Goal: Task Accomplishment & Management: Check status

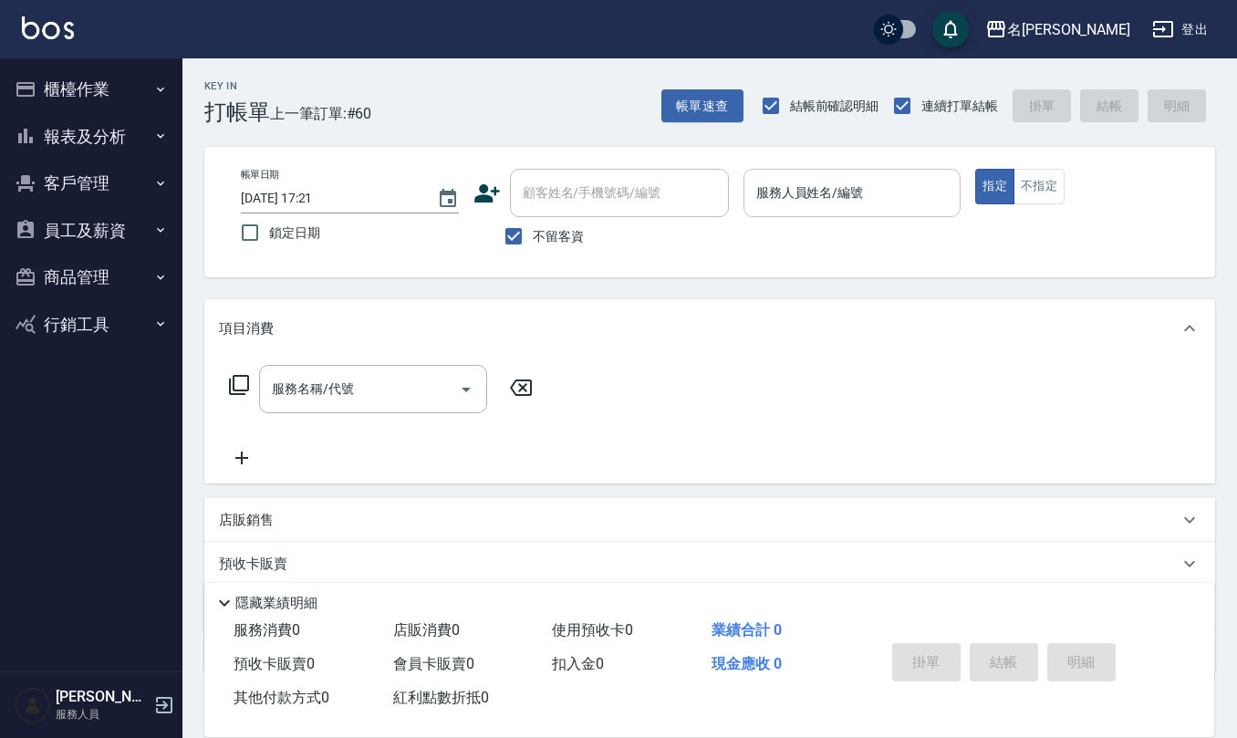
click at [770, 208] on input "服務人員姓名/編號" at bounding box center [853, 193] width 202 height 32
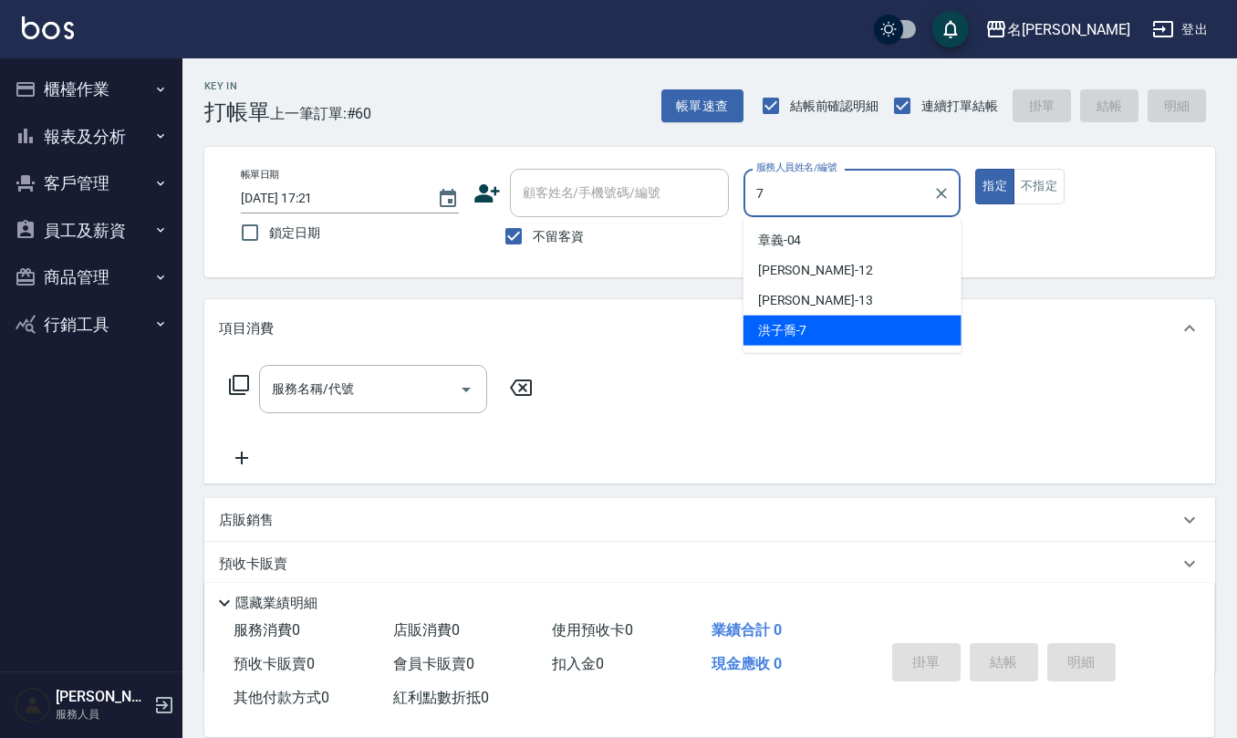
type input "洪子喬-7"
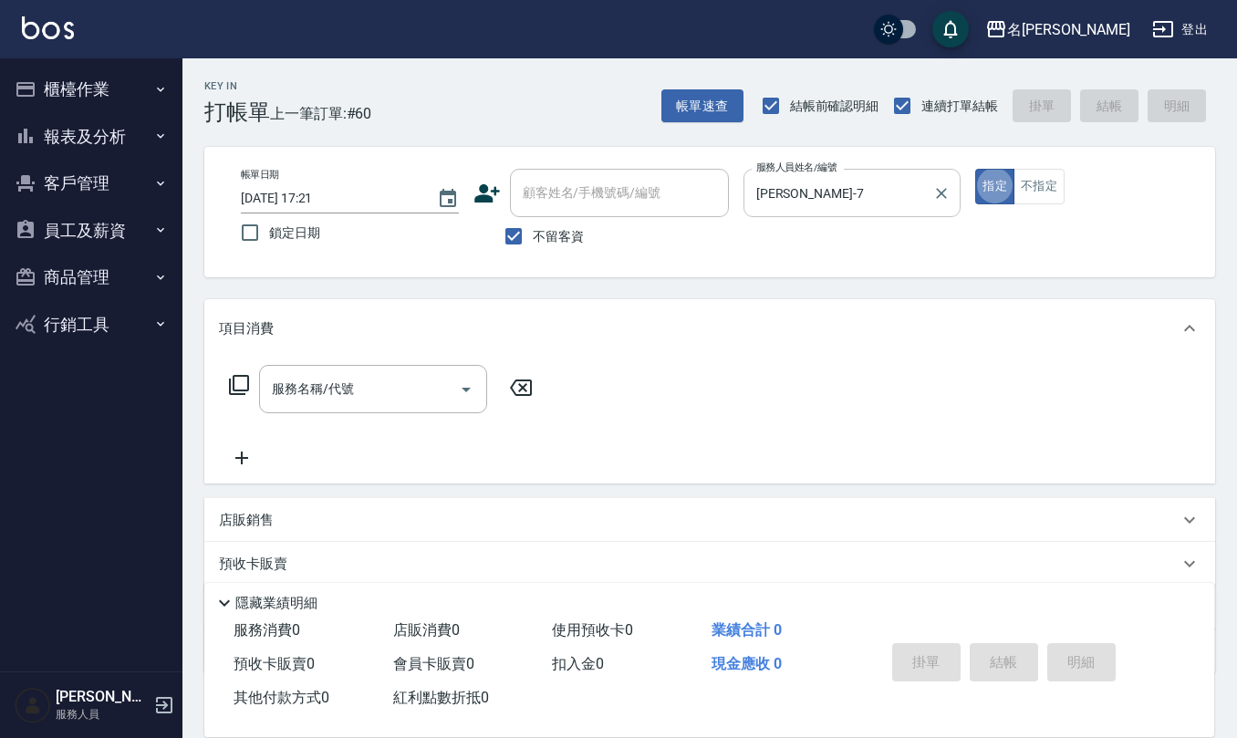
type button "true"
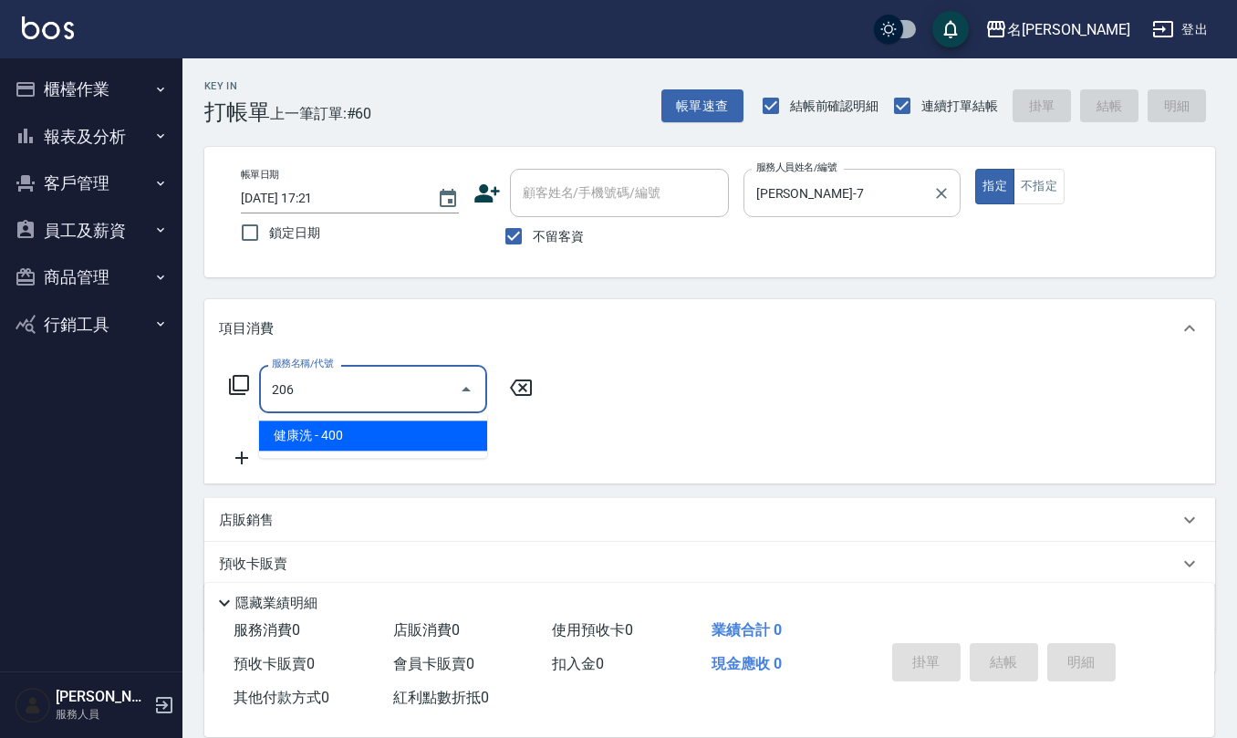
type input "健康洗(206)"
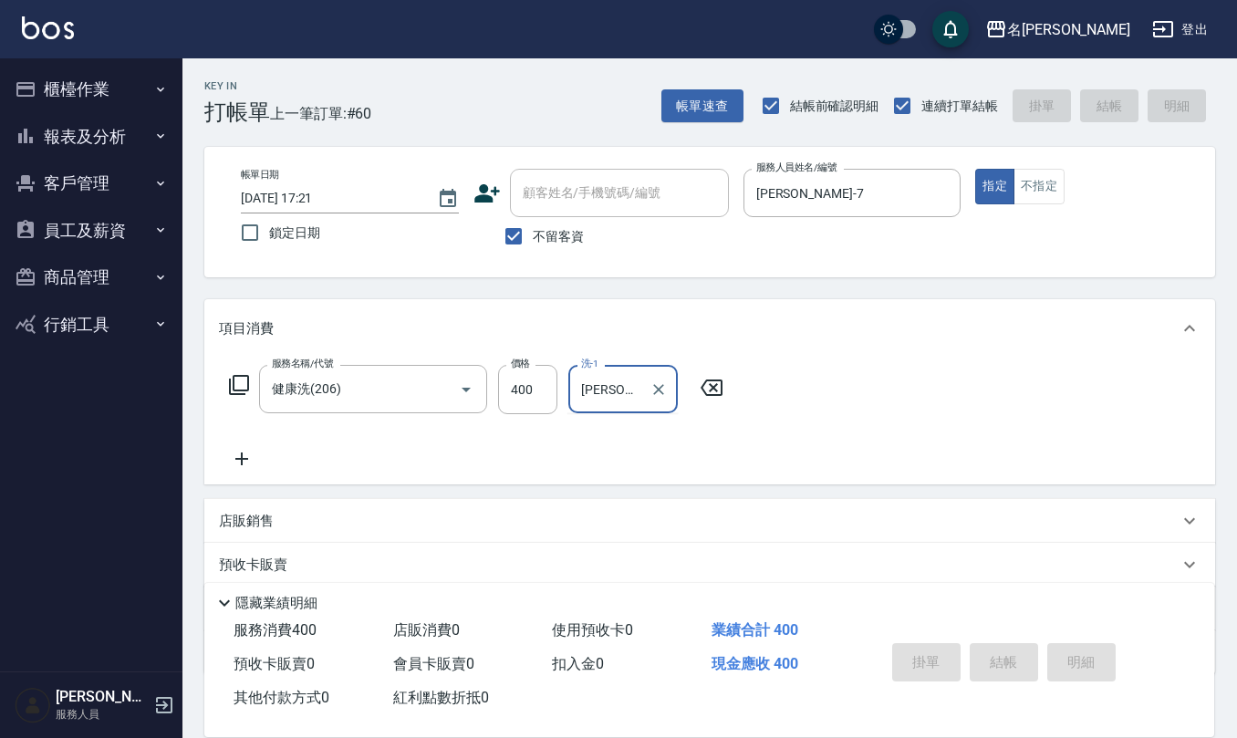
type input "洪子喬-7"
type input "2025/08/10 19:19"
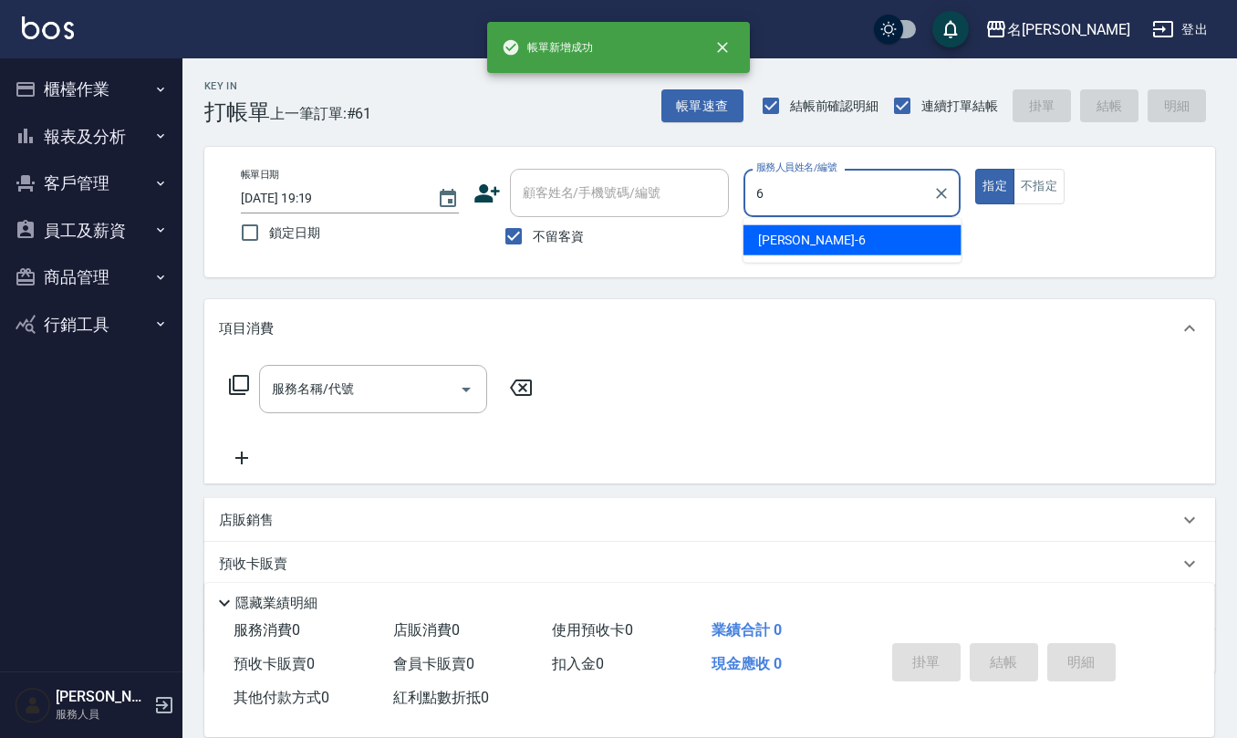
type input "吳淑文-6"
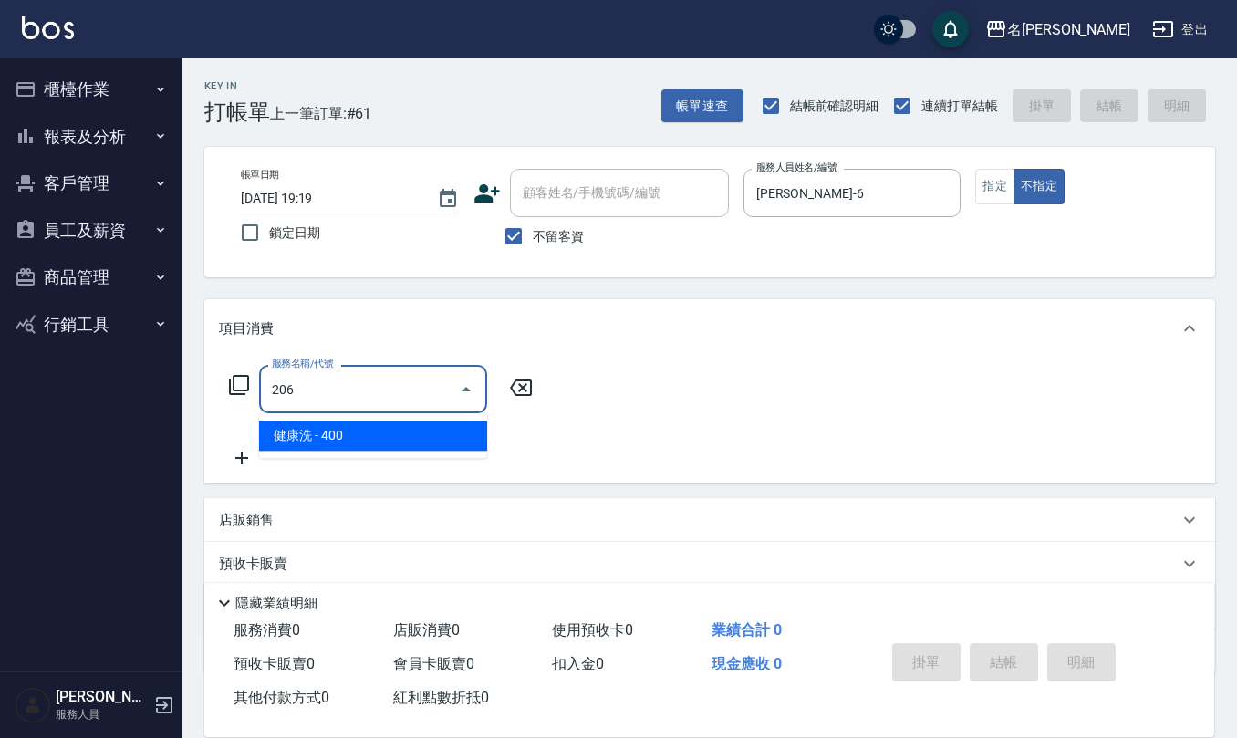
type input "健康洗(206)"
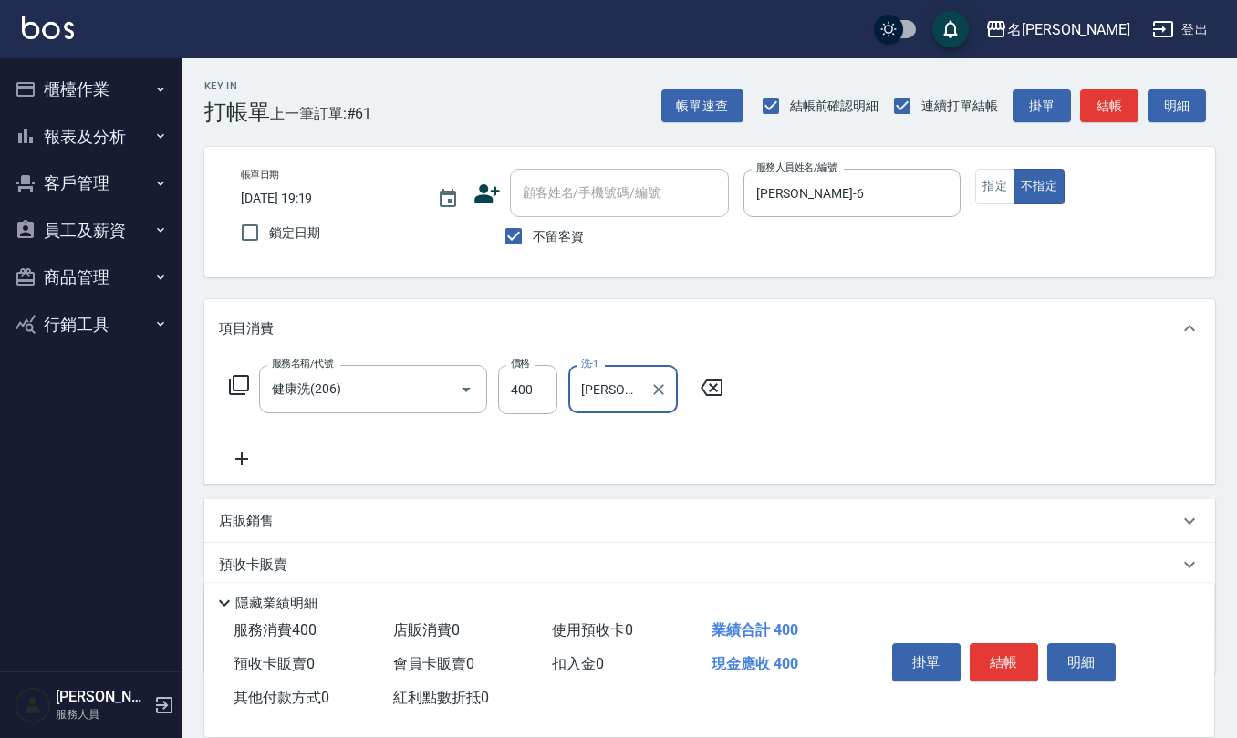
type input "陳欣妤-26"
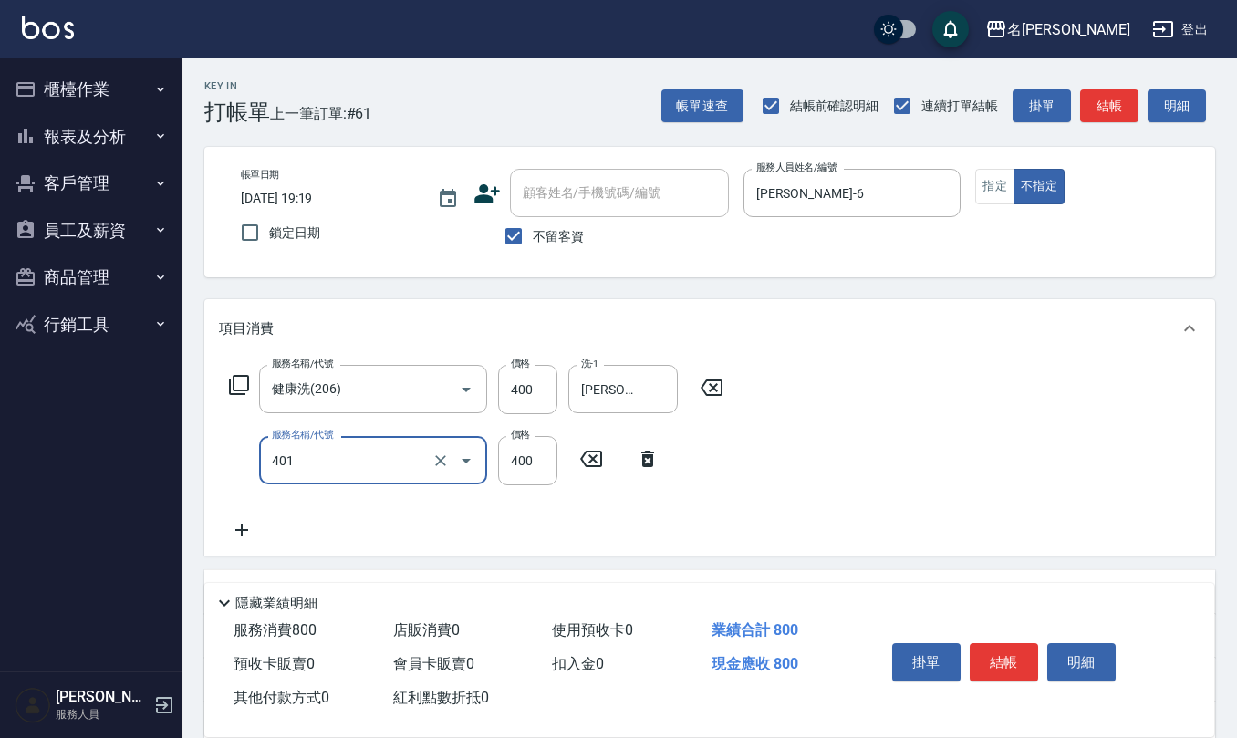
type input "剪髮(401)"
type input "200"
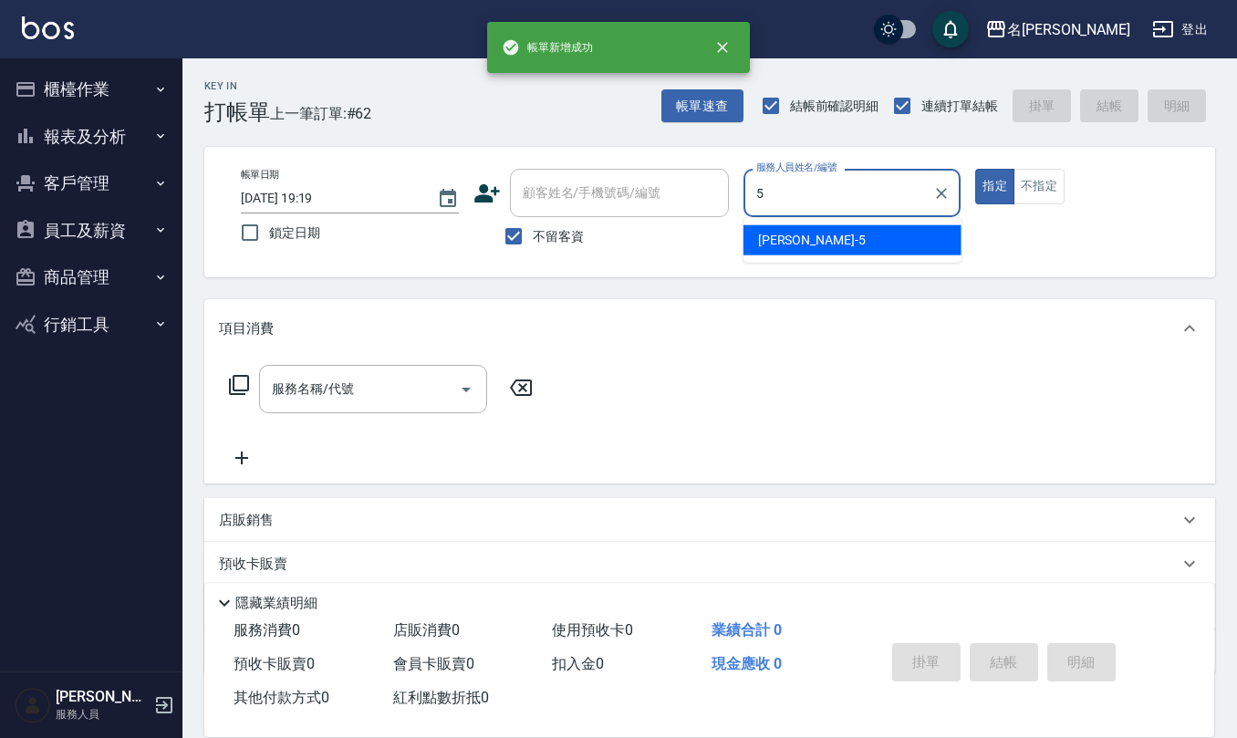
type input "趙妍妮-5"
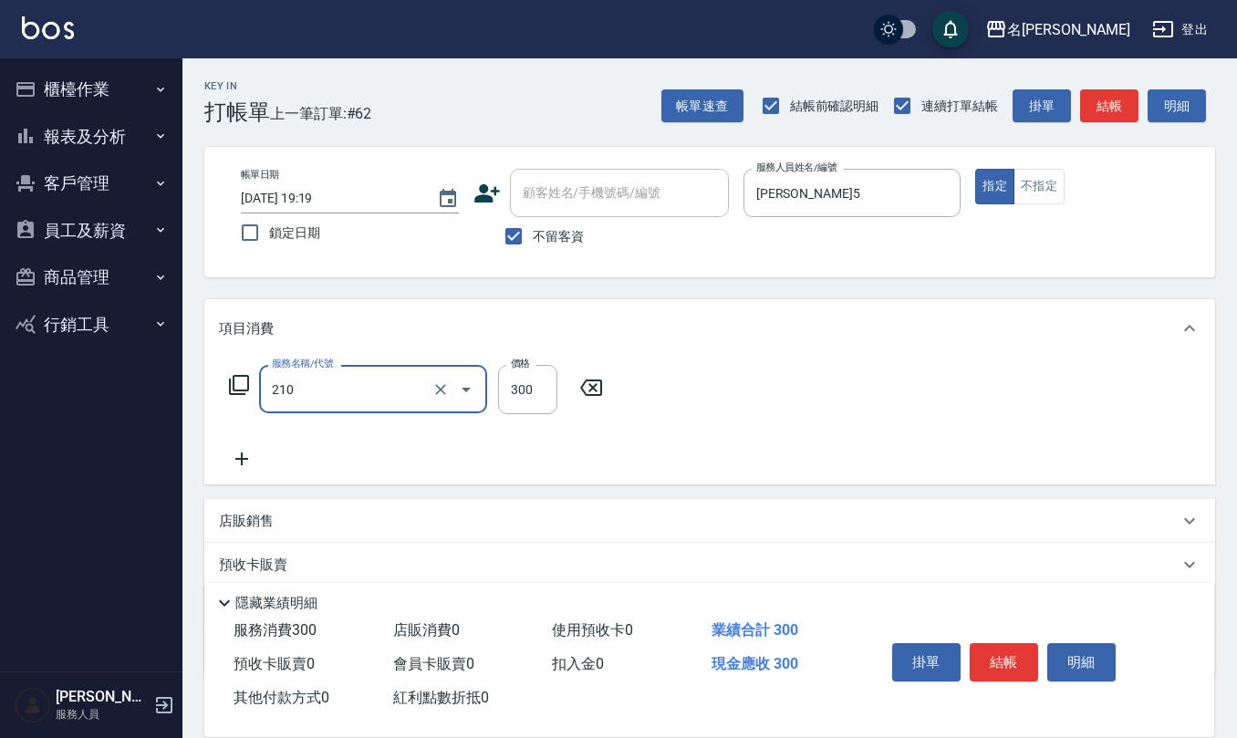
type input "歐娜洗髮精(210)"
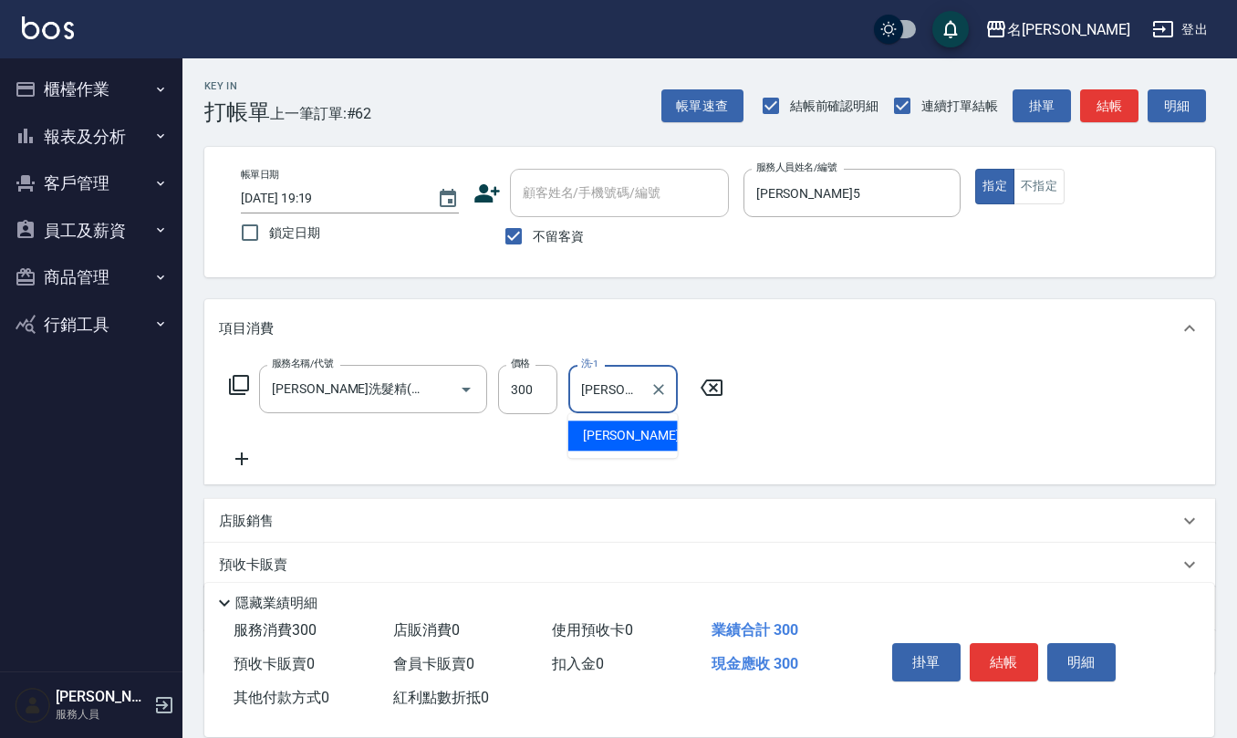
type input "林佩誼-25"
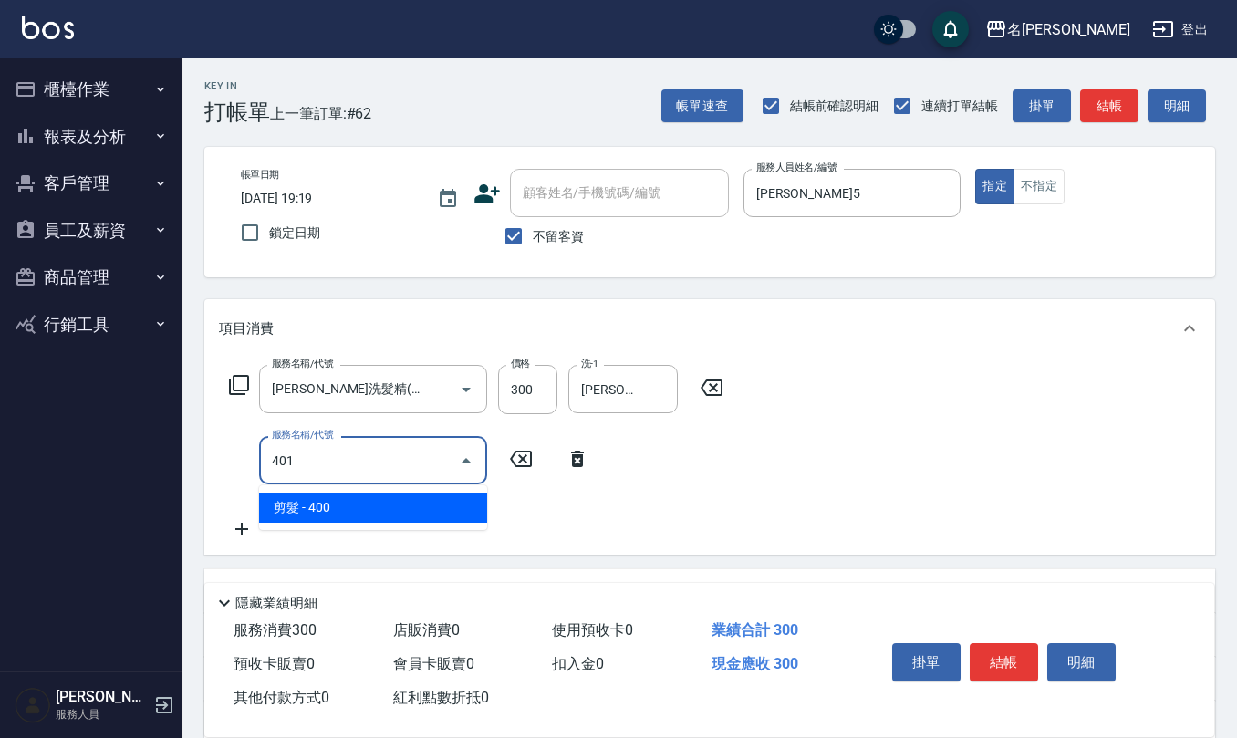
type input "剪髮(401)"
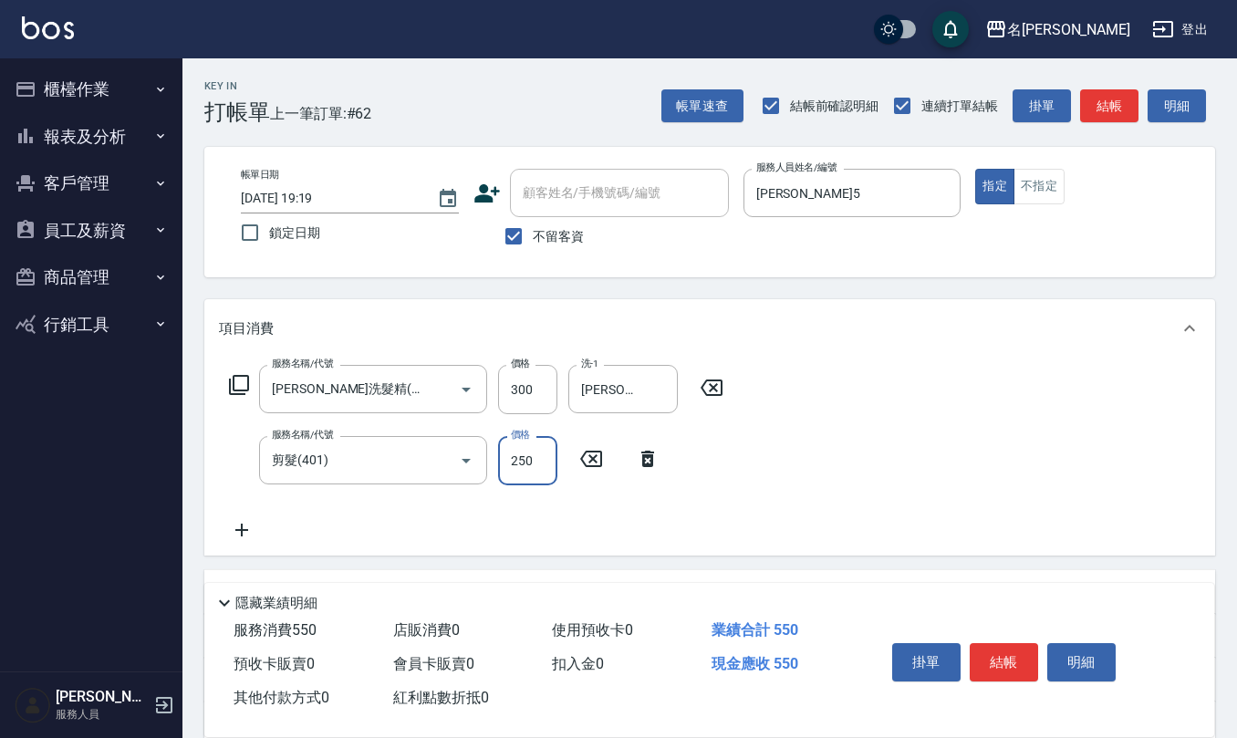
type input "250"
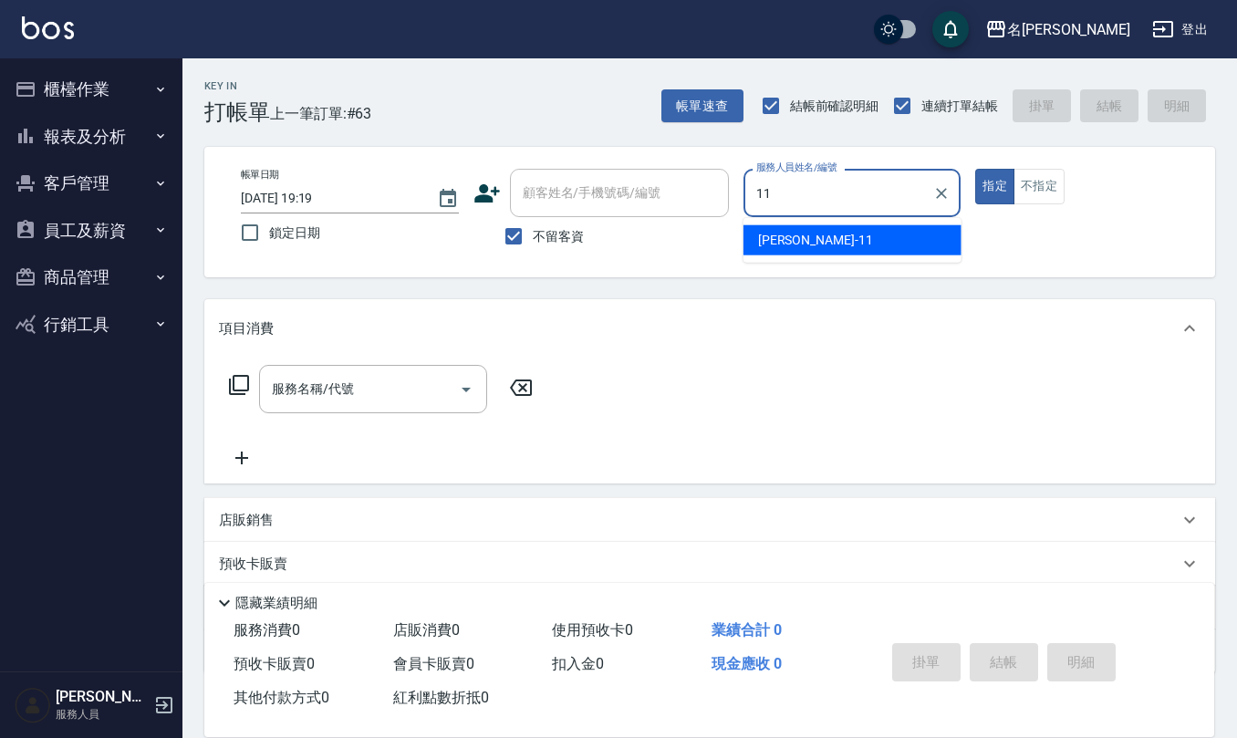
type input "詹沛橙-11"
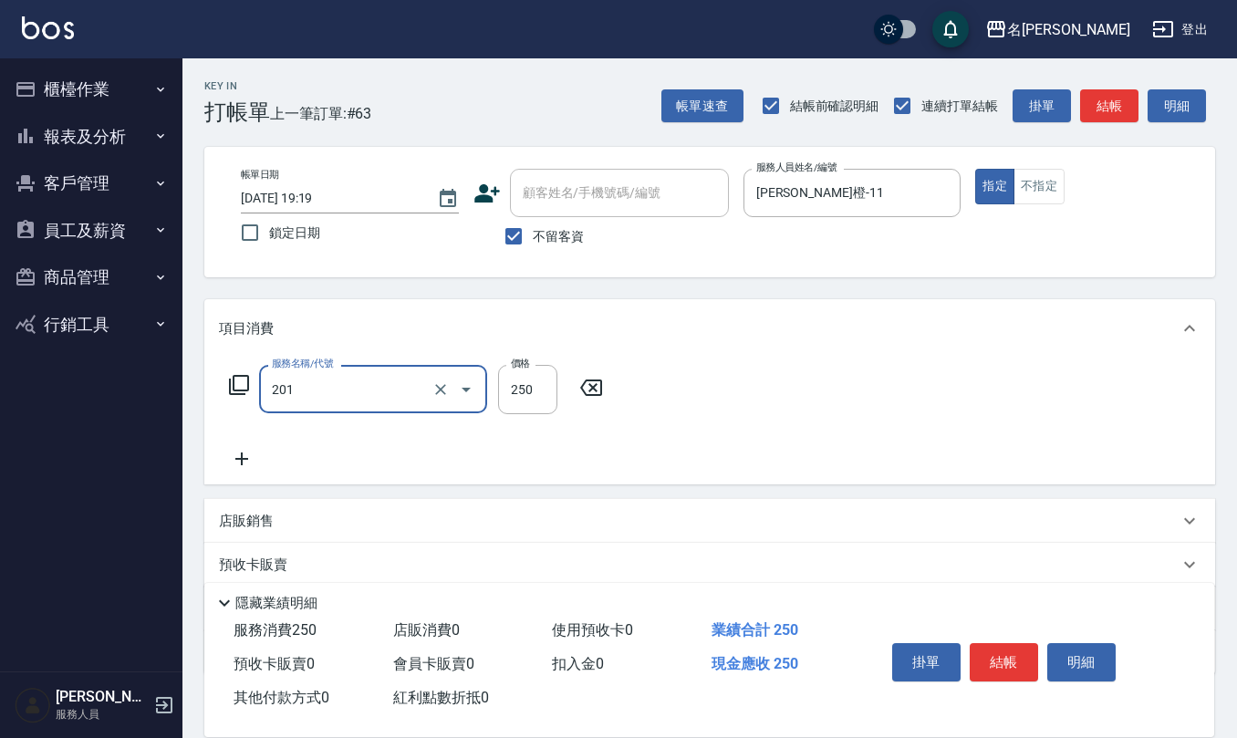
type input "洗髮(201)"
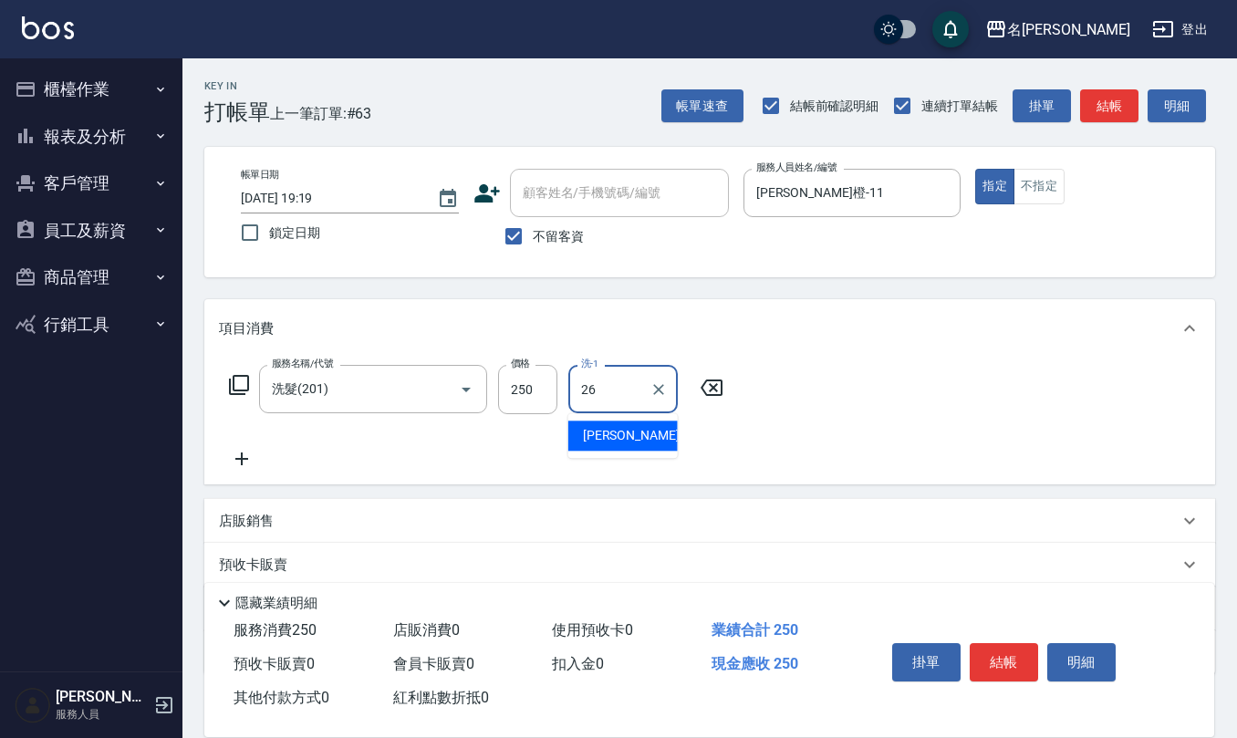
type input "陳欣妤-26"
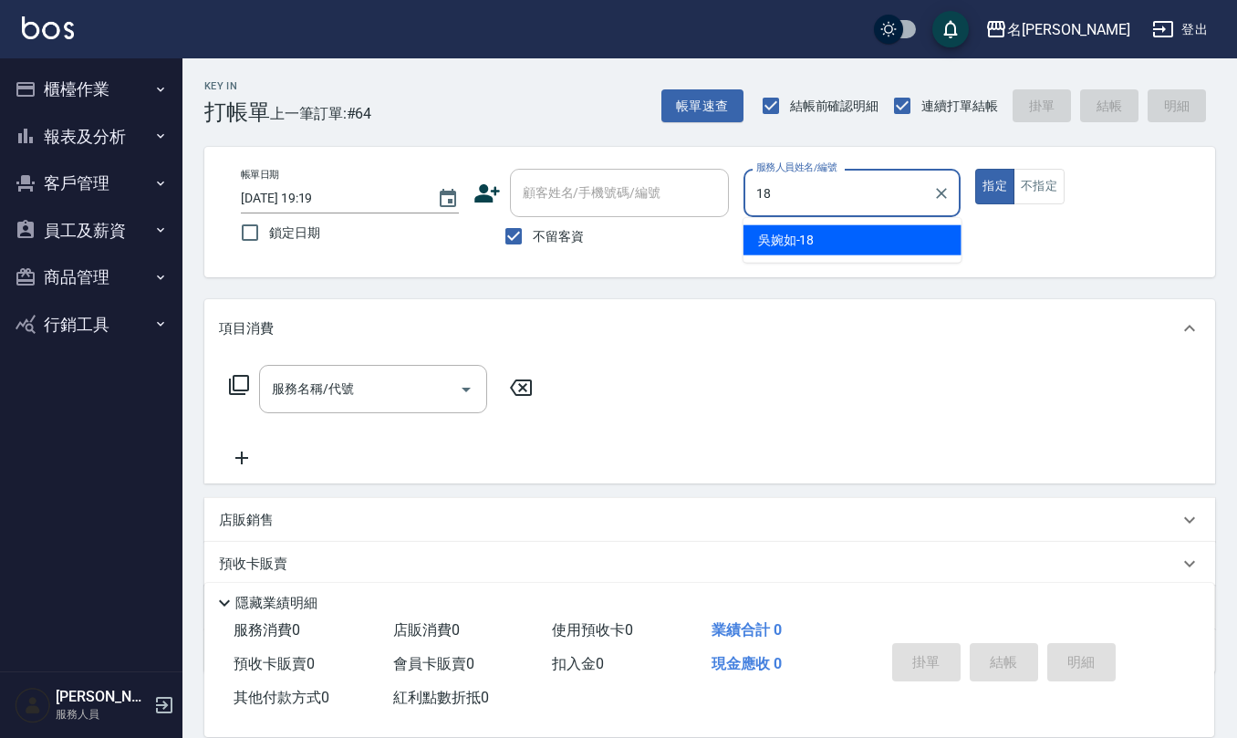
type input "吳婉如-18"
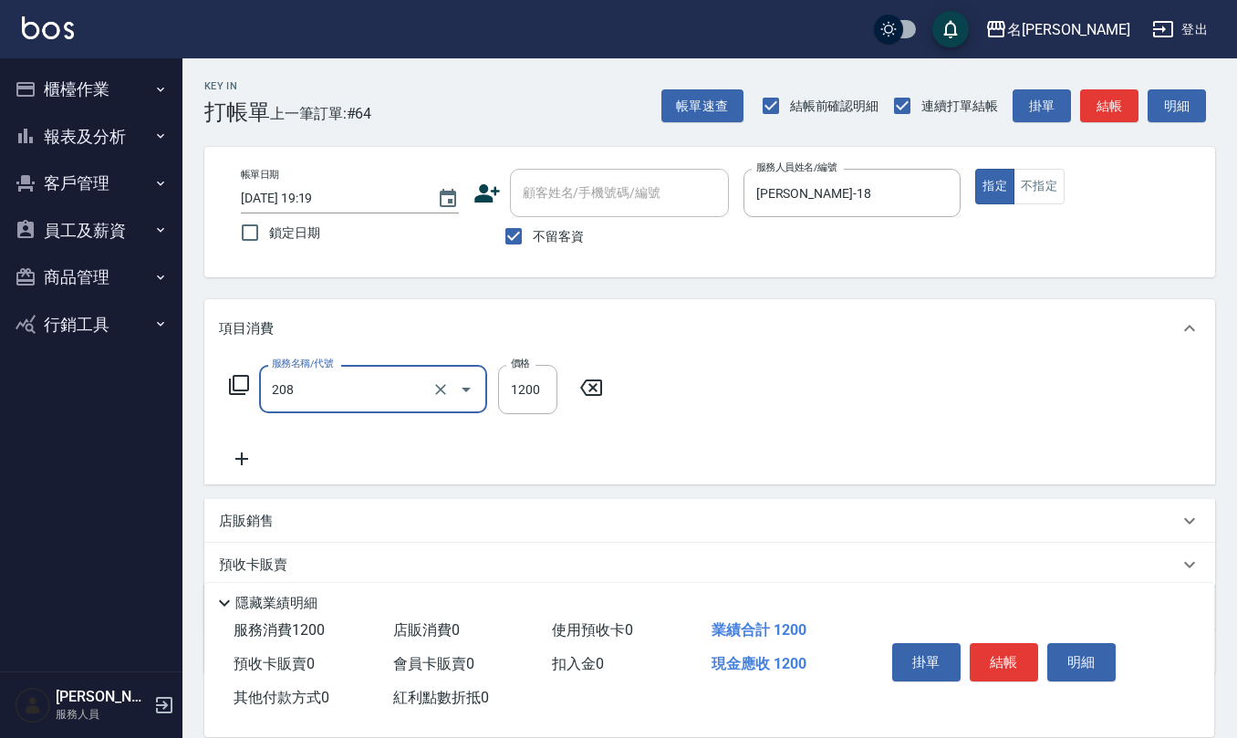
type input "深層洗(208)"
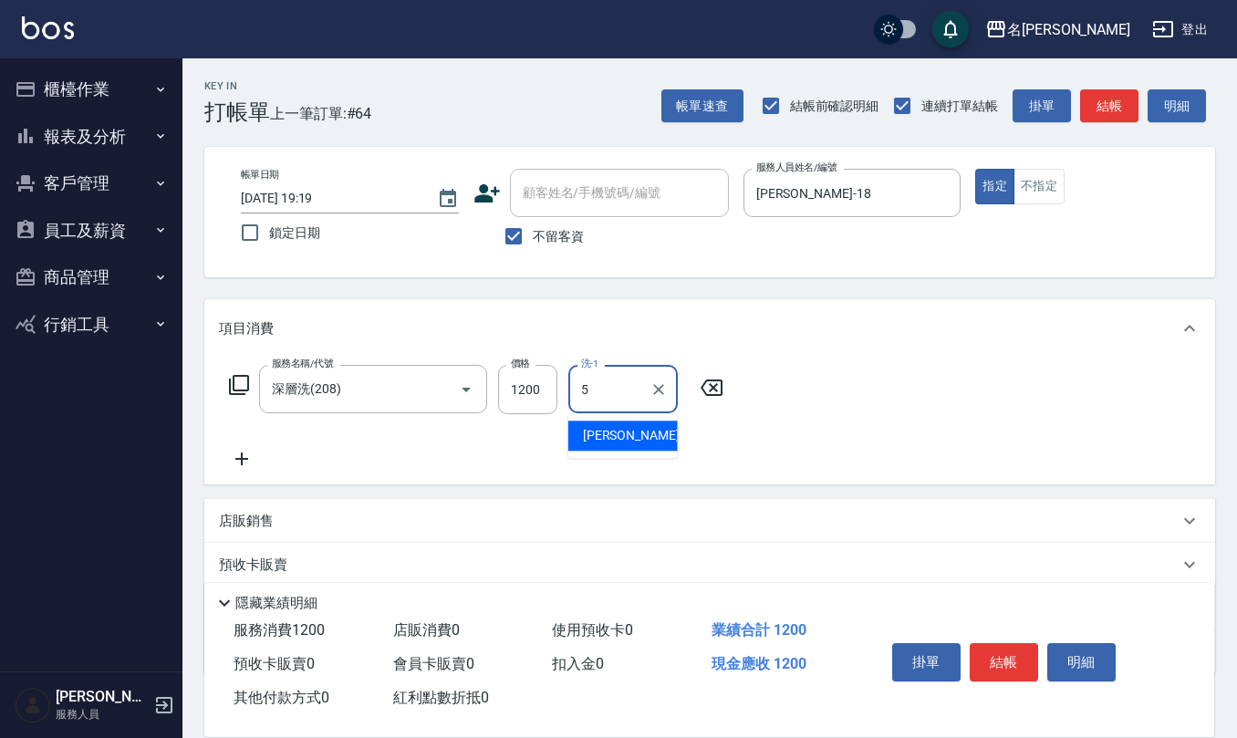
type input "趙妍妮-5"
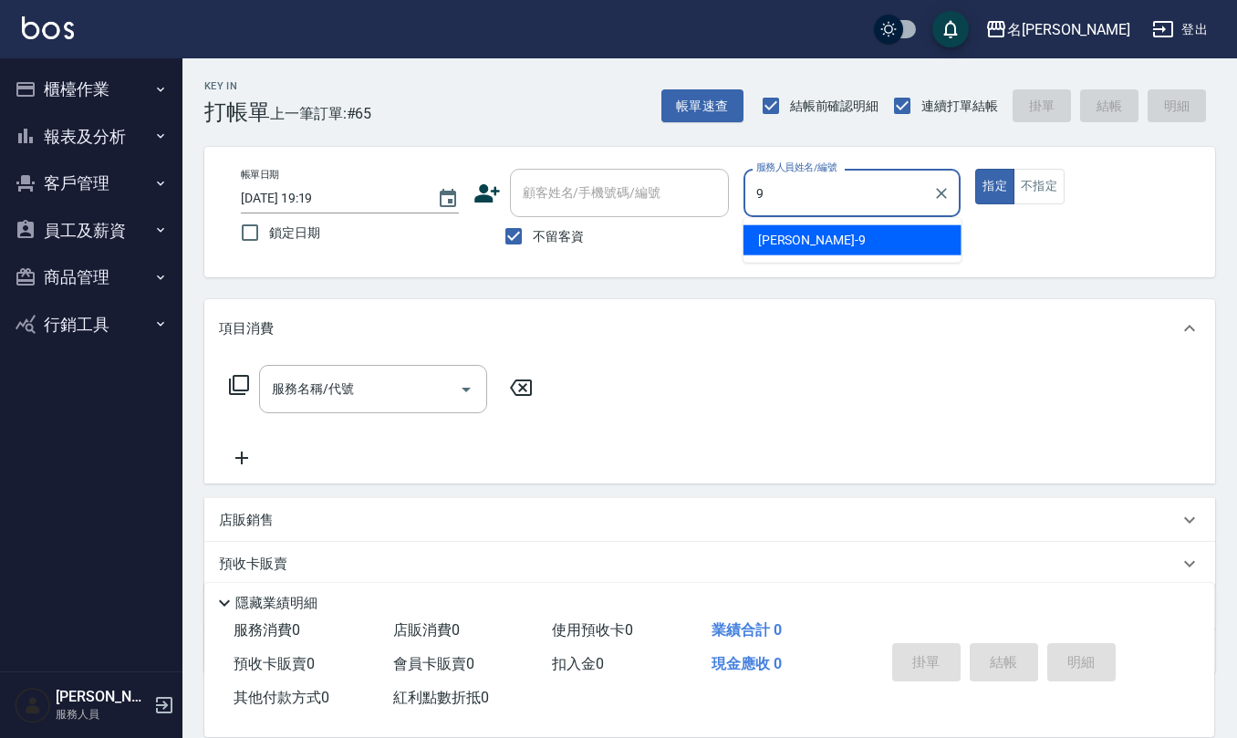
type input "江依潔-9"
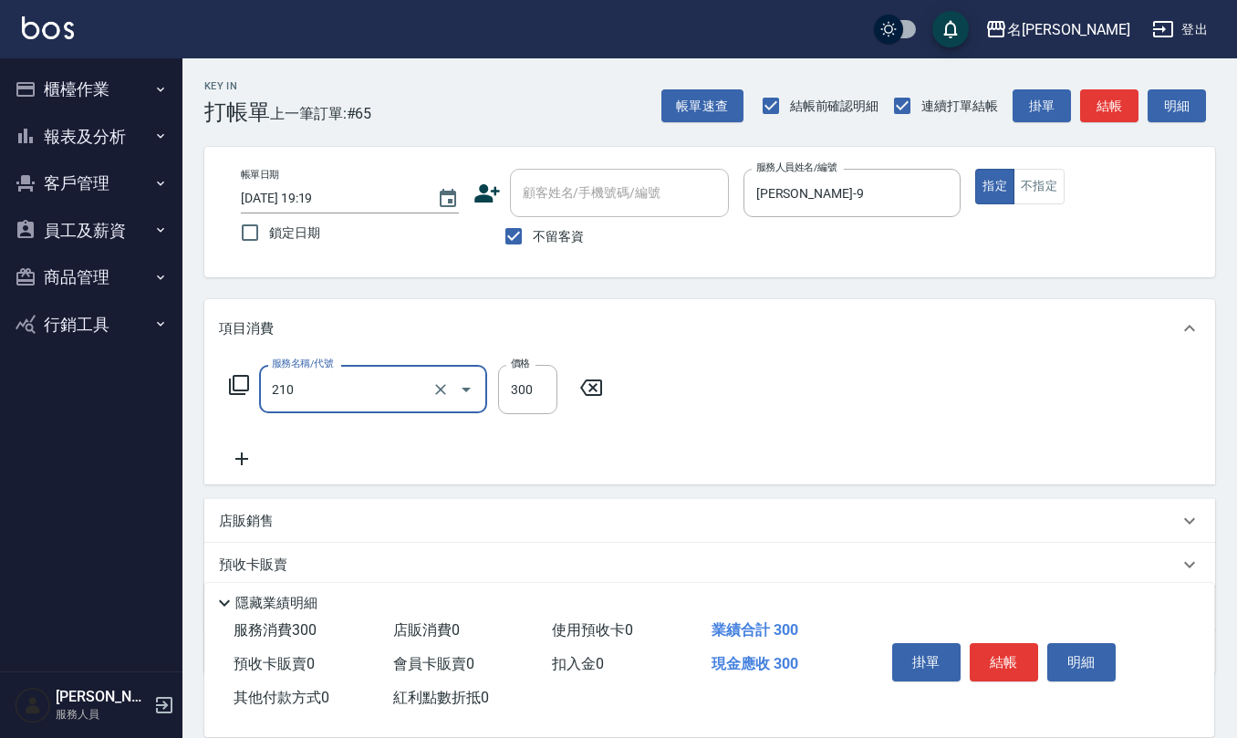
type input "歐娜洗髮精(210)"
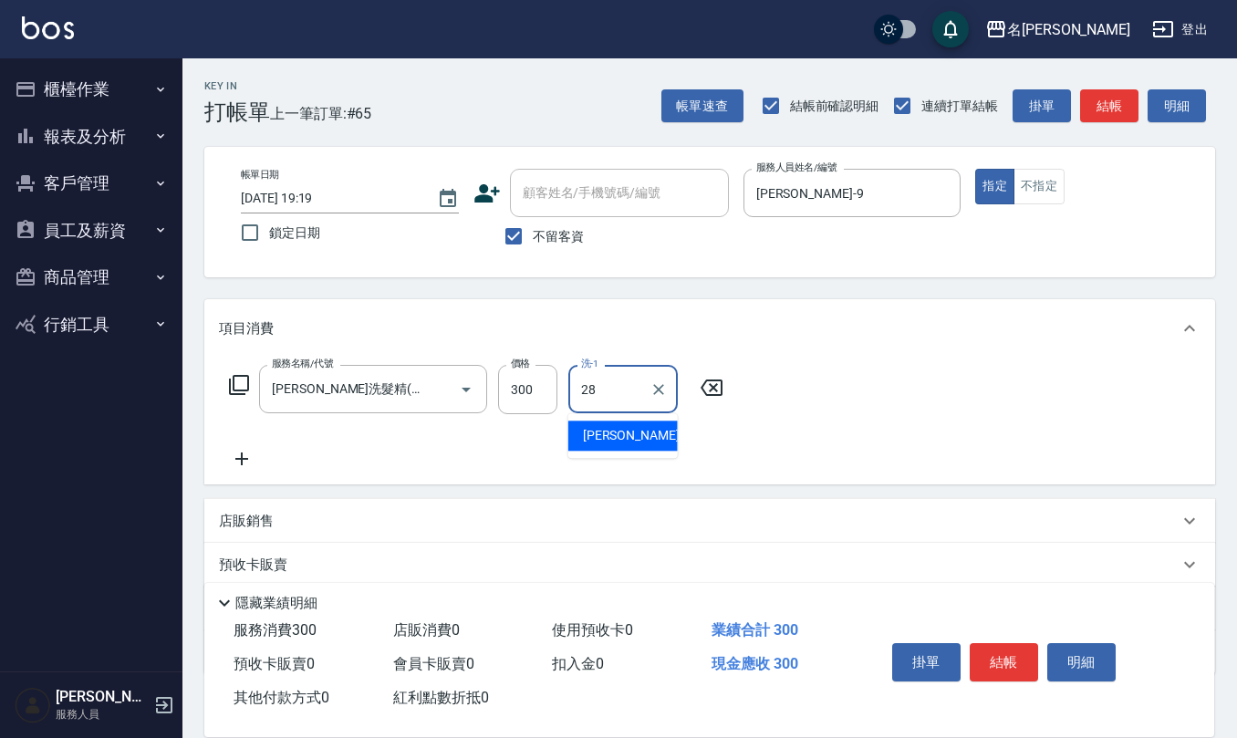
type input "陳柏暽-28"
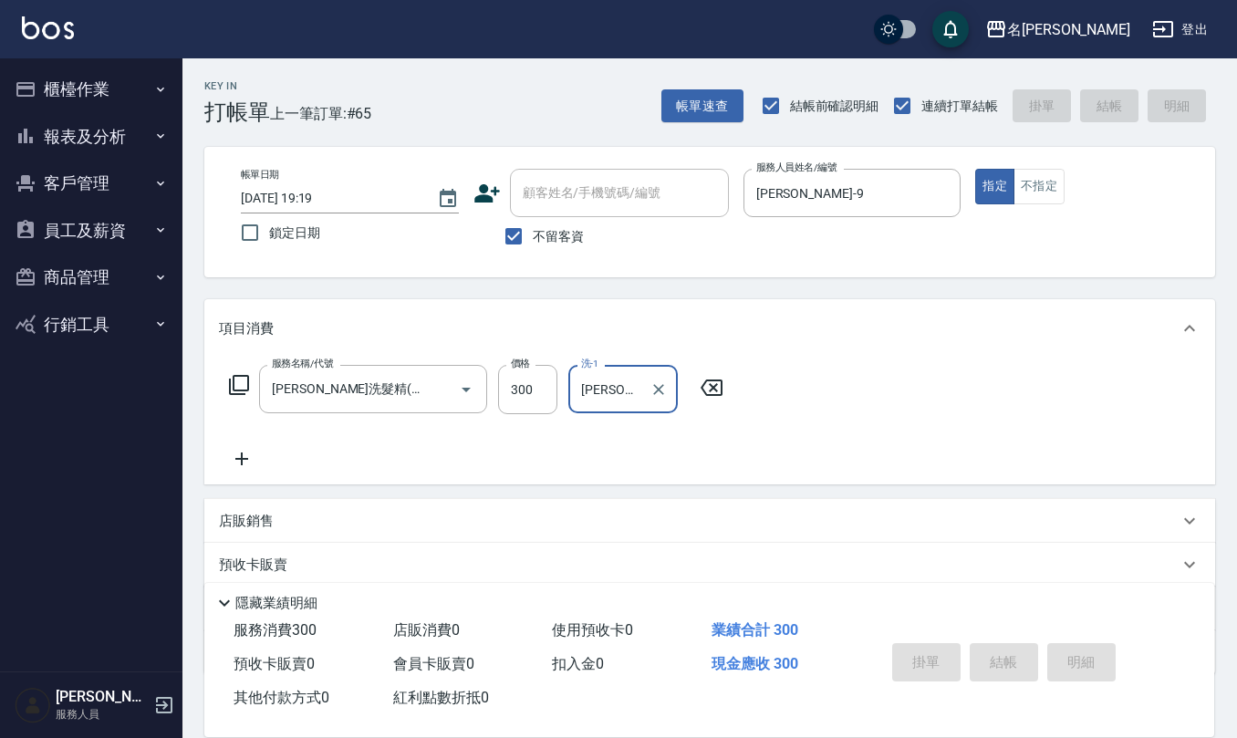
type input "2025/08/10 19:20"
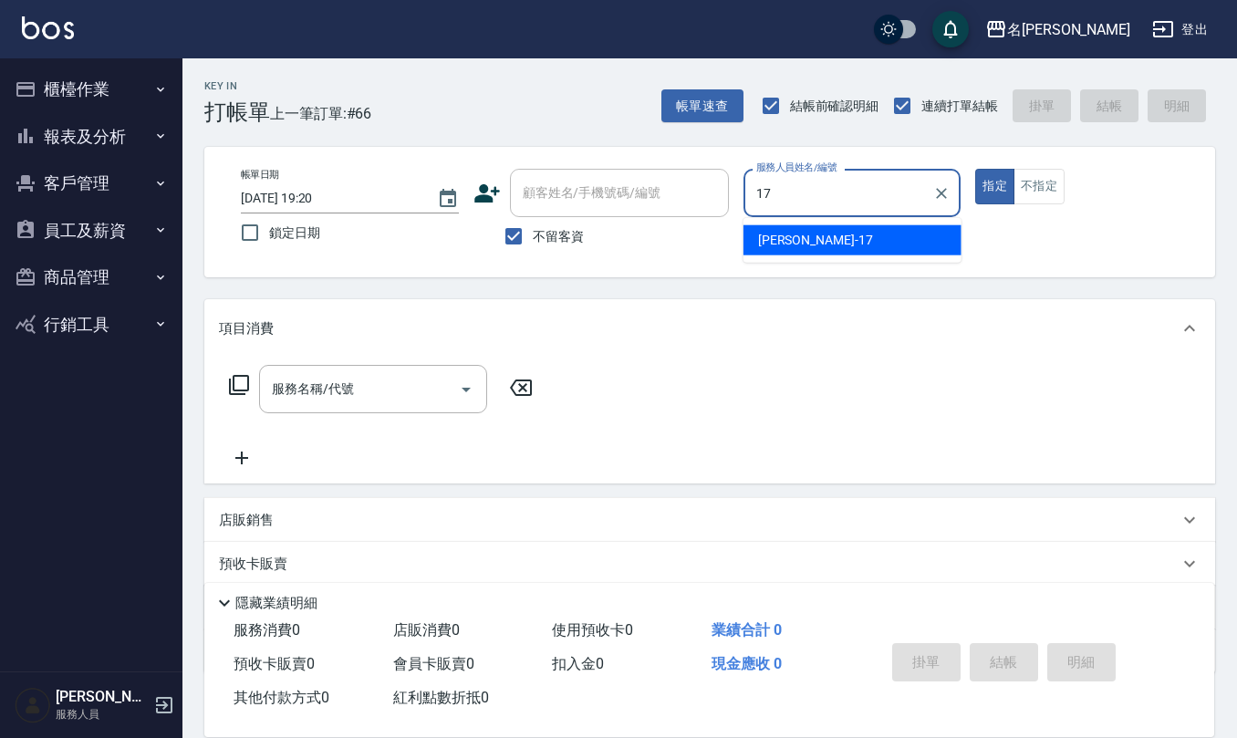
type input "李俞玫-17"
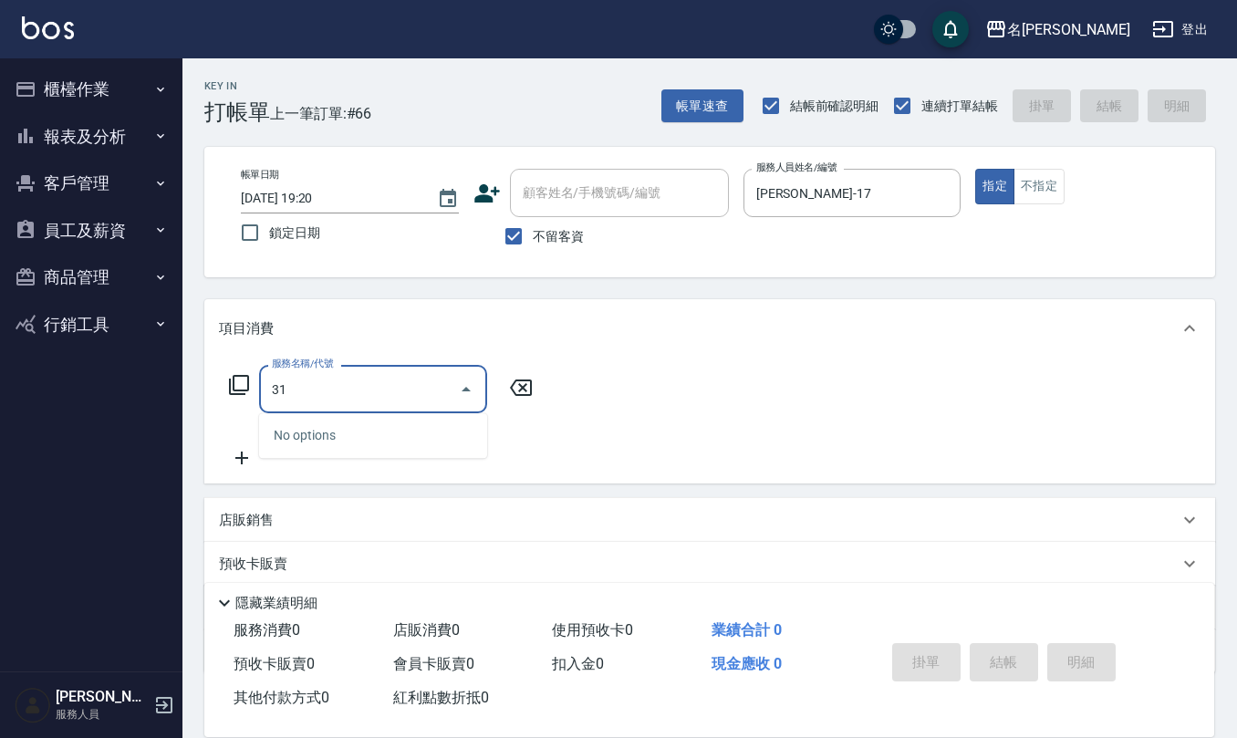
type input "3"
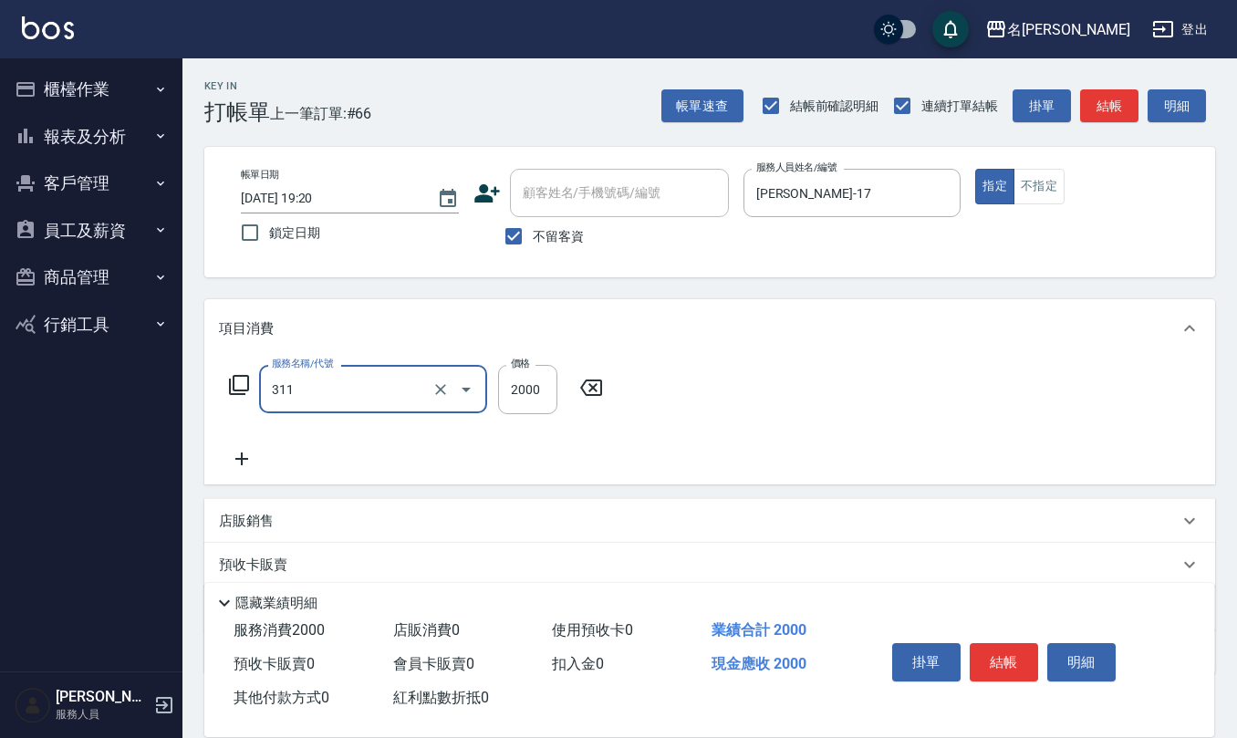
type input "生化離子燙2000(311)"
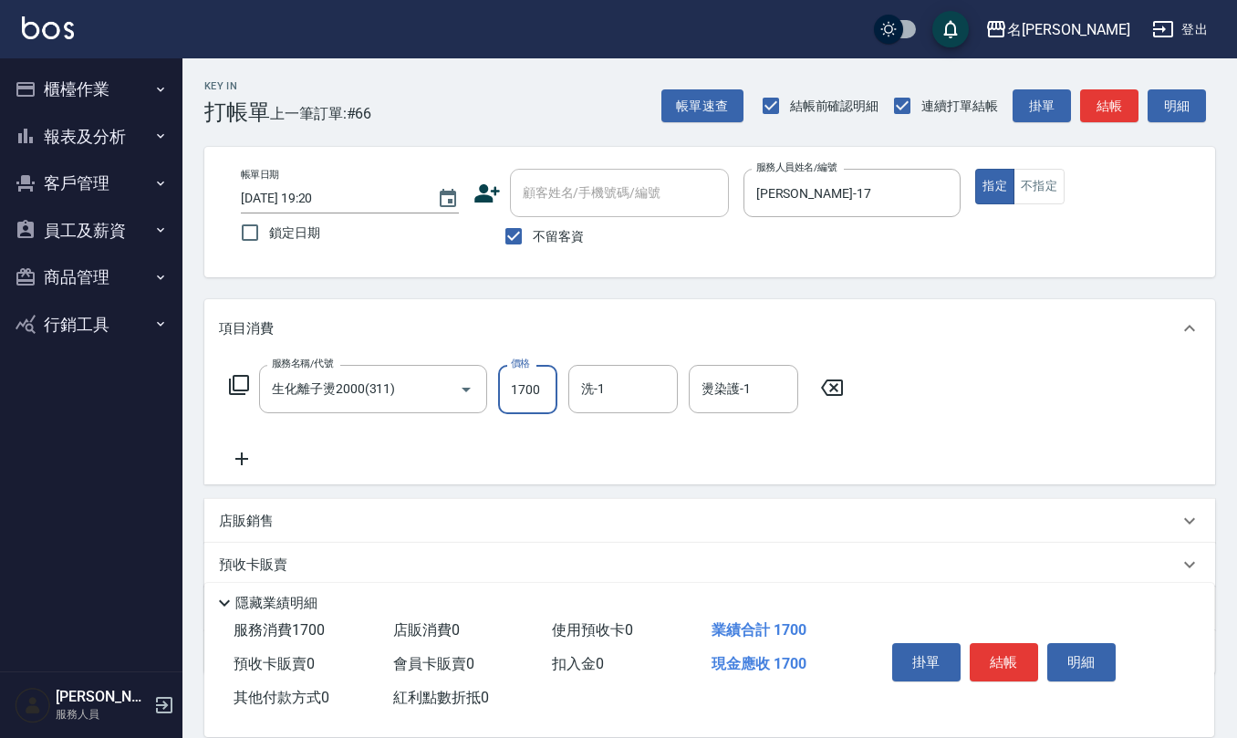
type input "1700"
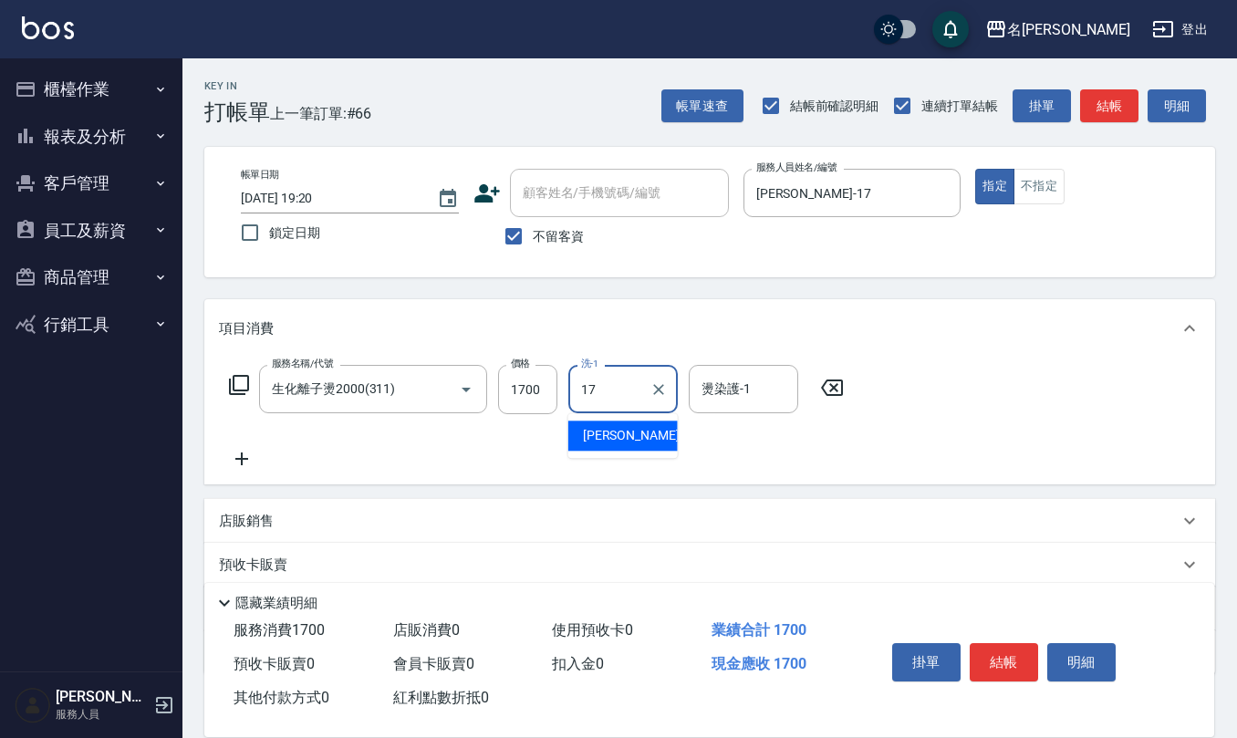
type input "李俞玫-17"
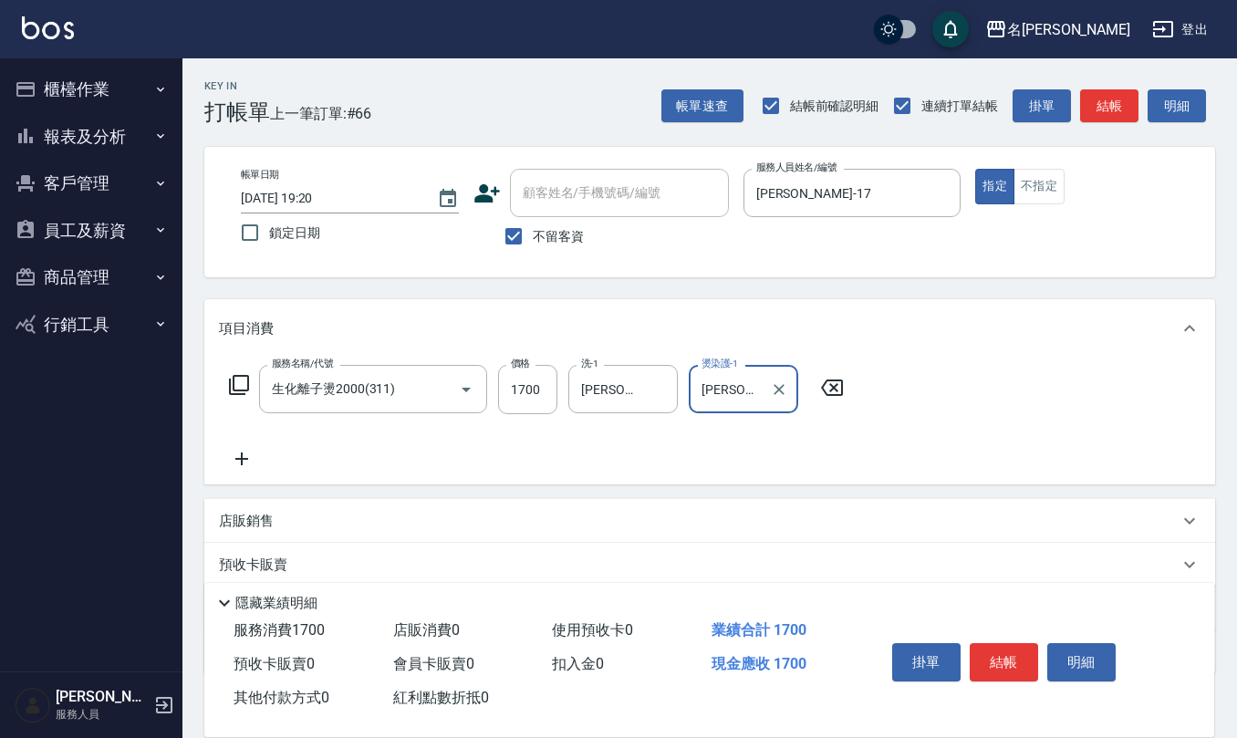
type input "李俞玫-17"
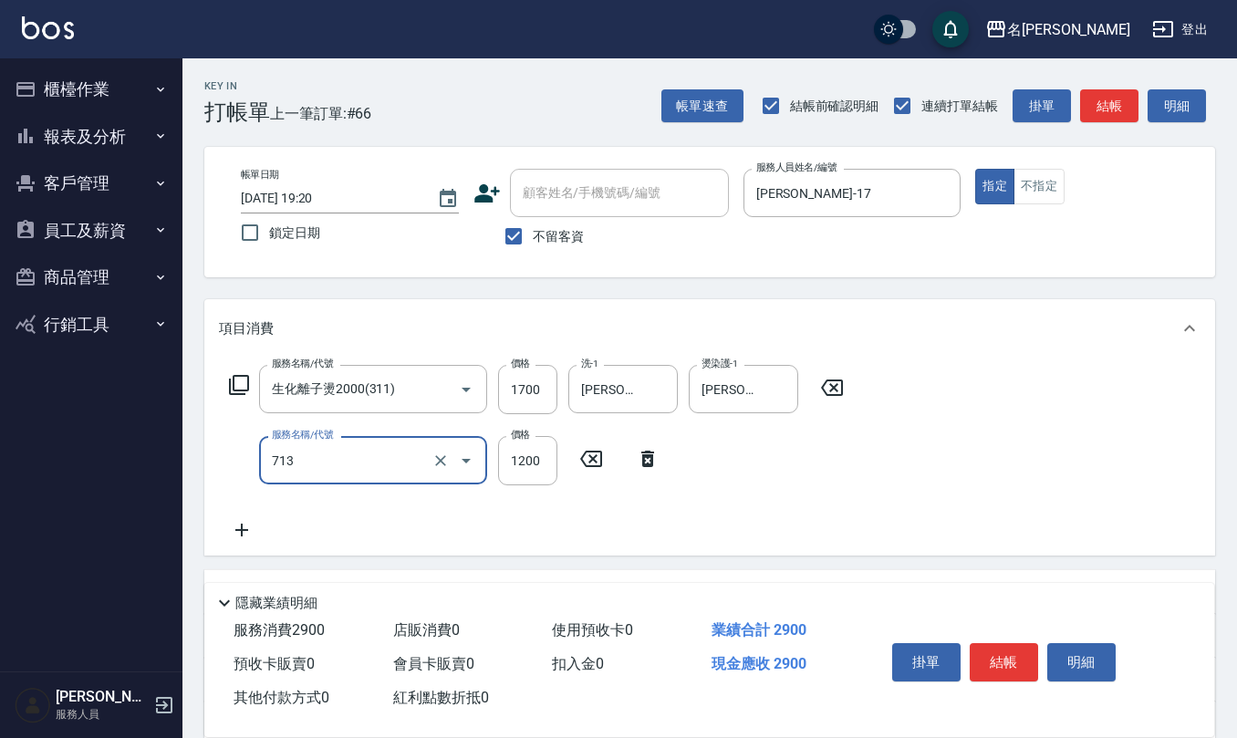
type input "水樣結構式1200(713)"
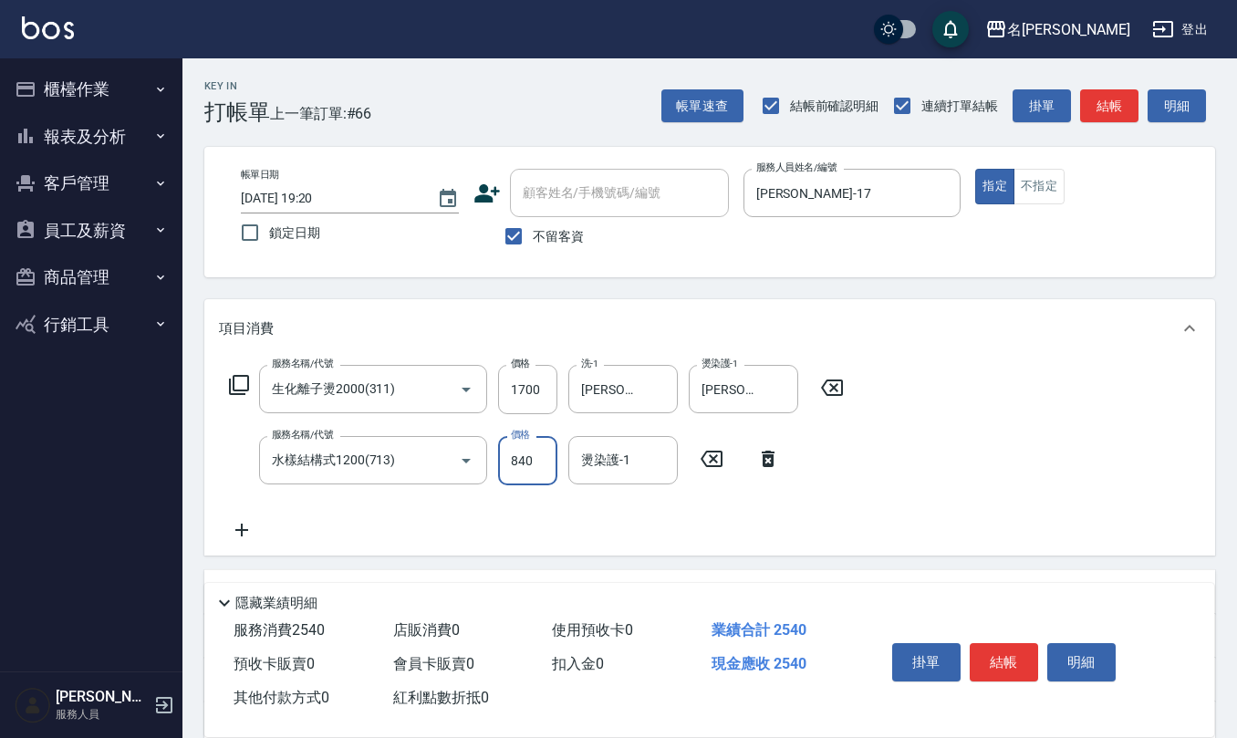
type input "840"
type input "李俞玫-17"
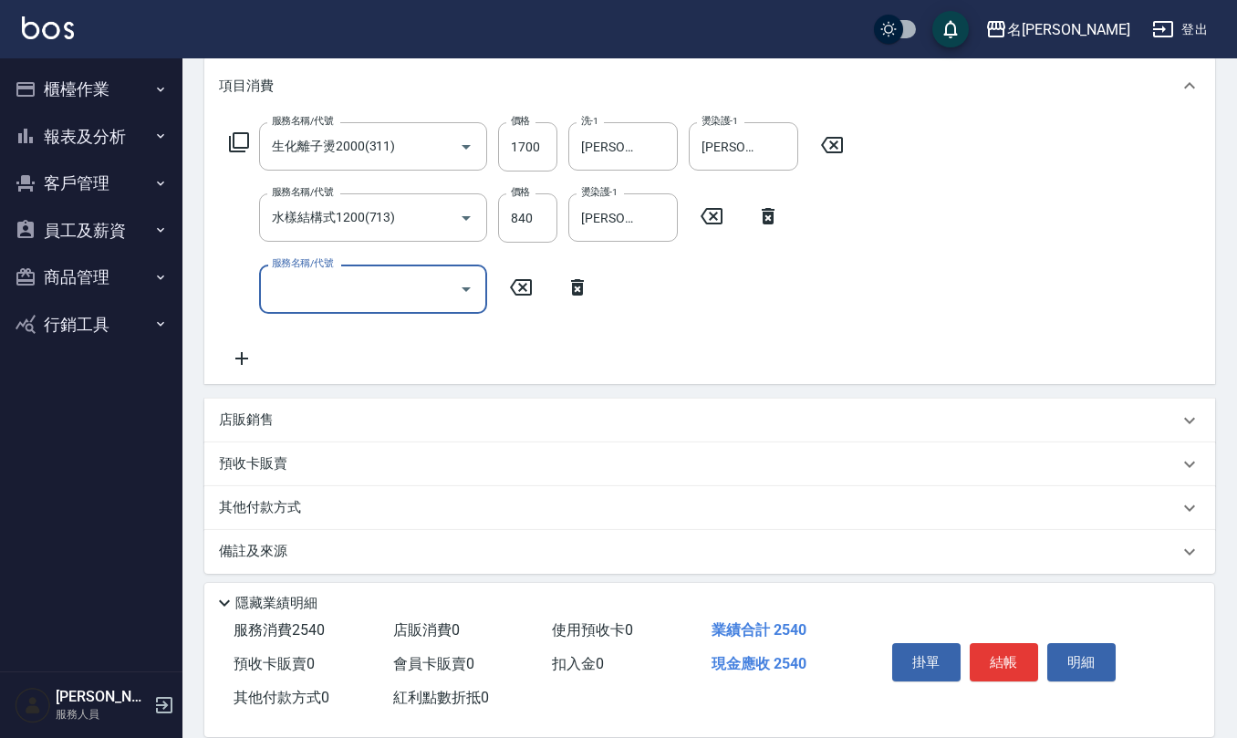
scroll to position [249, 0]
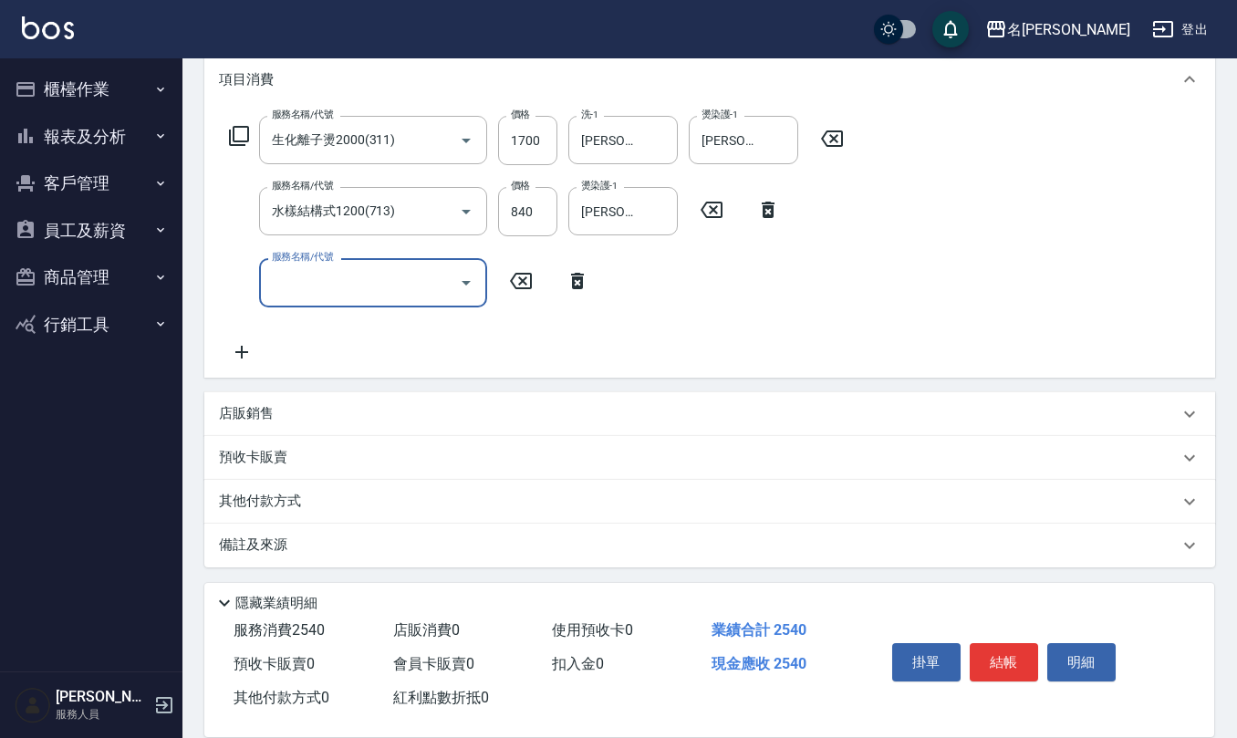
click at [370, 411] on div "店販銷售" at bounding box center [699, 413] width 960 height 19
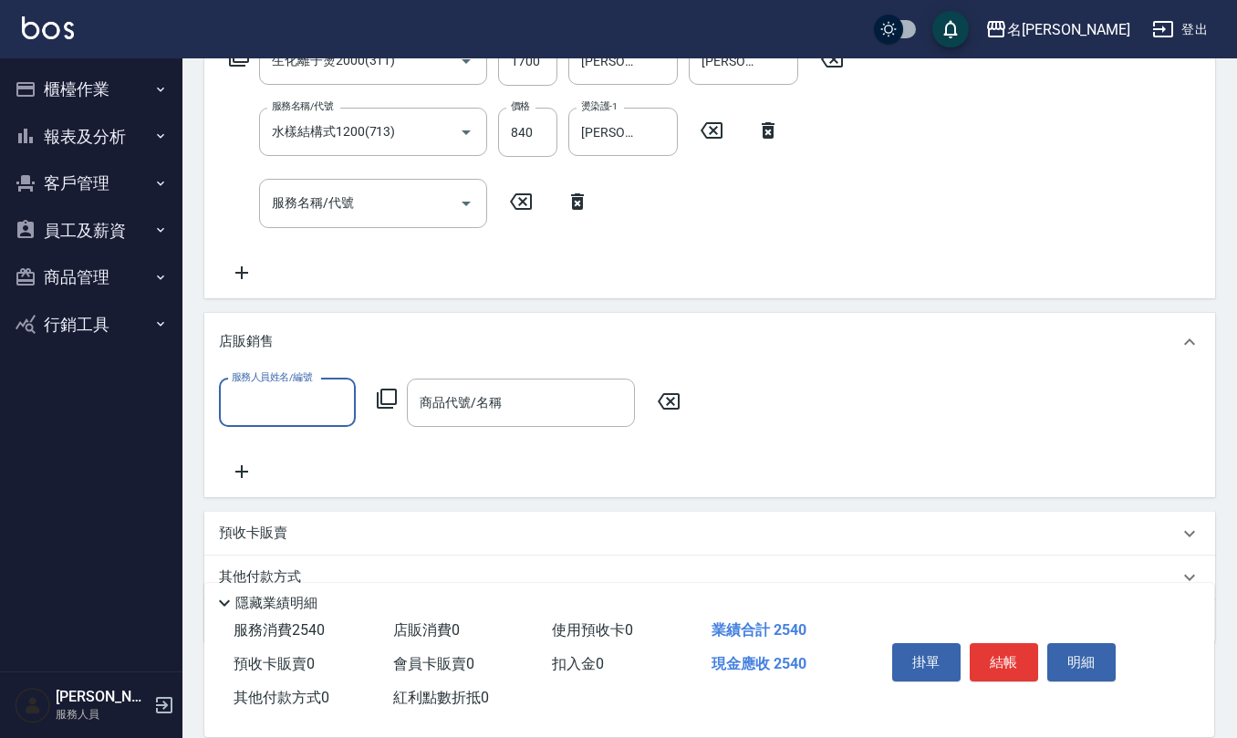
scroll to position [370, 0]
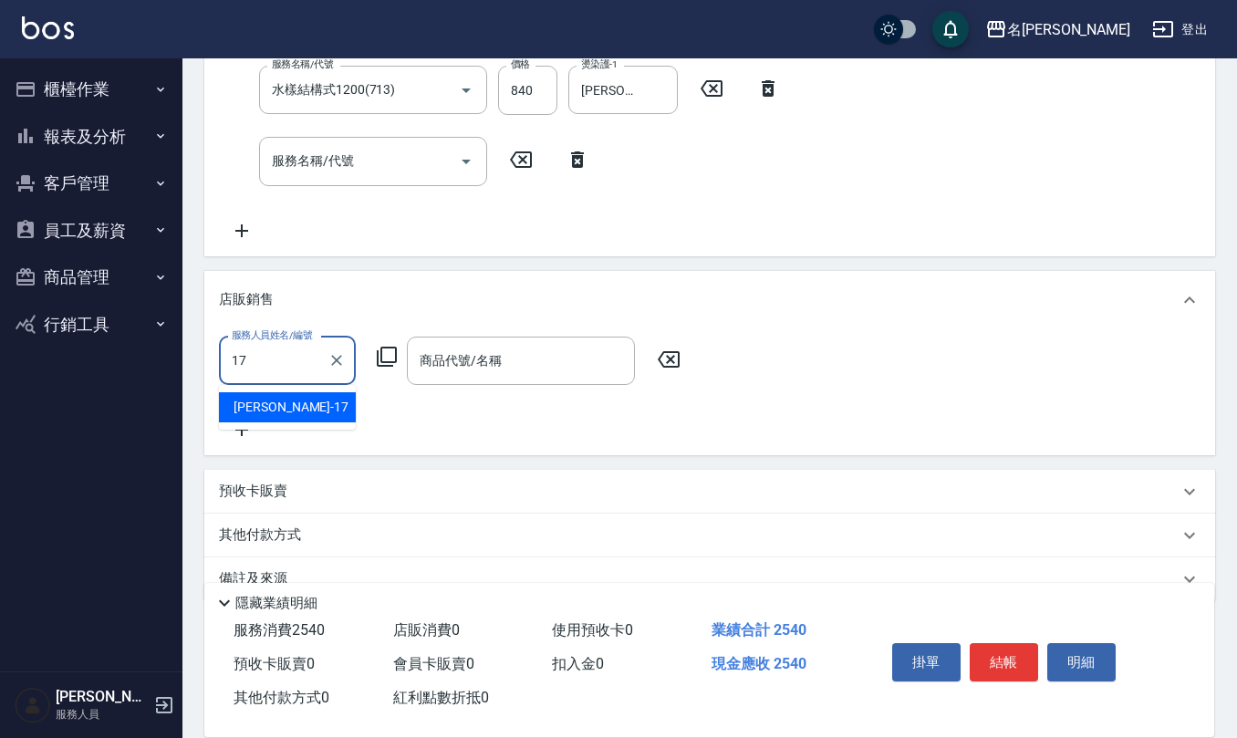
type input "李俞玫-17"
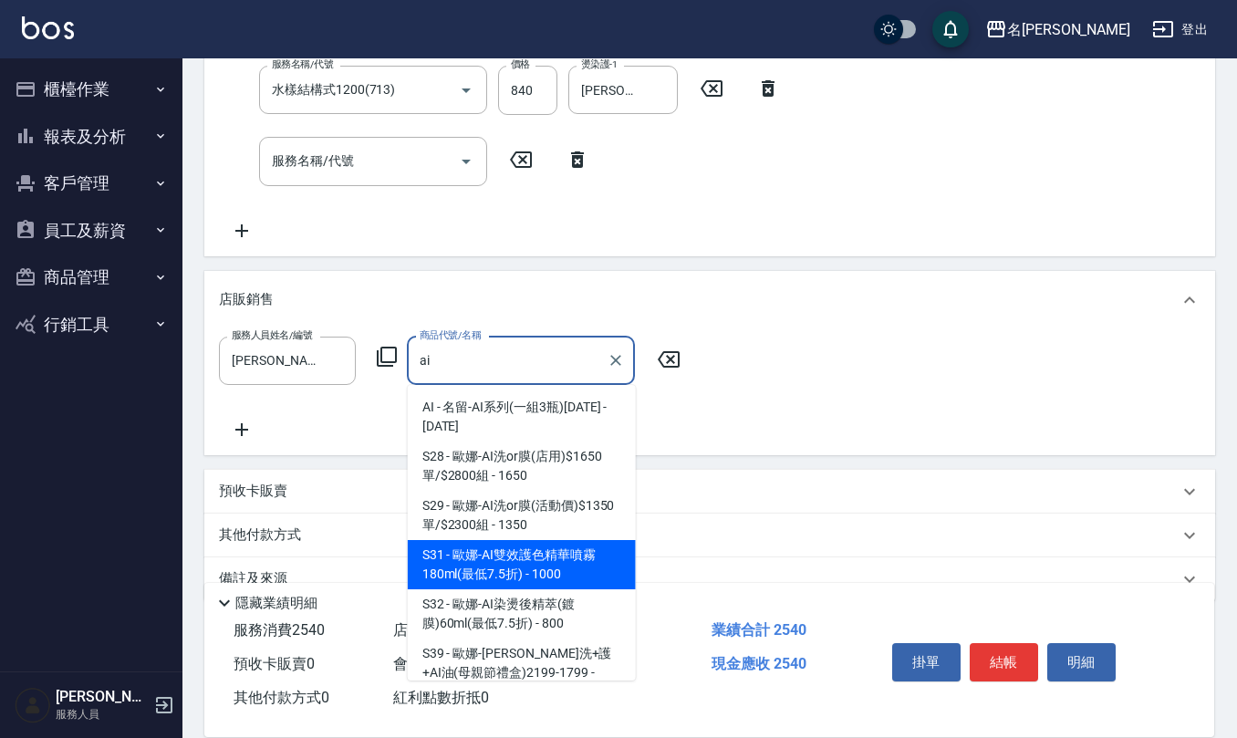
type input "歐娜-AI雙效護色精華噴霧180ml(最低7.5折)"
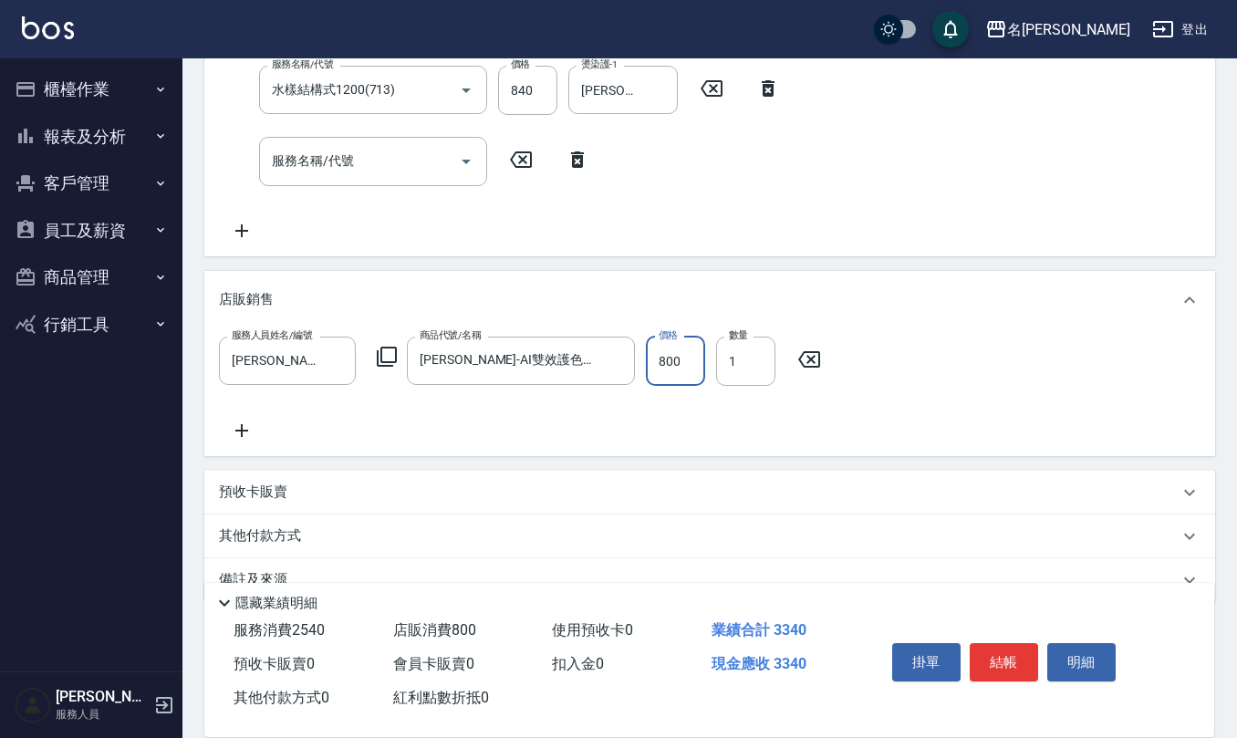
type input "800"
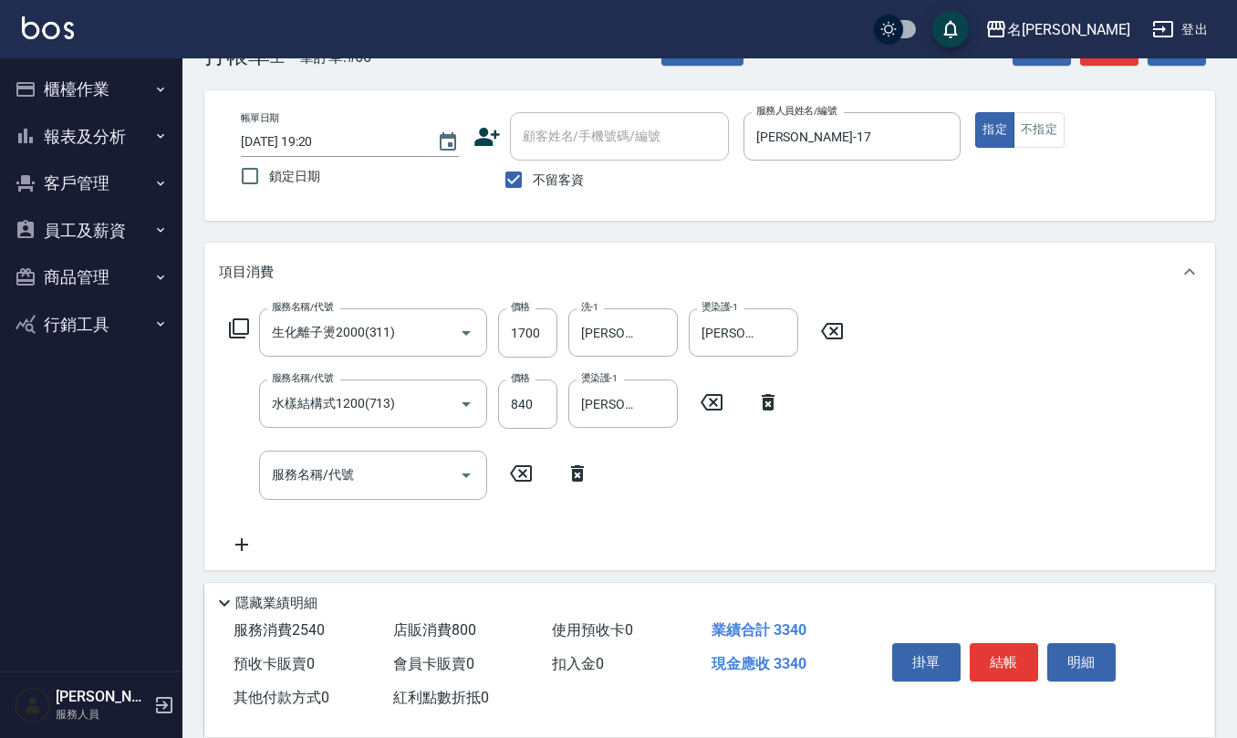
scroll to position [0, 0]
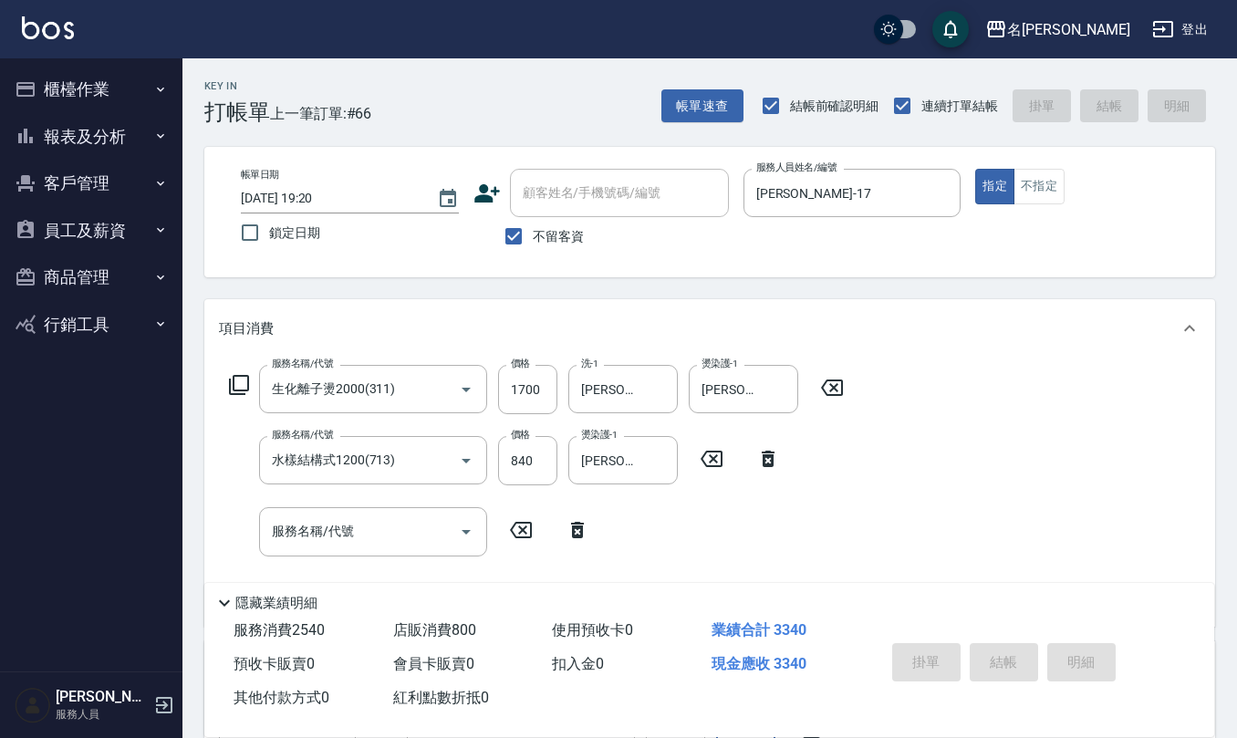
type input "2025/08/10 19:21"
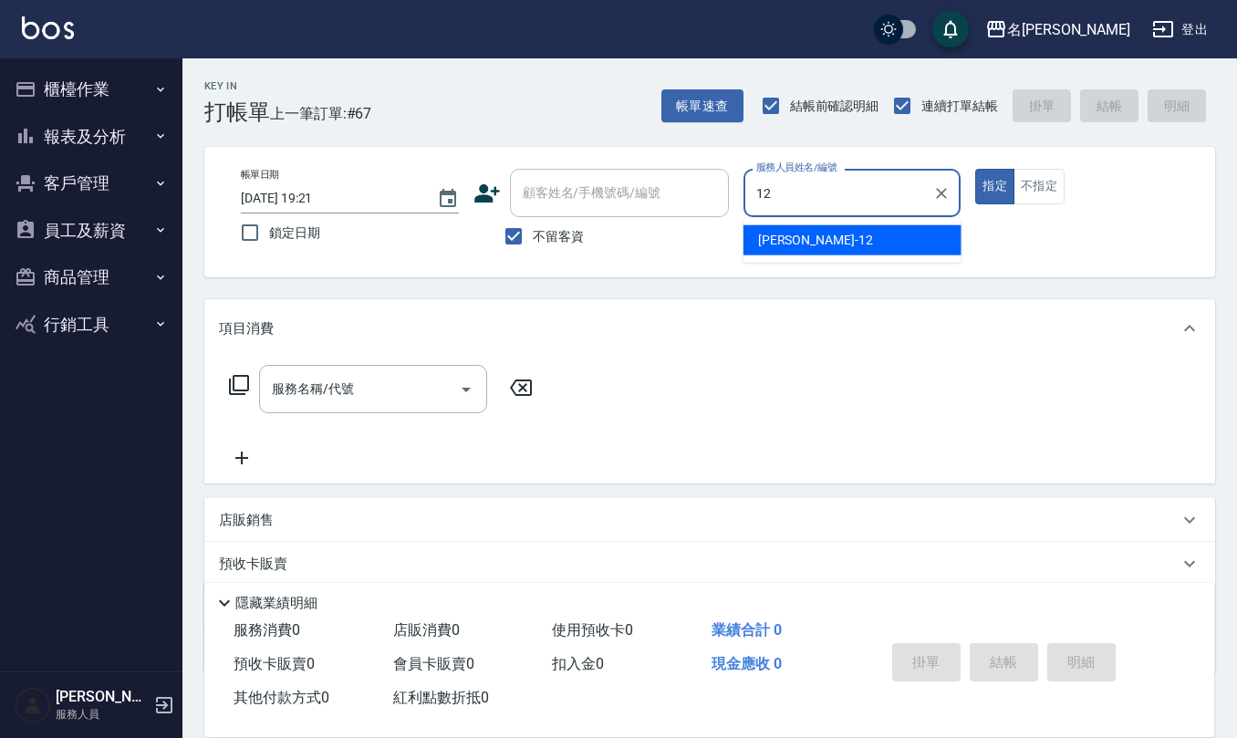
type input "陳珮君-12"
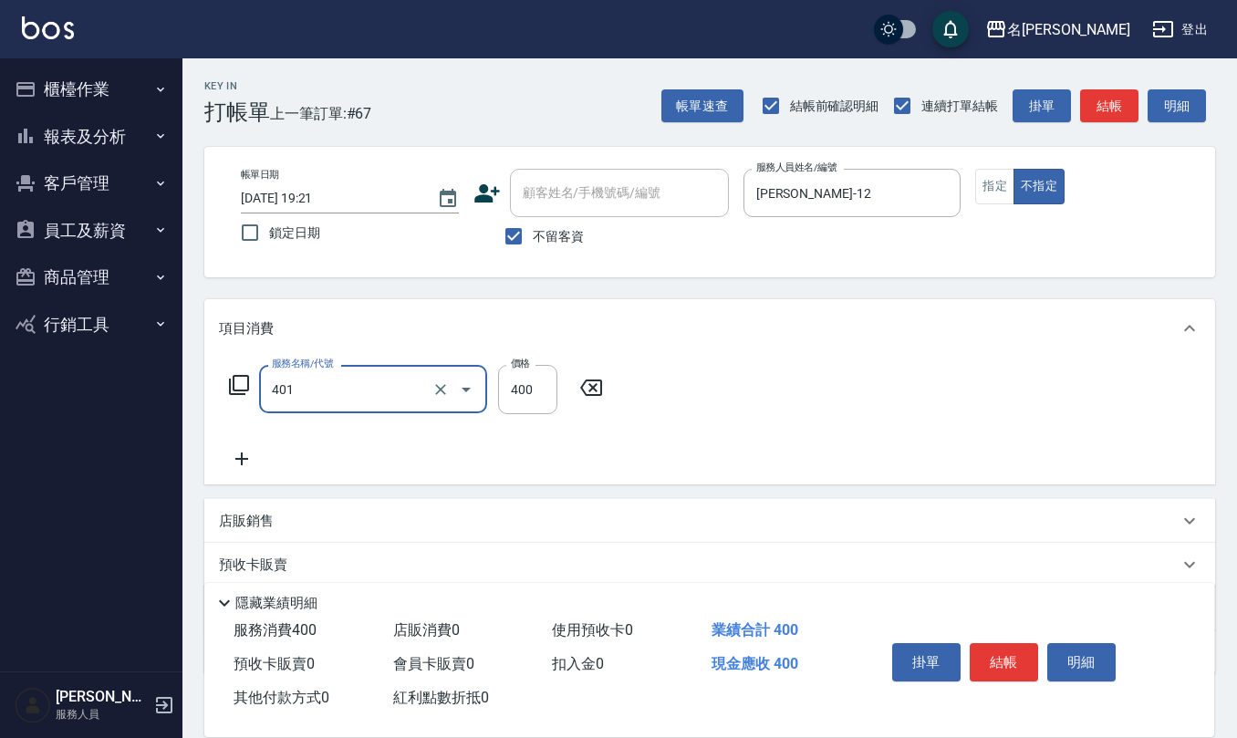
type input "剪髮(401)"
type input "200"
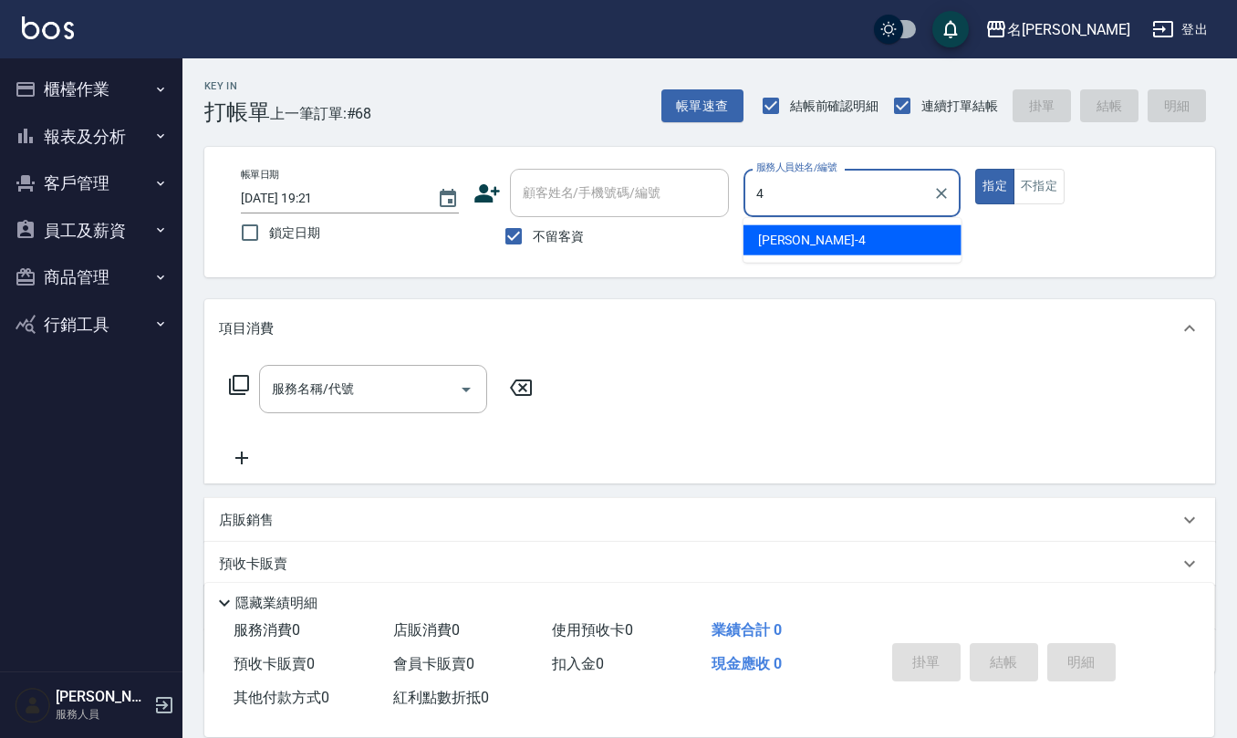
type input "陳章義-4"
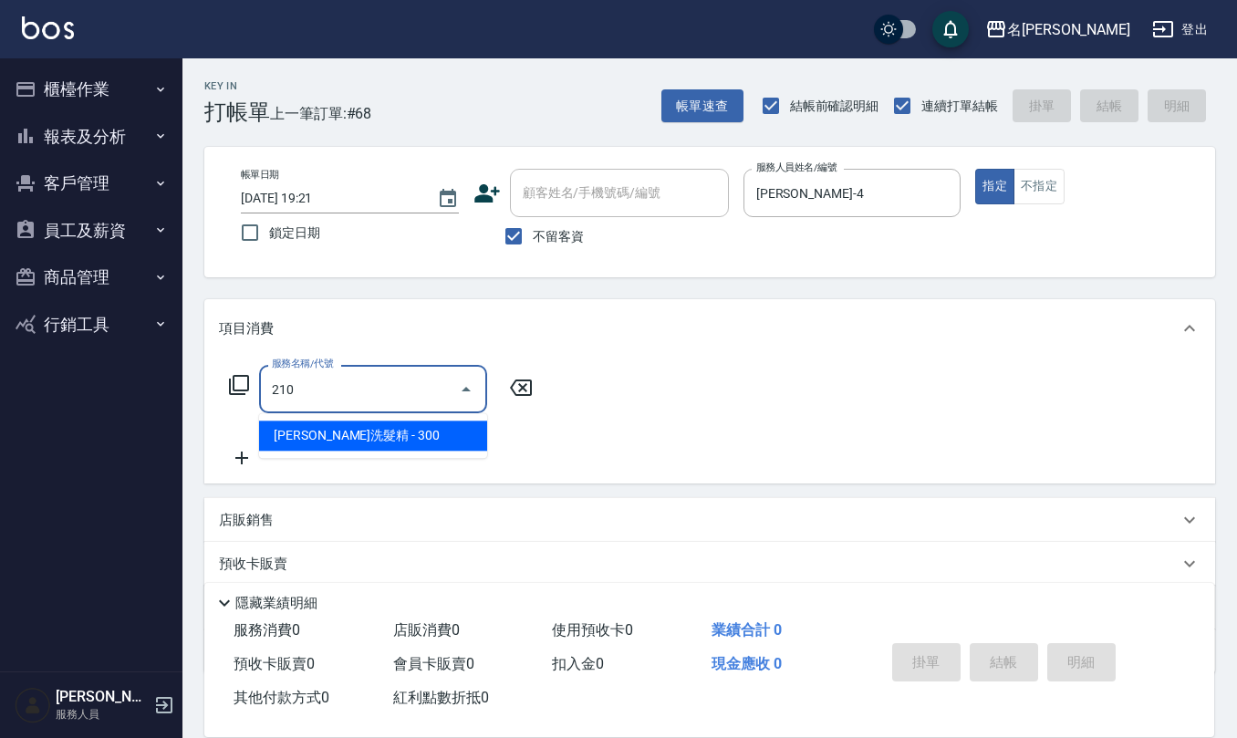
type input "歐娜洗髮精(210)"
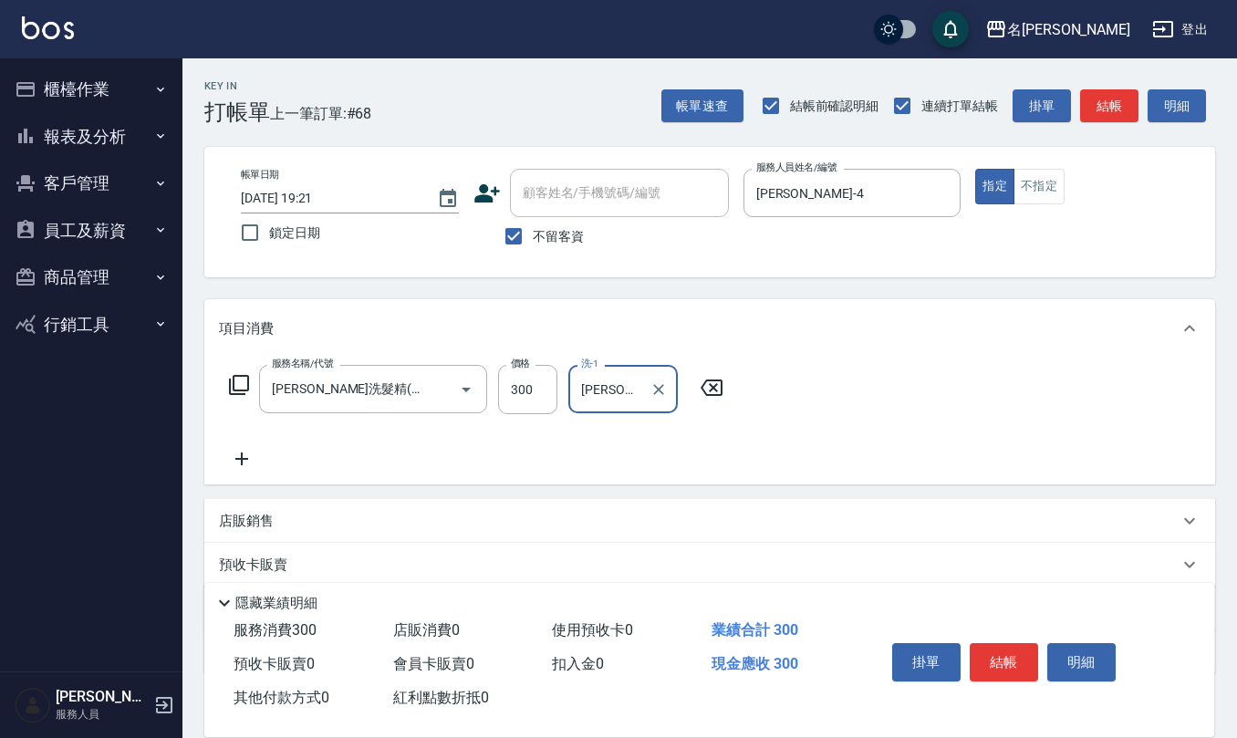
type input "陳珮君-21"
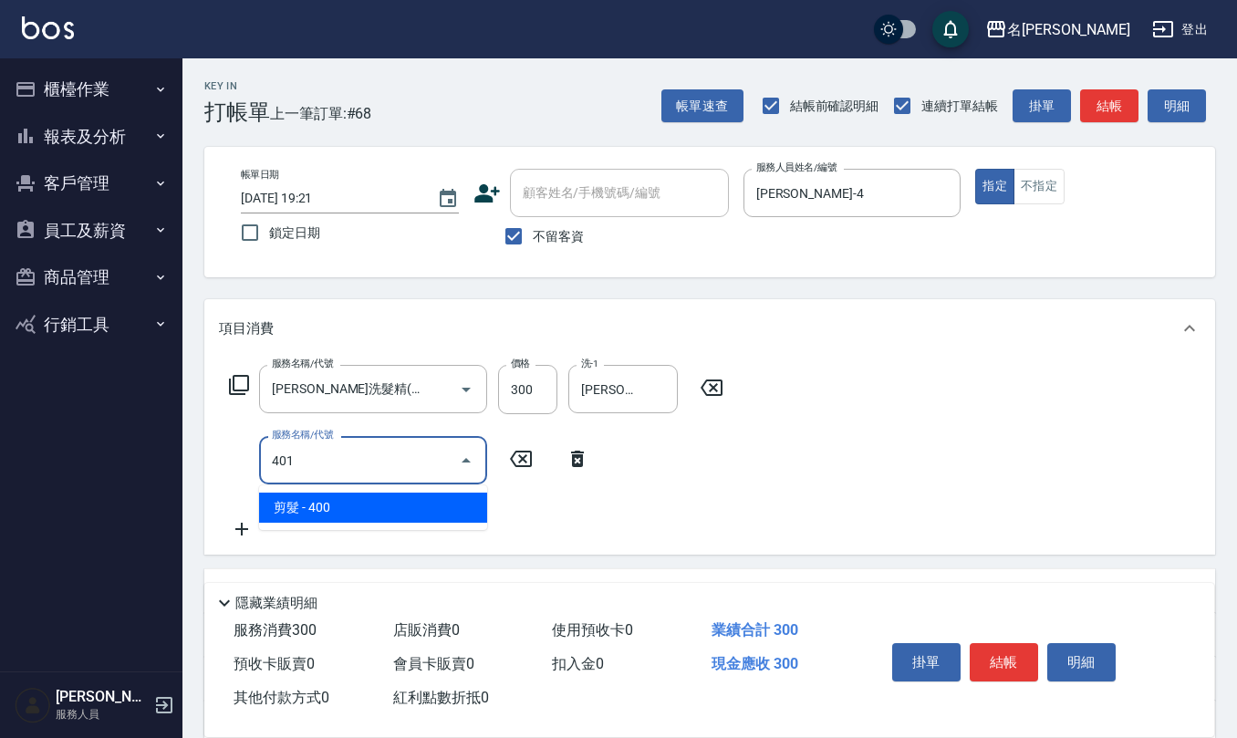
type input "剪髮(401)"
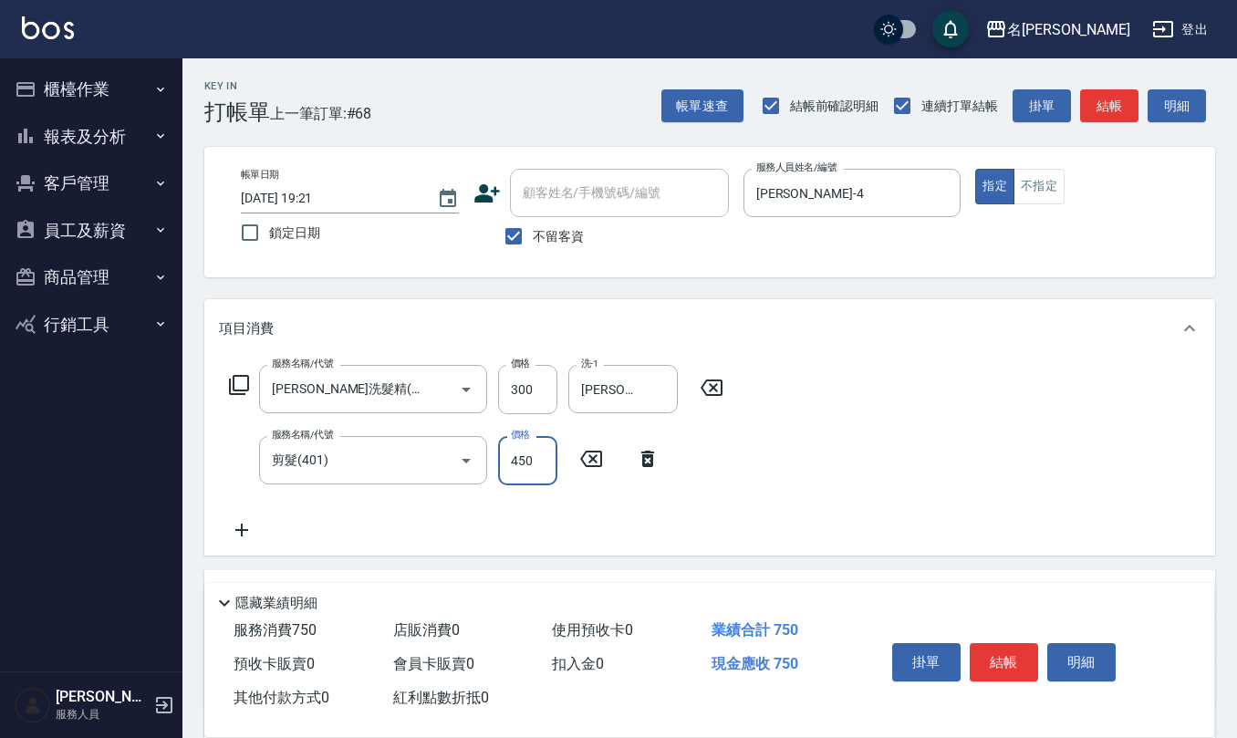
type input "450"
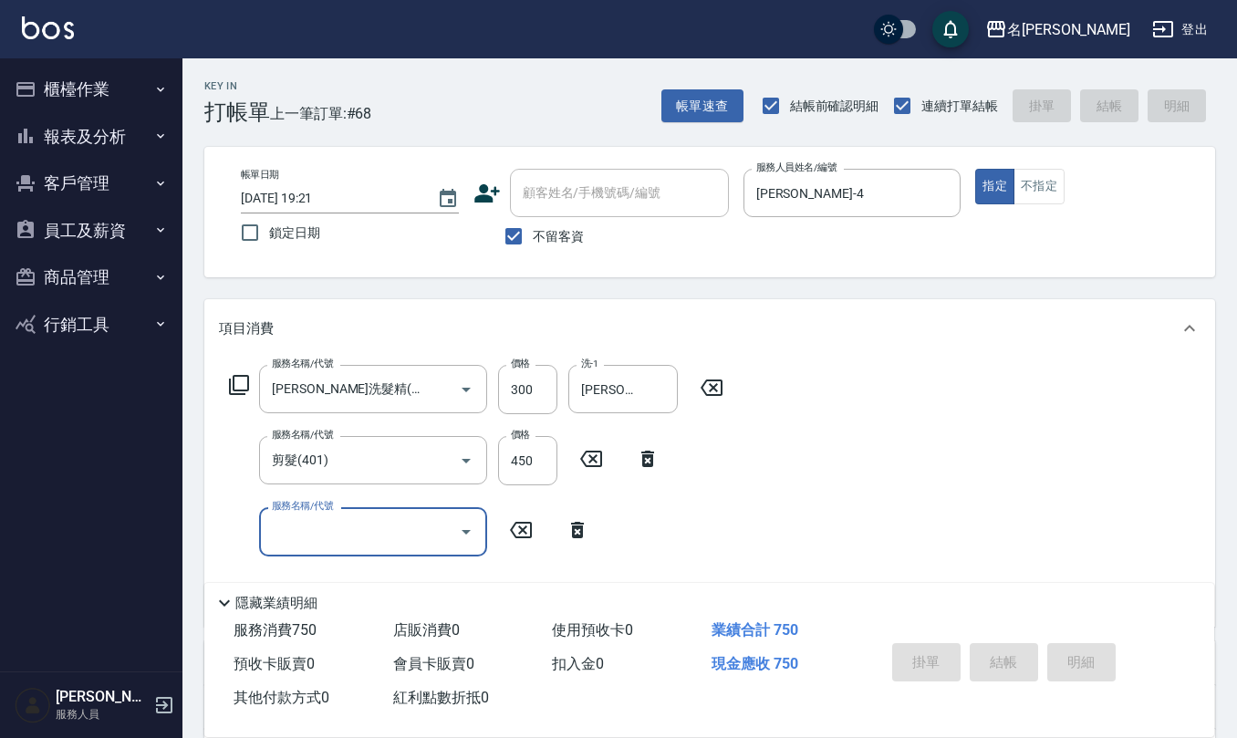
type input "2025/08/10 19:22"
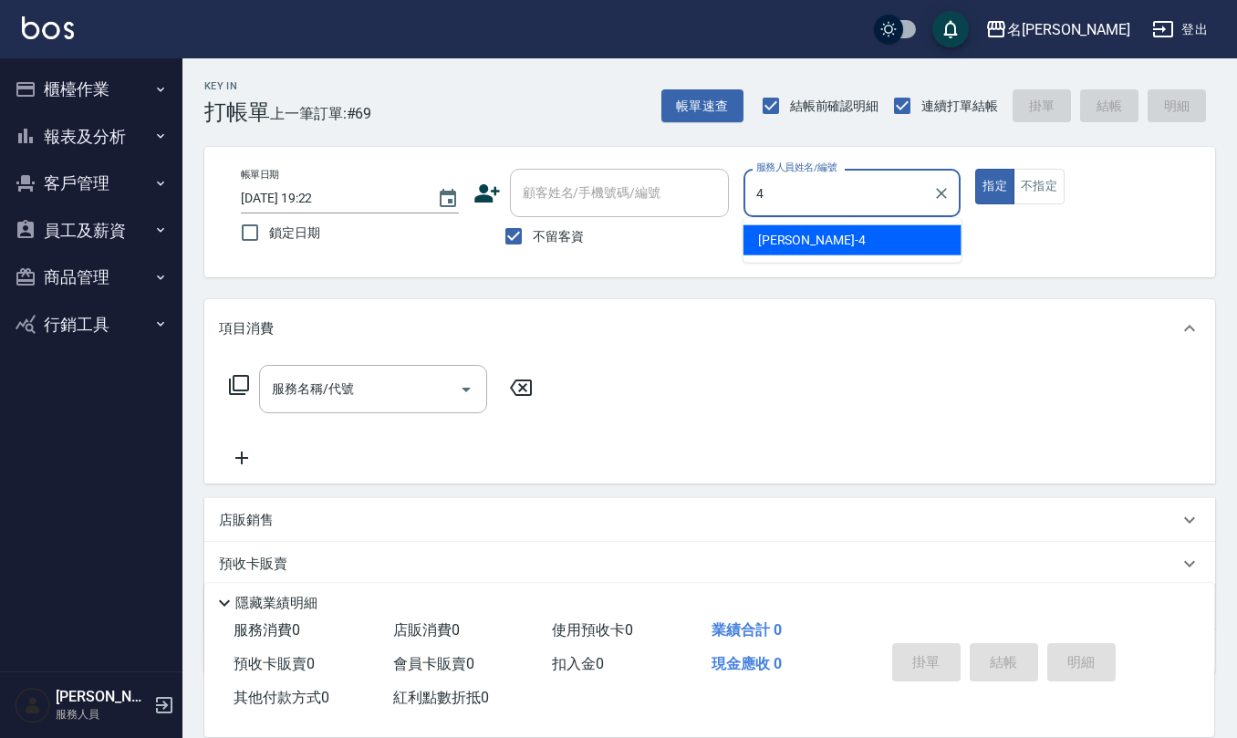
type input "陳章義-4"
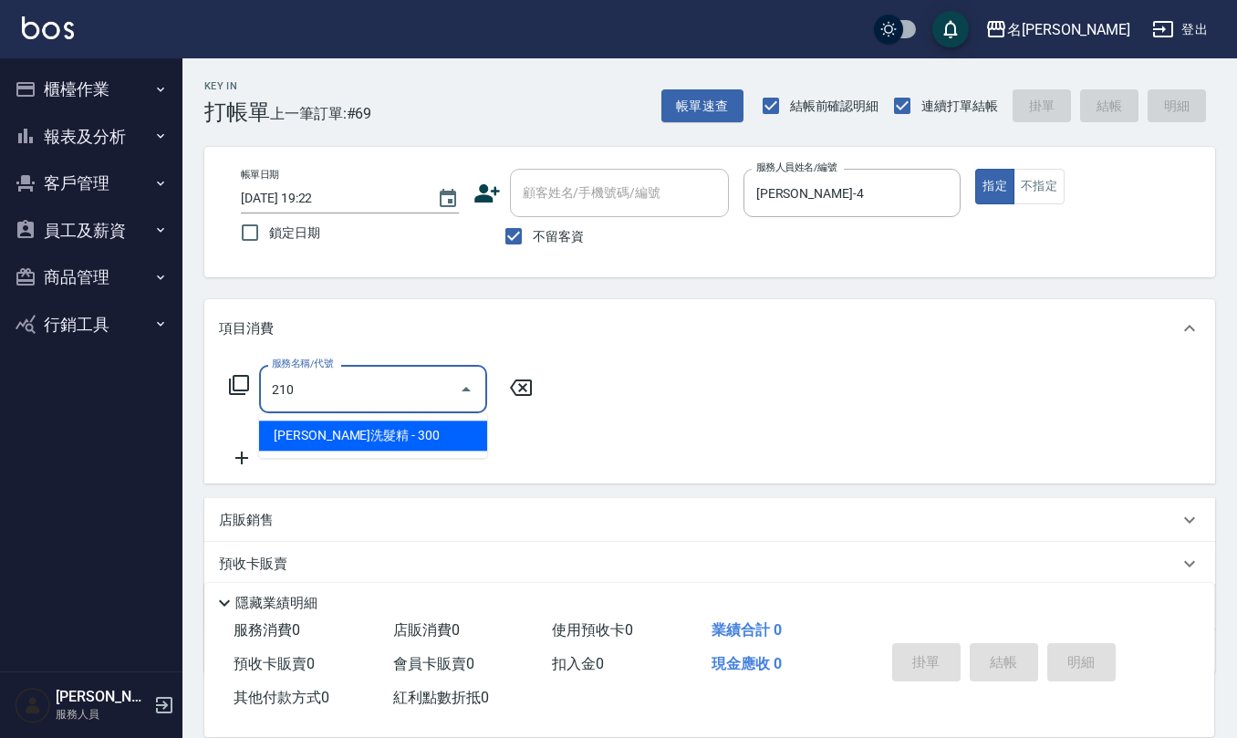
type input "歐娜洗髮精(210)"
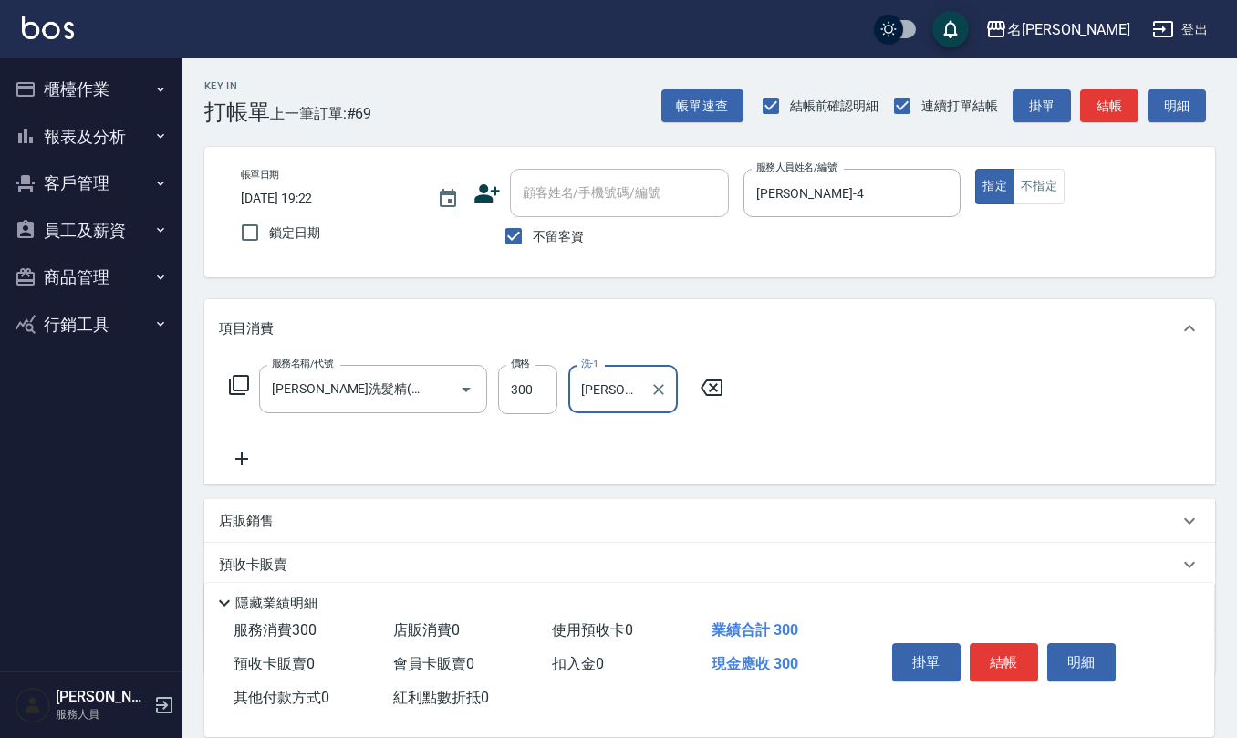
type input "林佩誼-25"
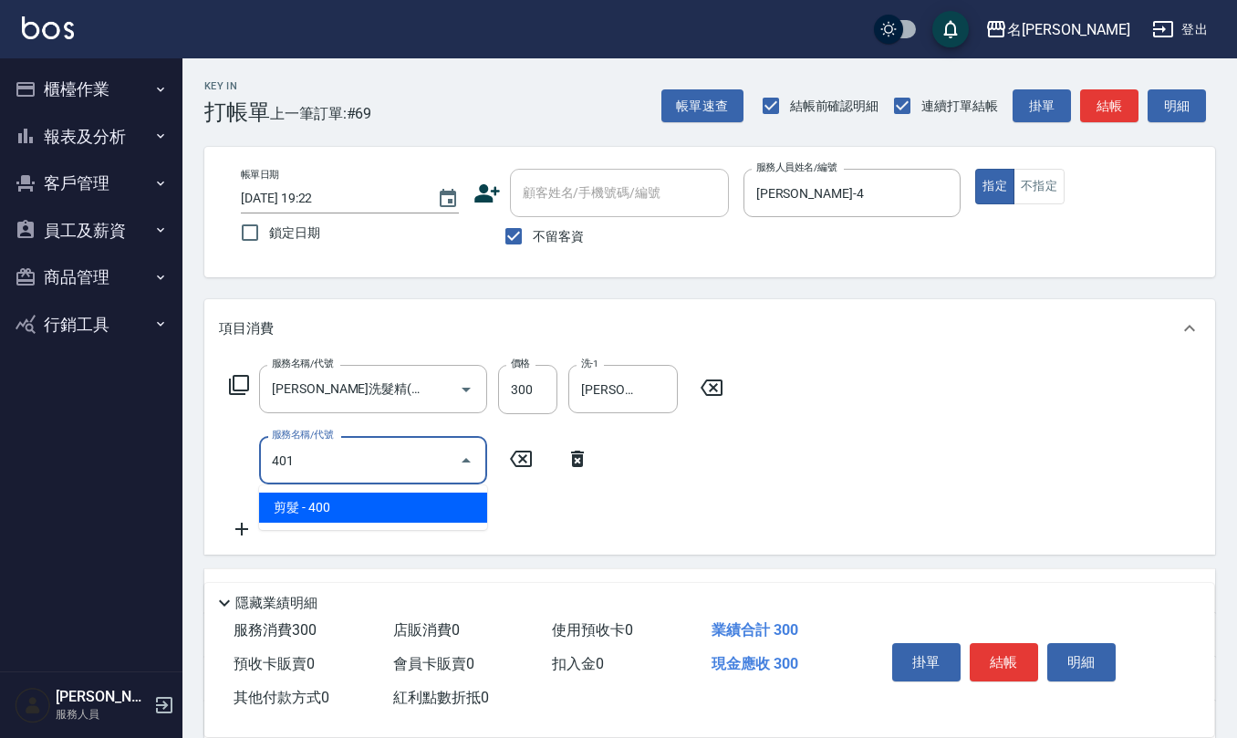
type input "剪髮(401)"
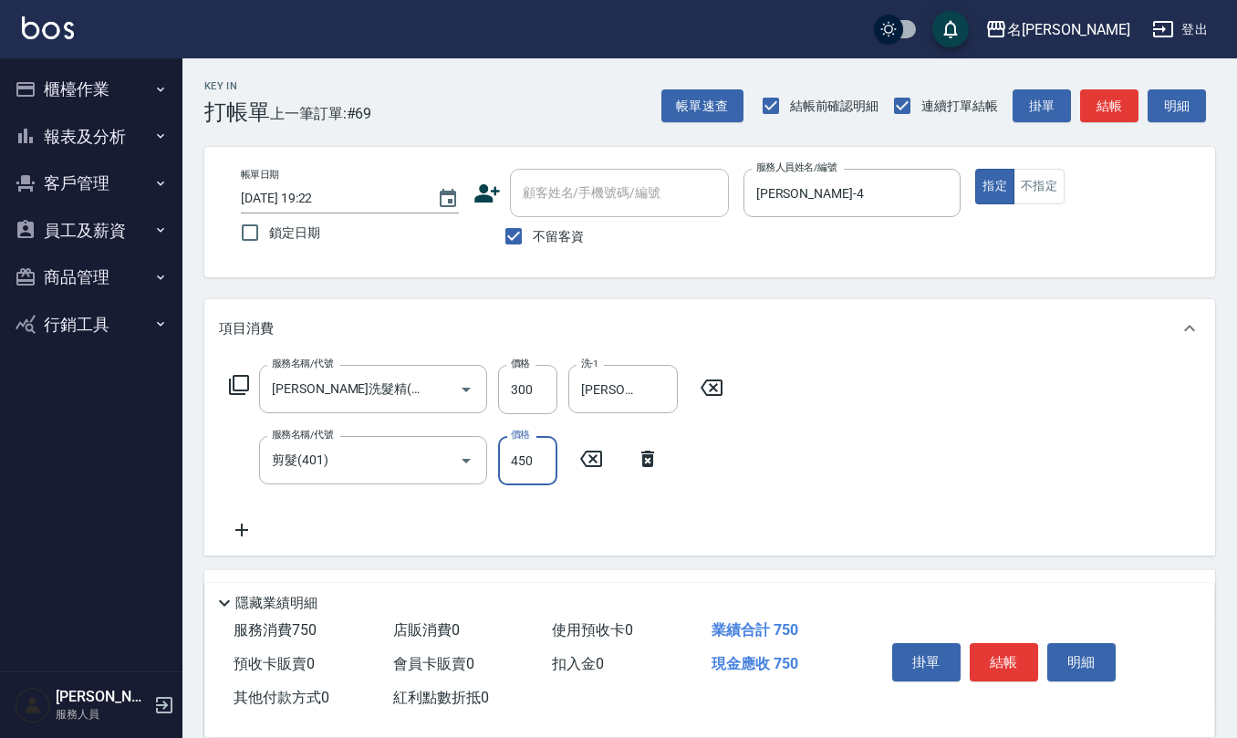
type input "450"
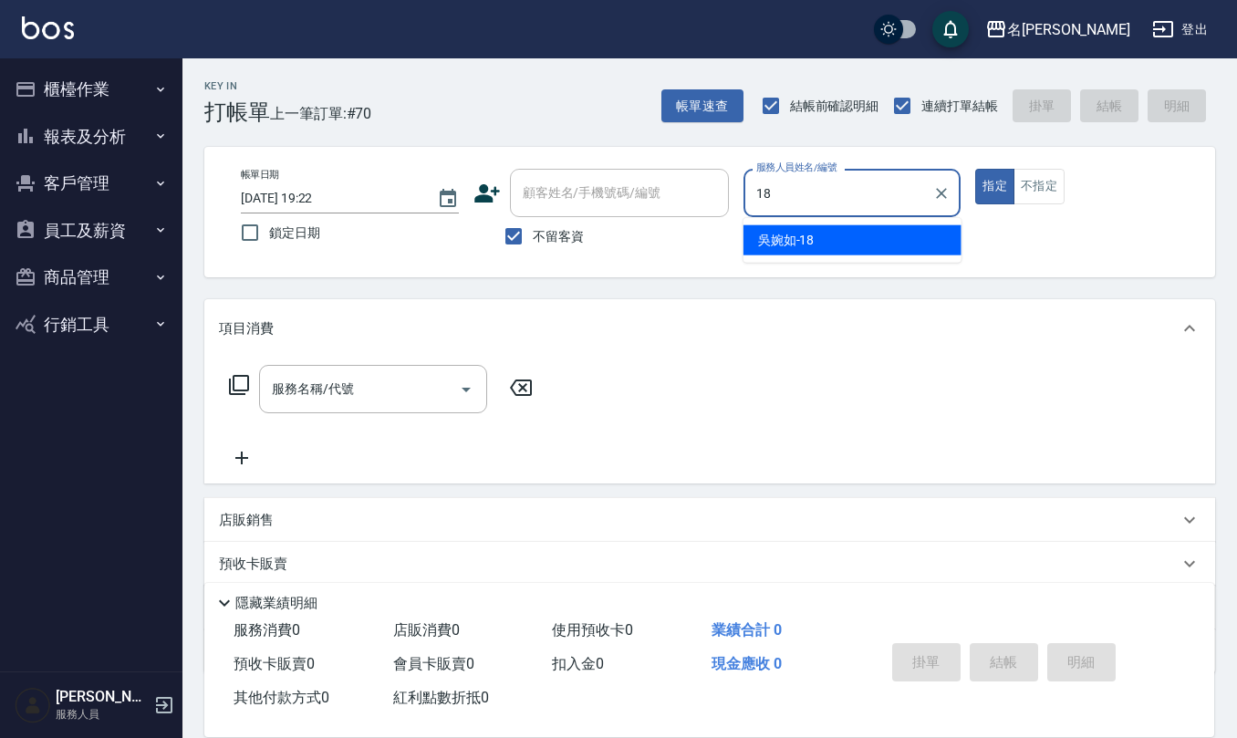
type input "吳婉如-18"
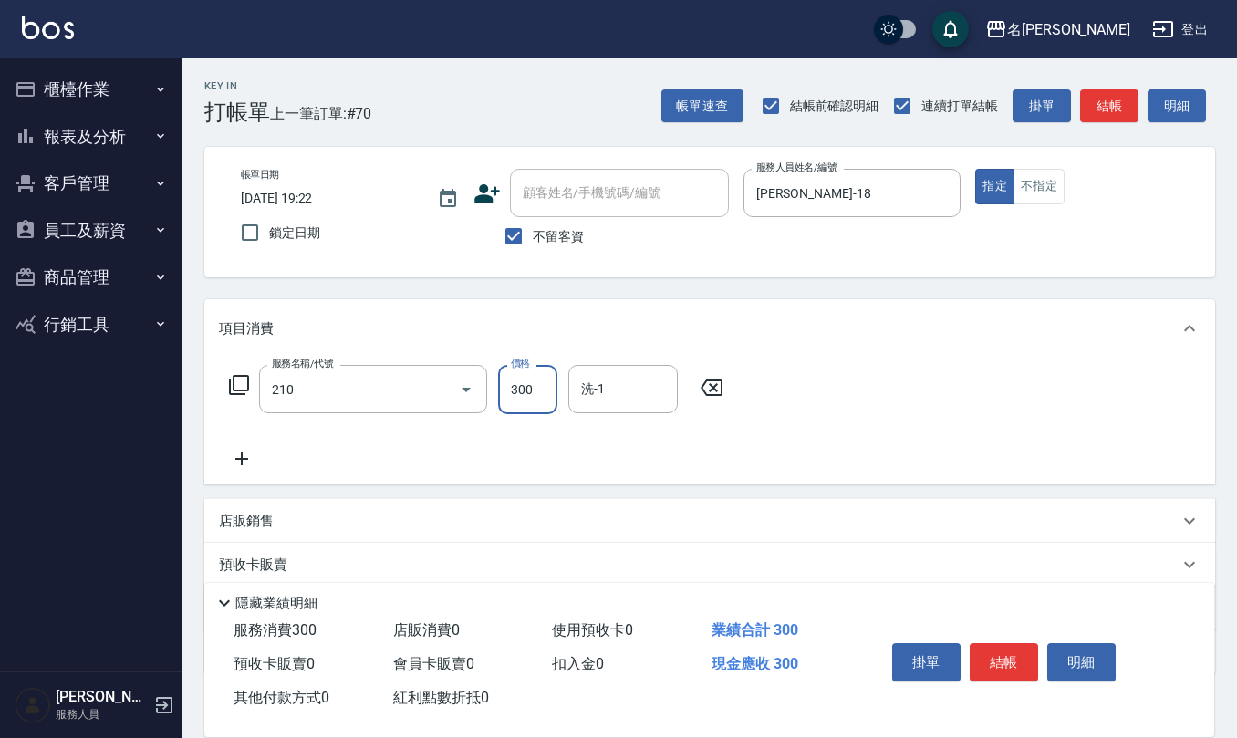
type input "歐娜洗髮精(210)"
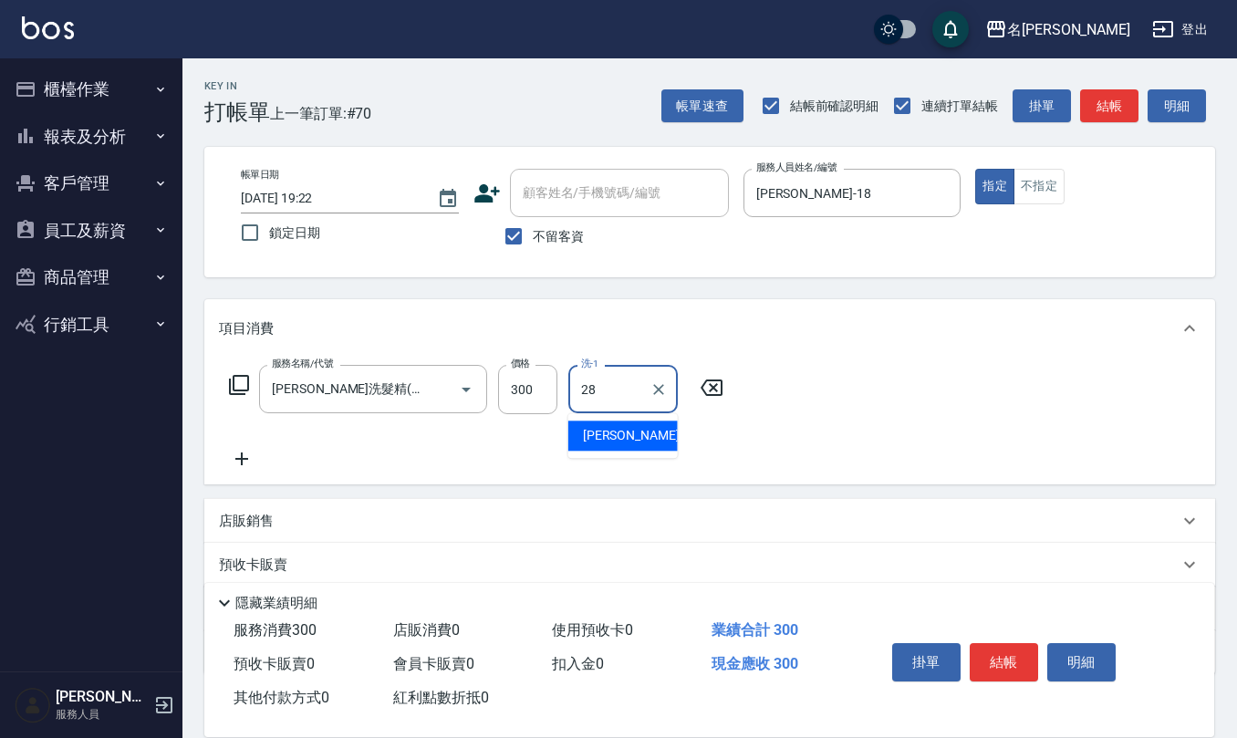
type input "陳柏暽-28"
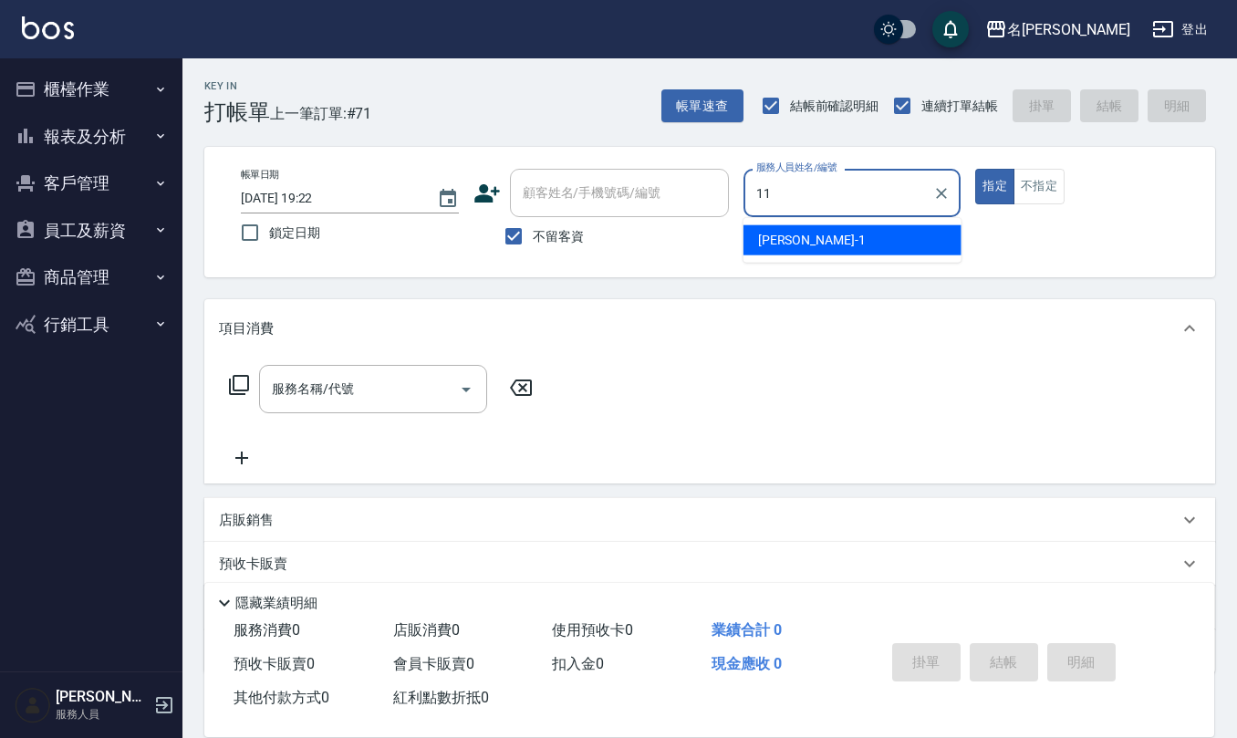
type input "詹沛橙-11"
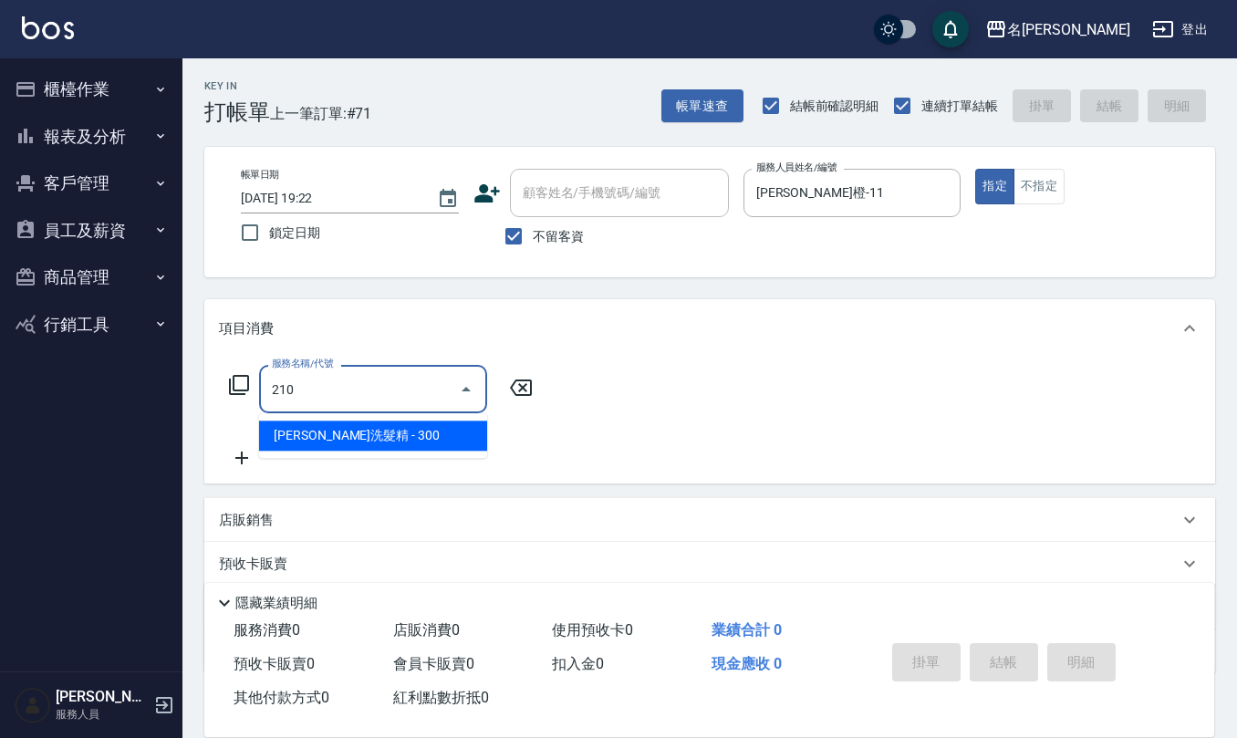
type input "歐娜洗髮精(210)"
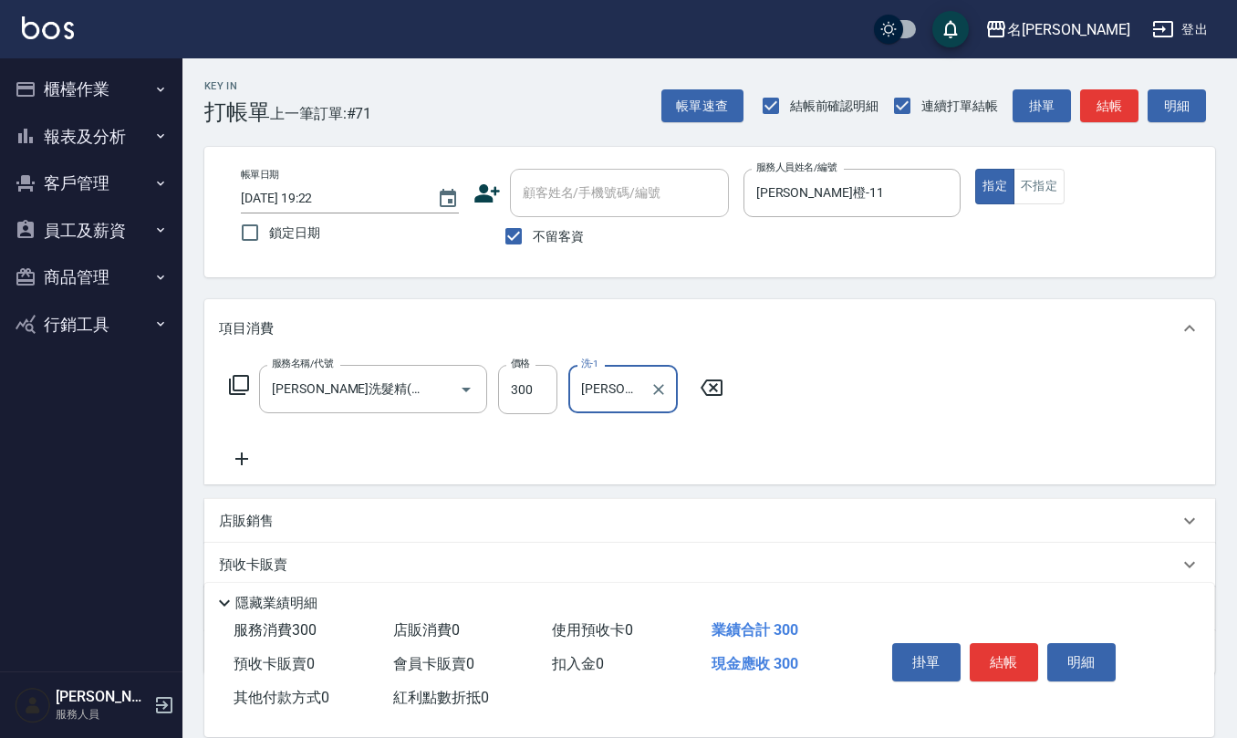
type input "詹沛橙-11"
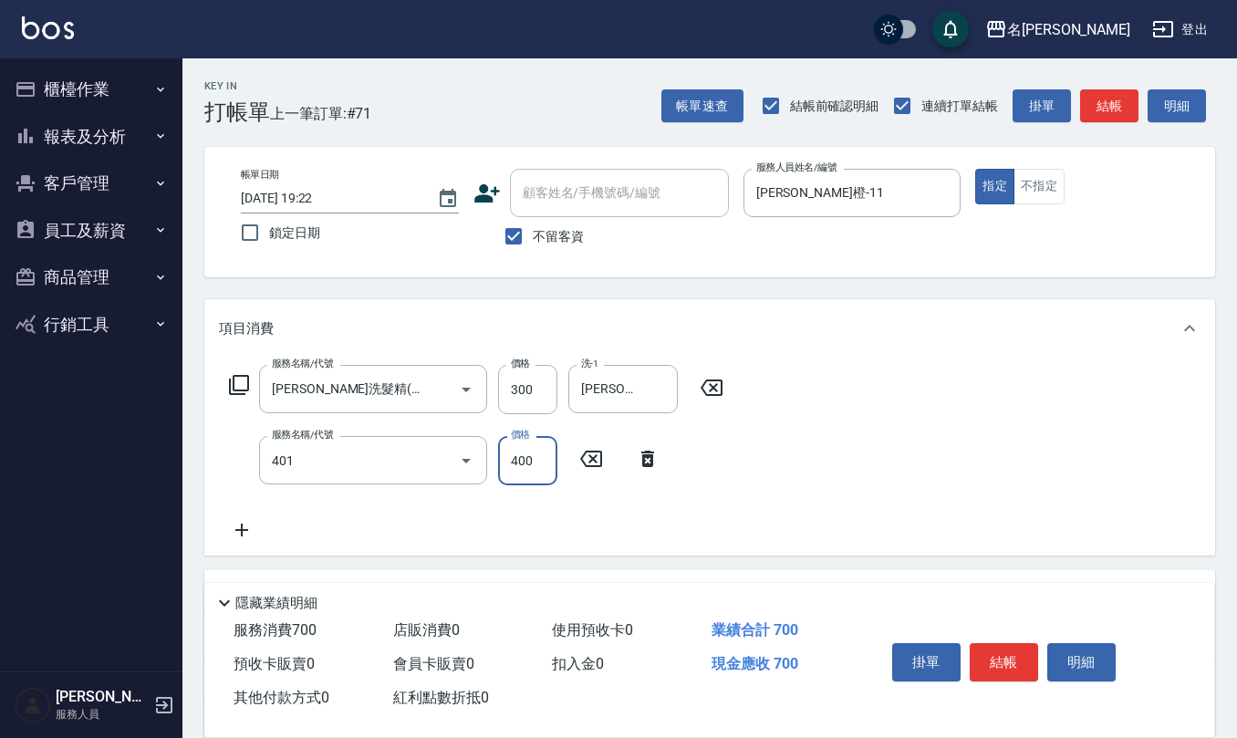
type input "剪髮(401)"
type input "250"
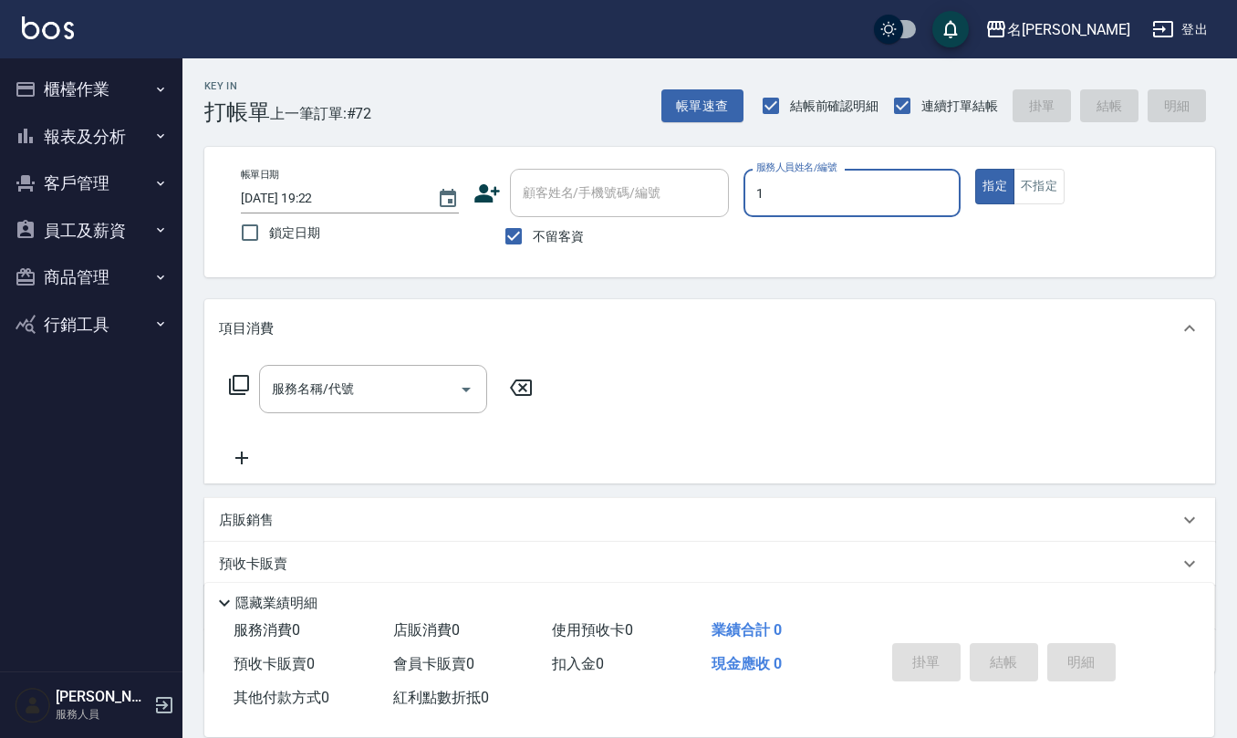
type input "蔡桂如-1"
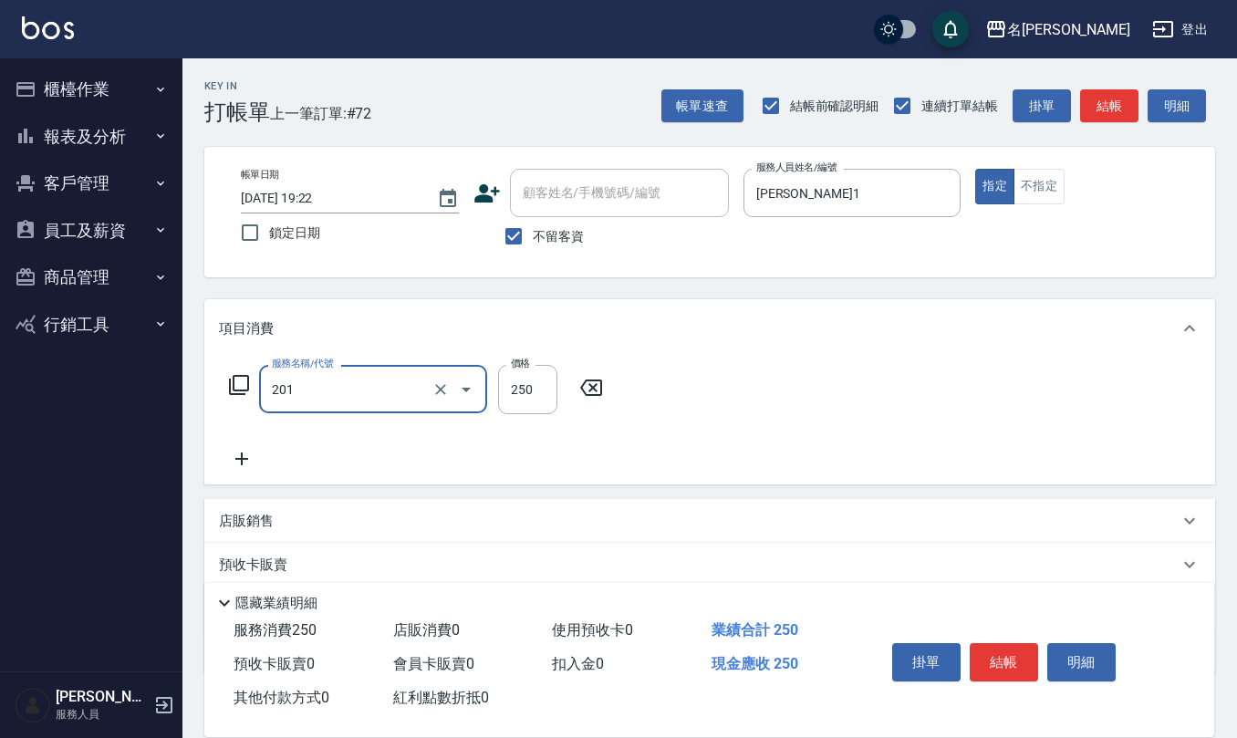
type input "洗髮(201)"
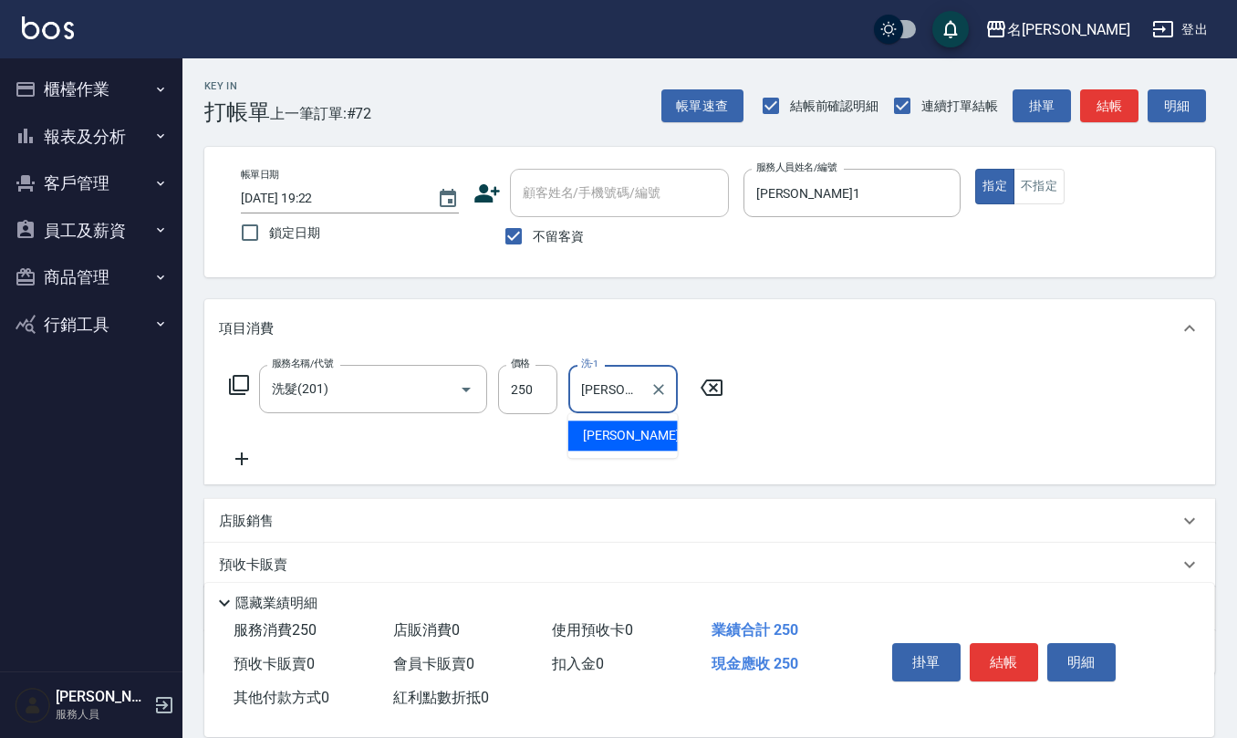
type input "蘇亭云-24"
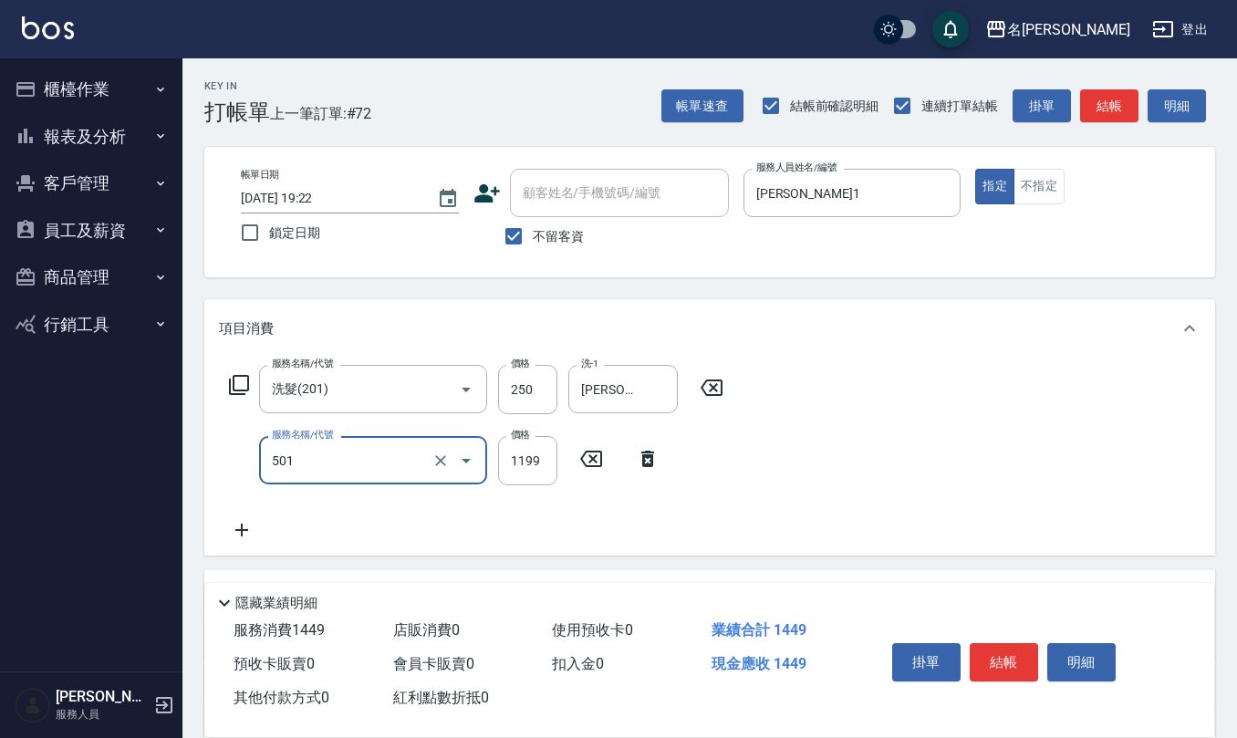
type input "染髮(501)"
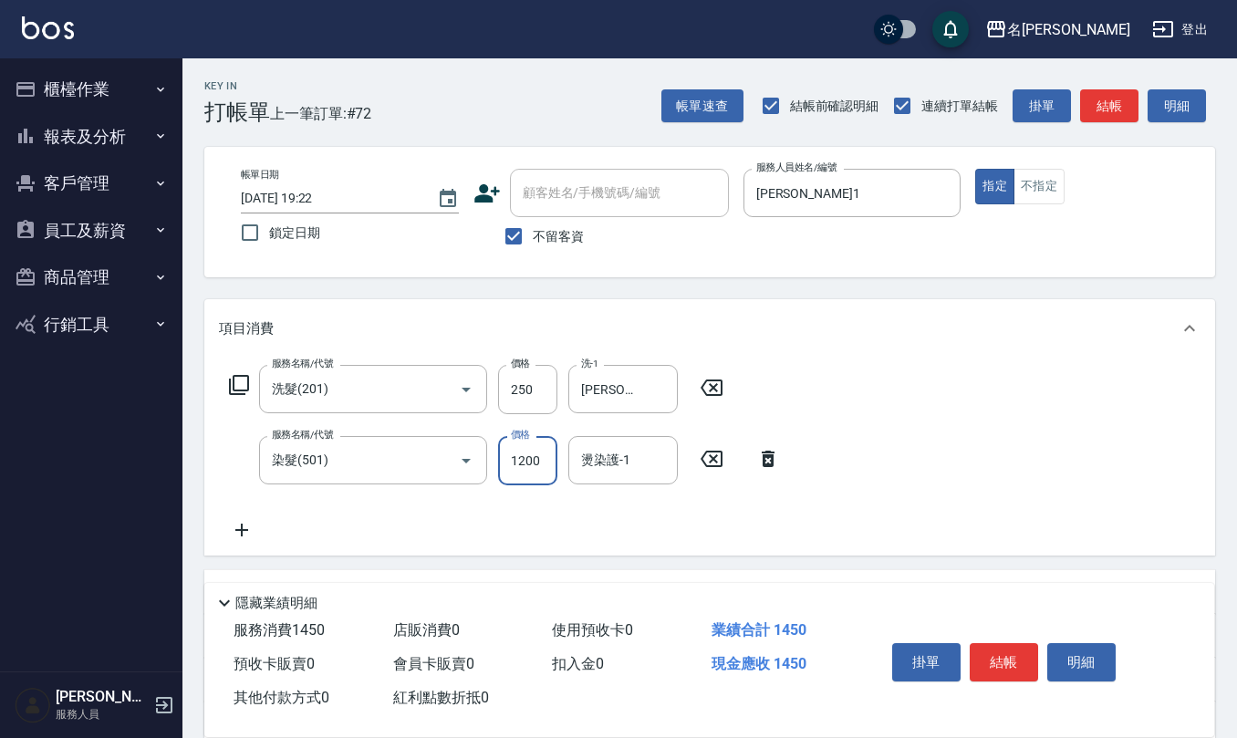
type input "1200"
type input "蘇亭云-24"
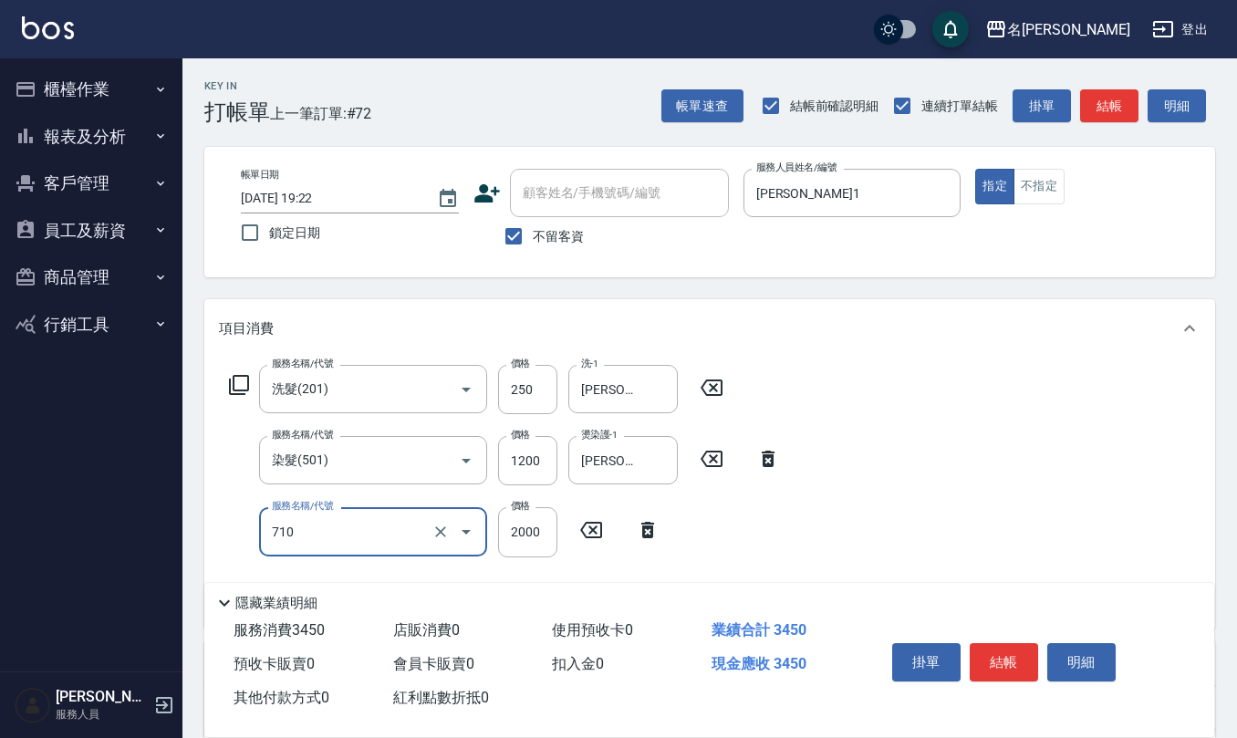
type input "髮善4段護髮2000(710)"
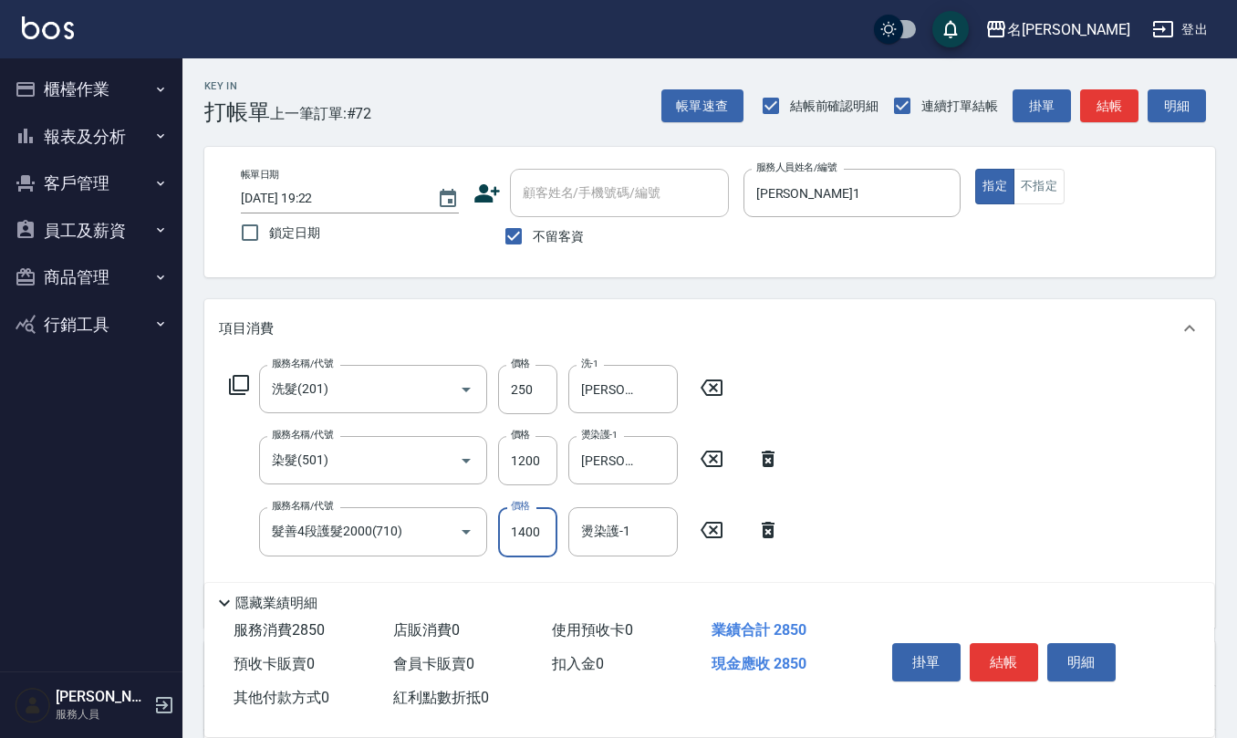
type input "1400"
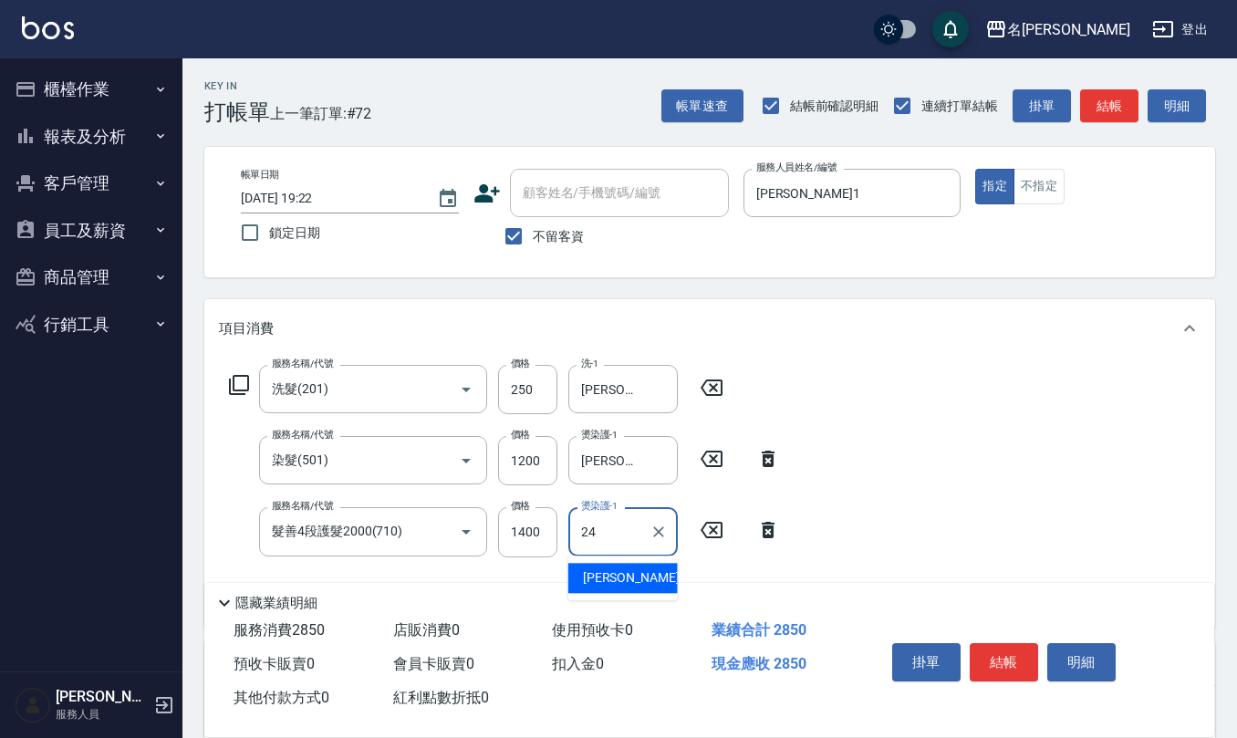
type input "蘇亭云-24"
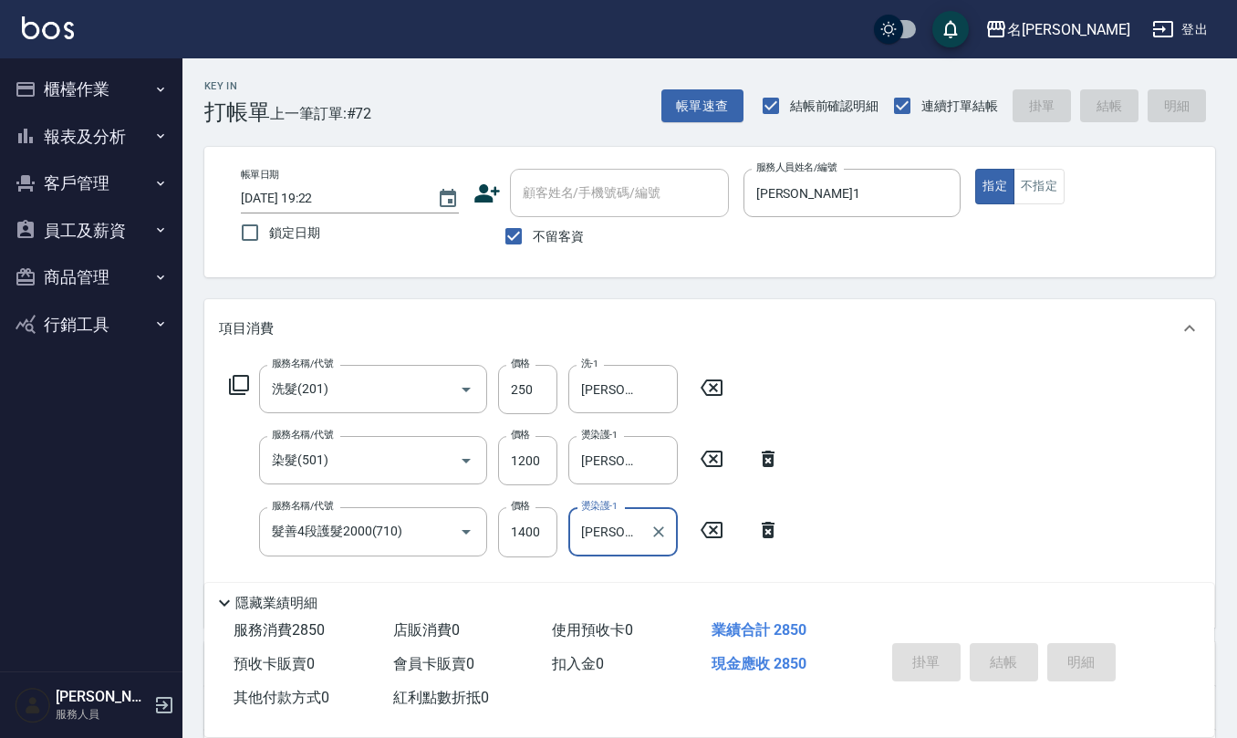
type input "2025/08/10 19:23"
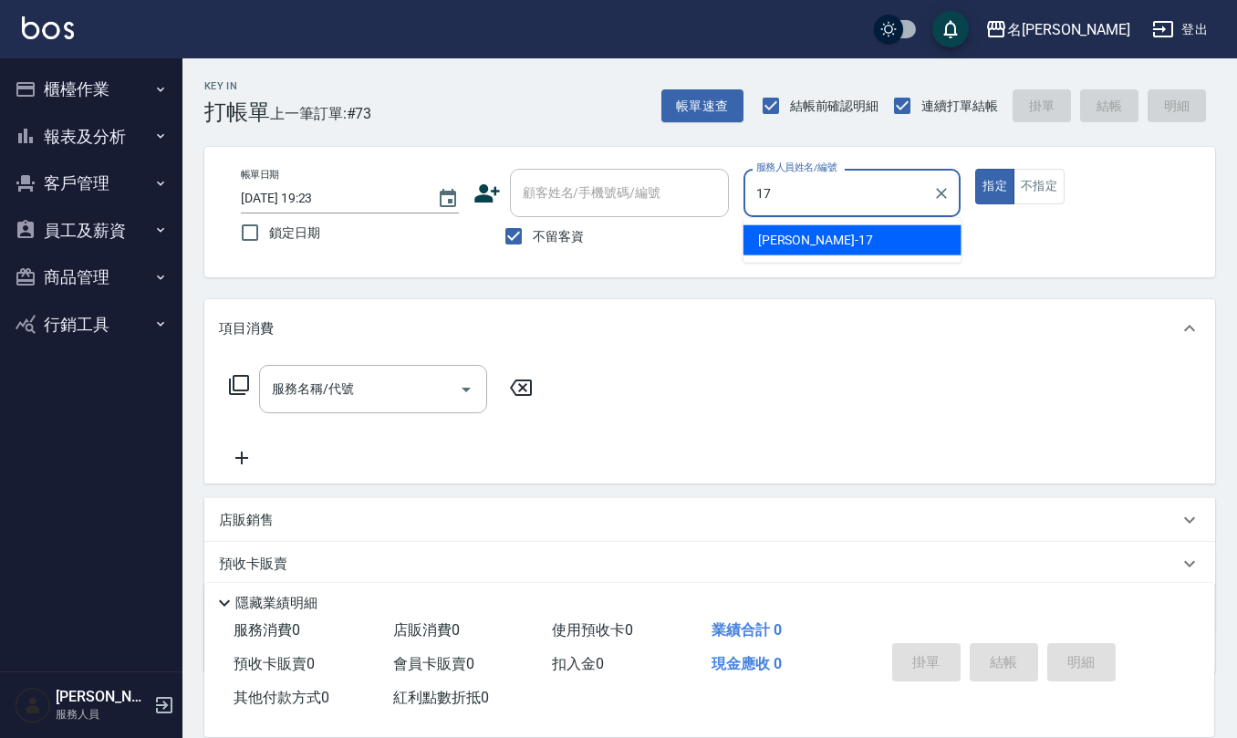
type input "李俞玫-17"
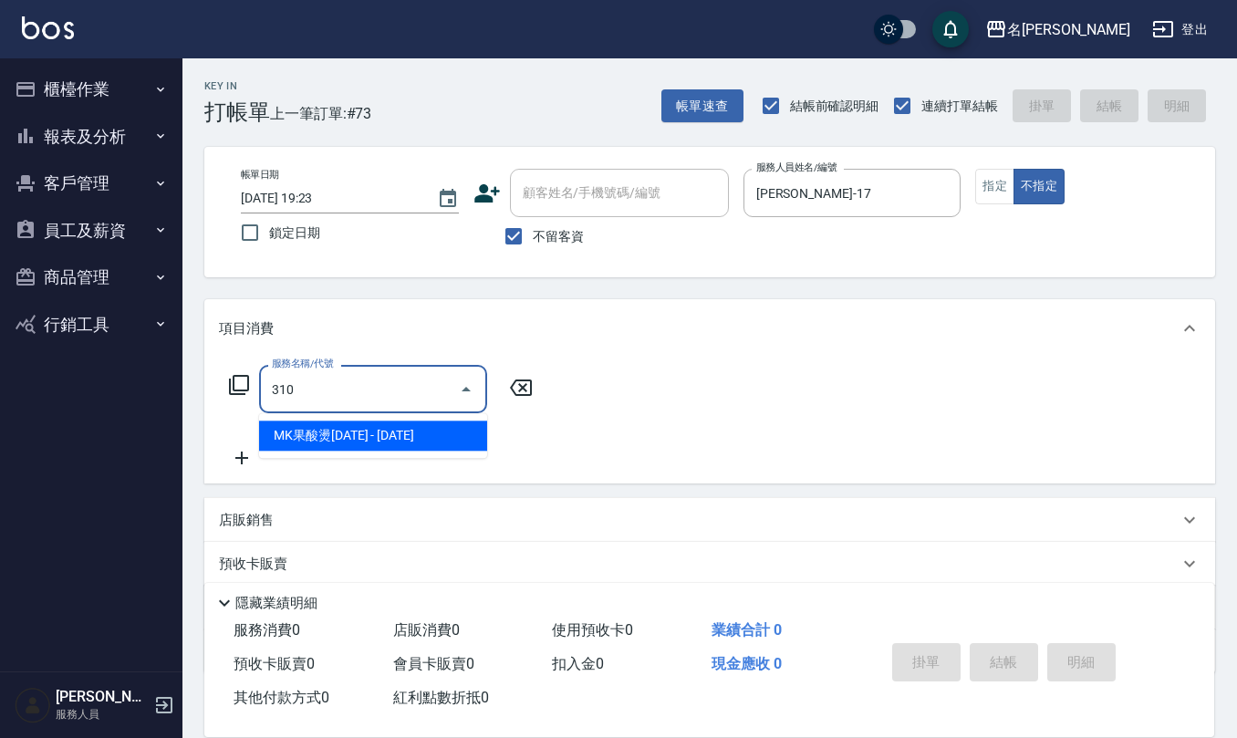
type input "MK果酸燙2000(310)"
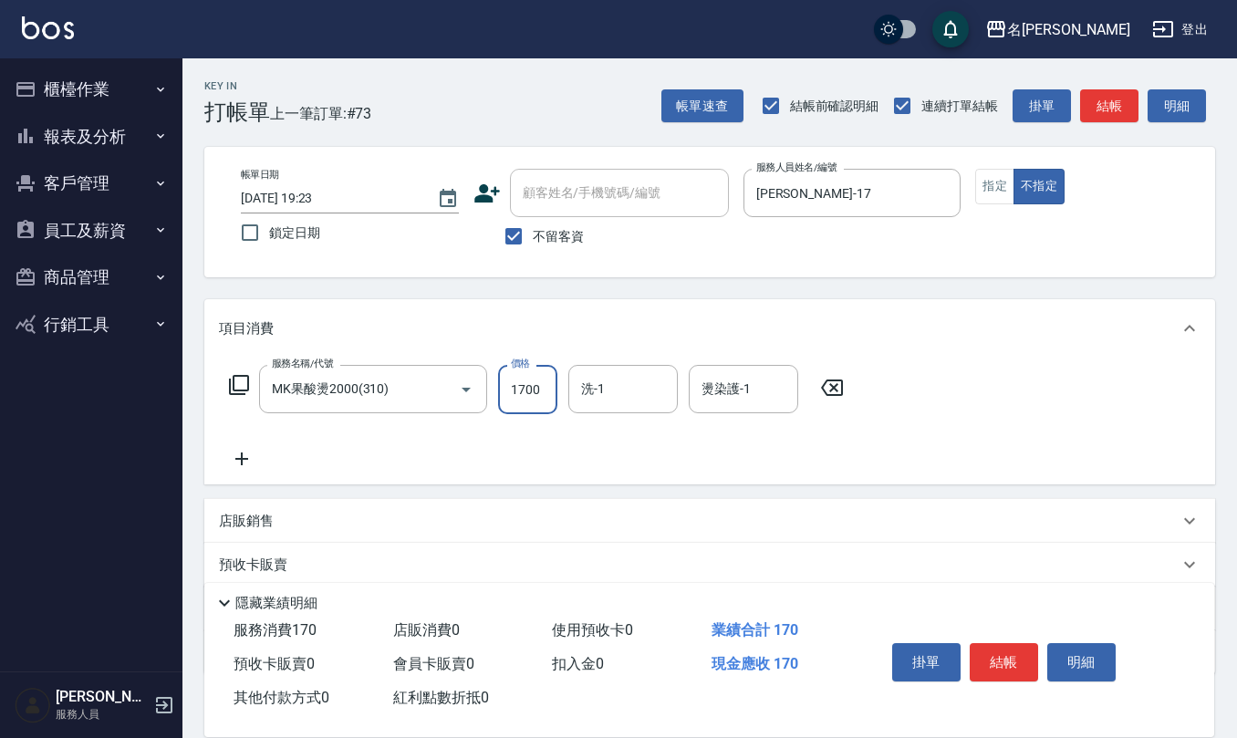
type input "1700"
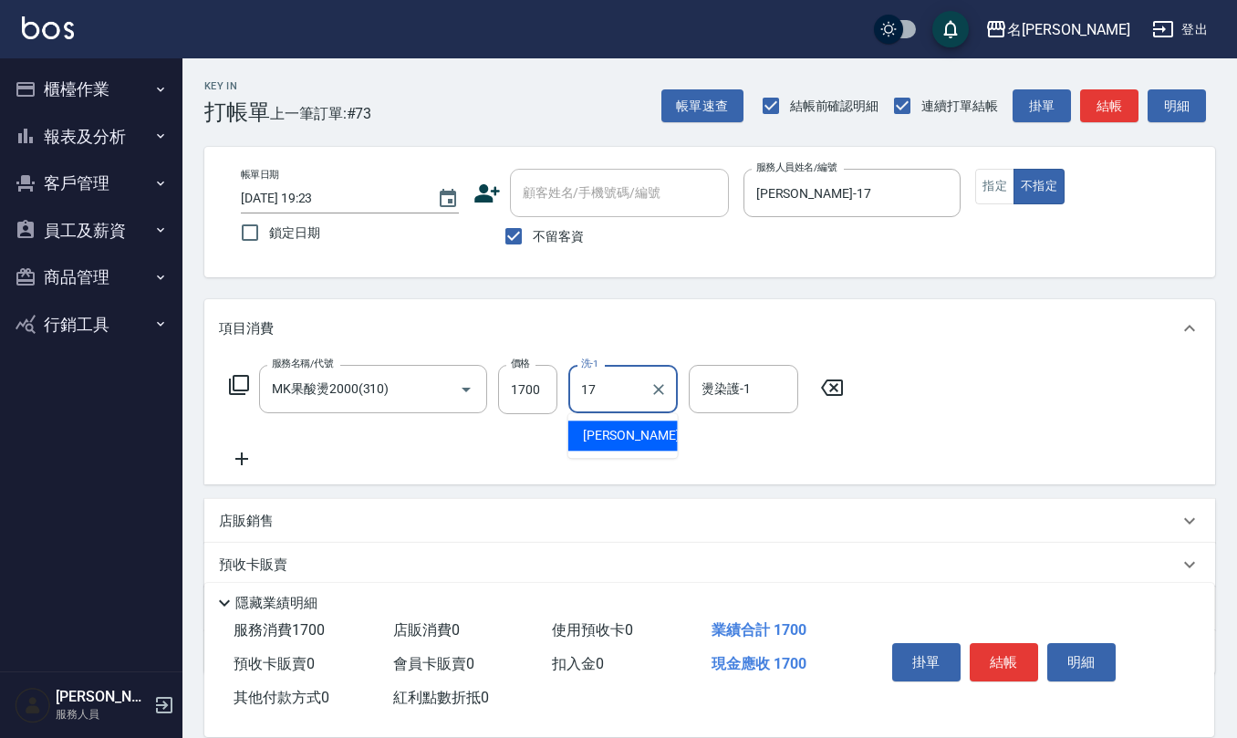
type input "李俞玫-17"
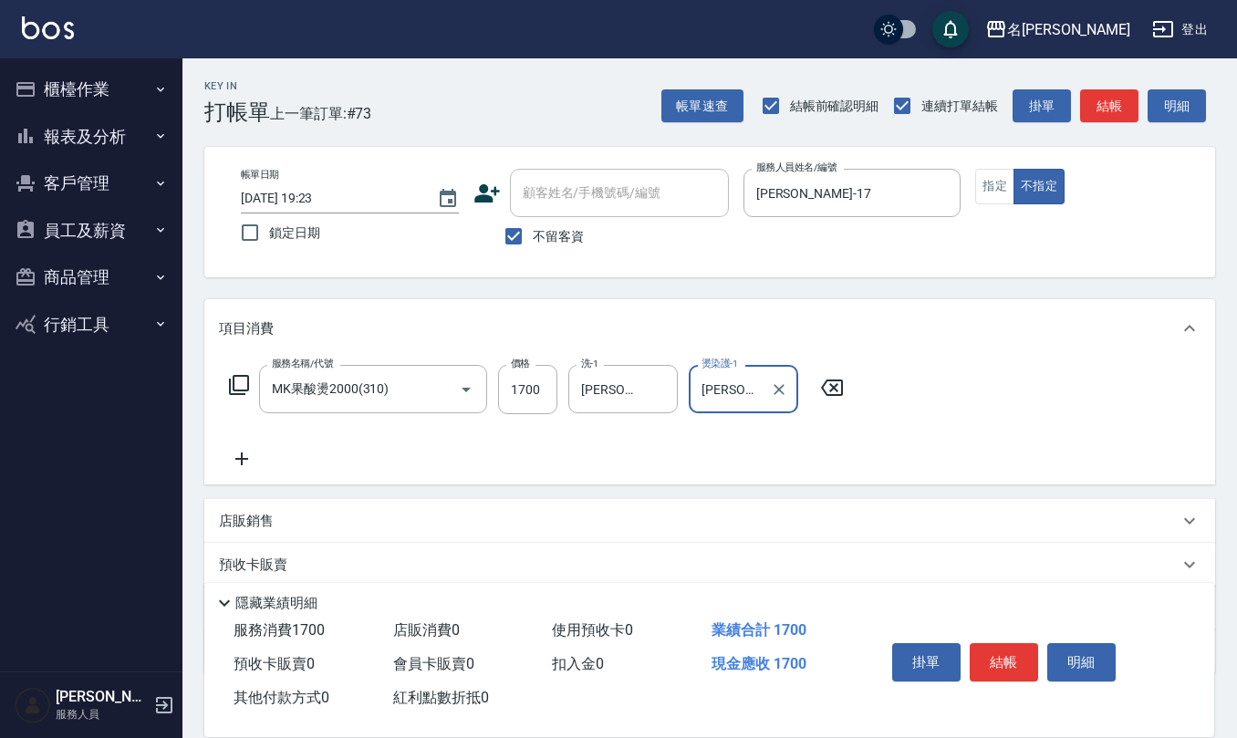
type input "李俞玫-17"
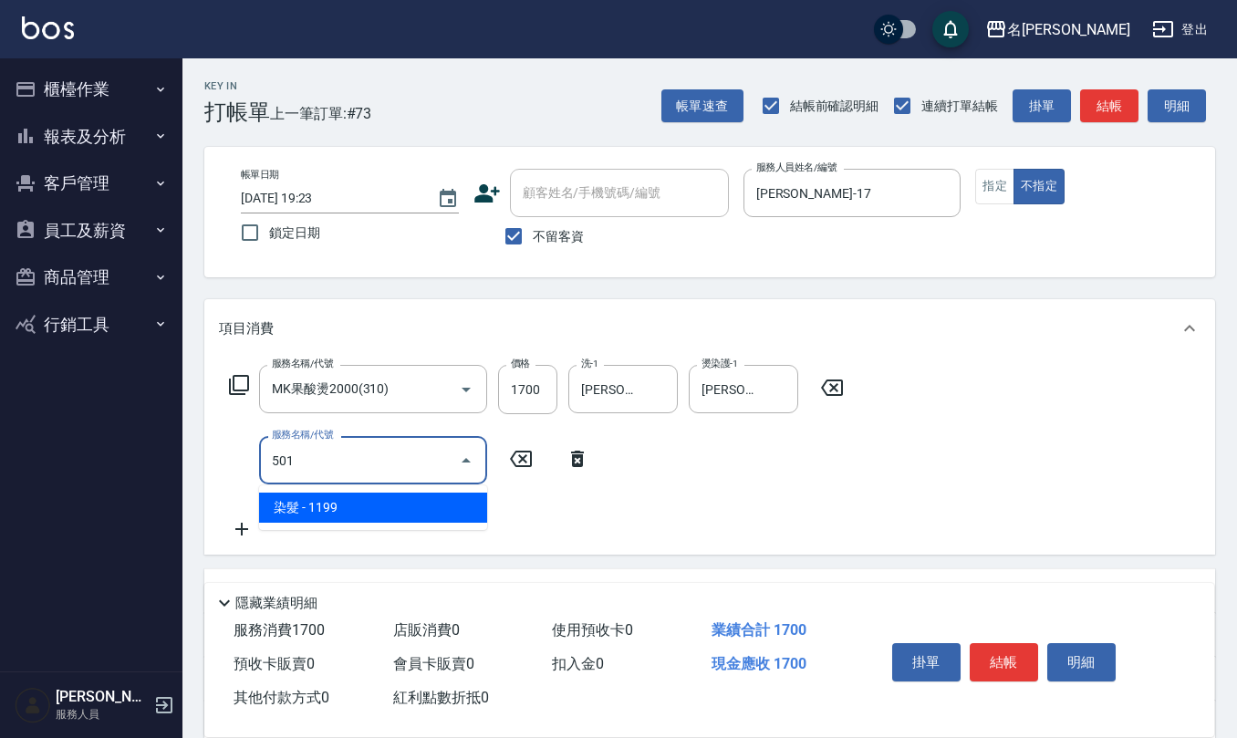
type input "染髮(501)"
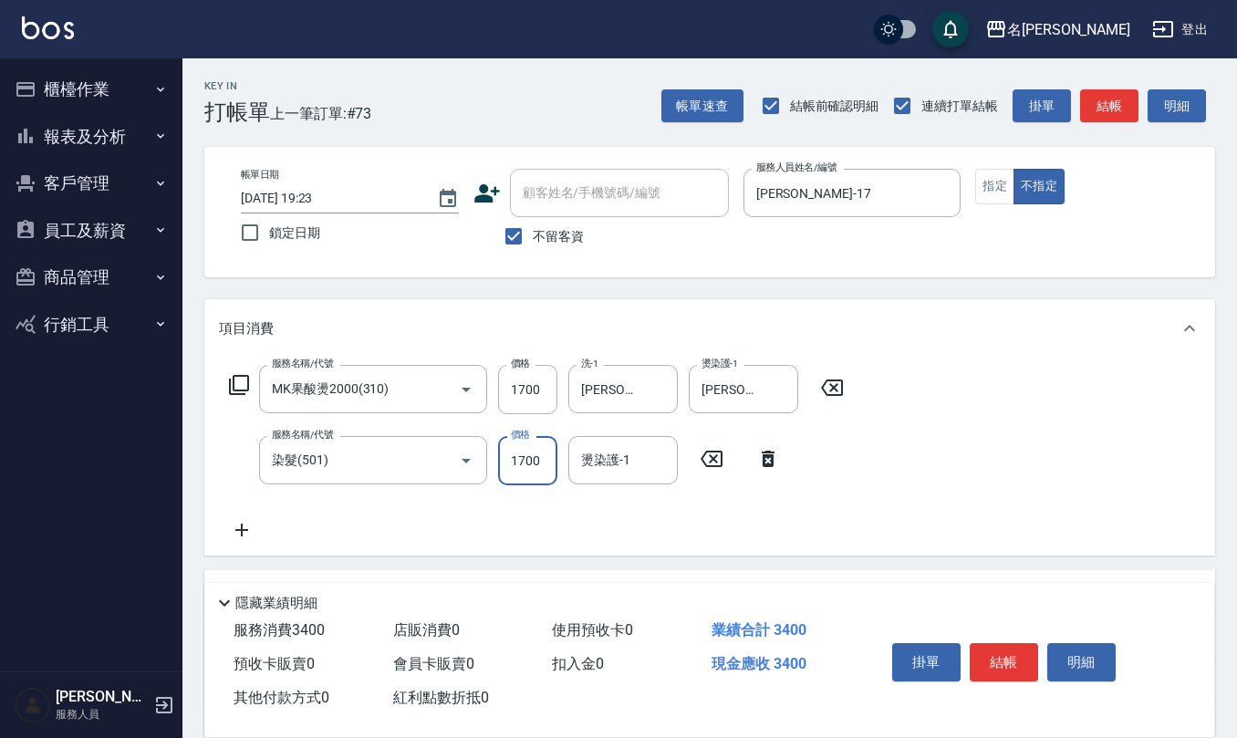
type input "1700"
type input "李俞玫-17"
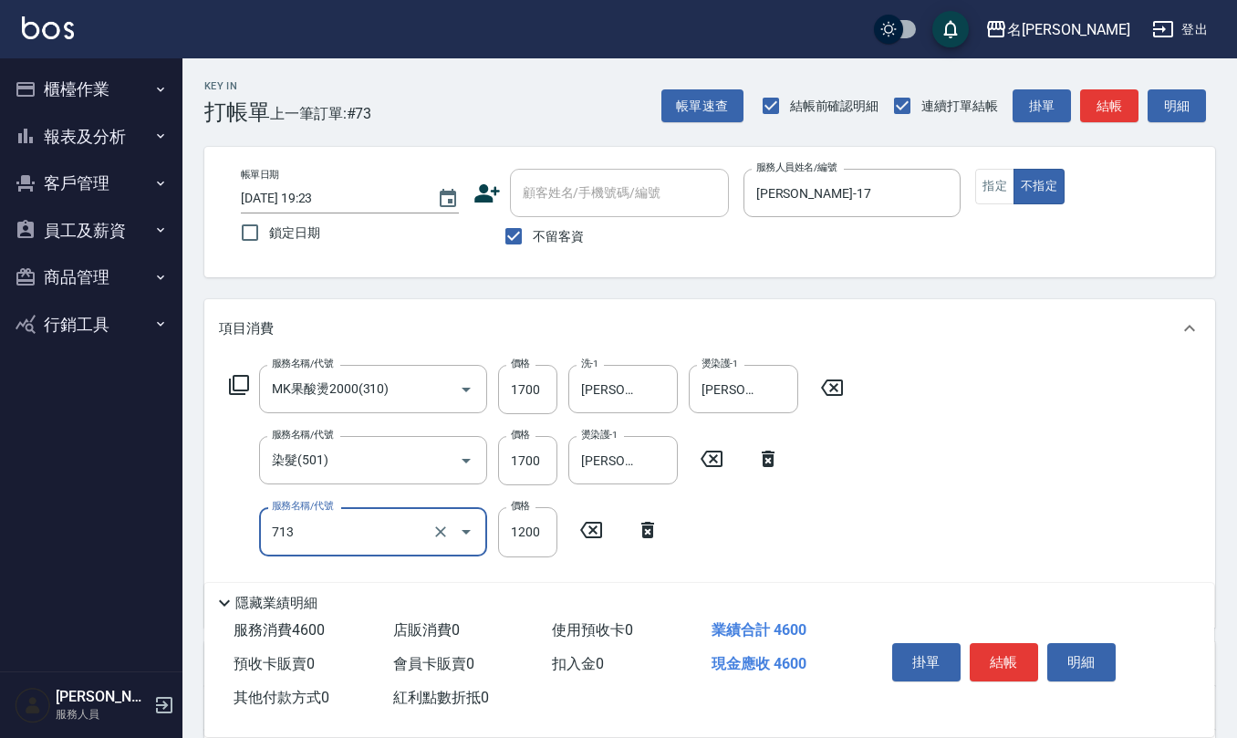
type input "水樣結構式1200(713)"
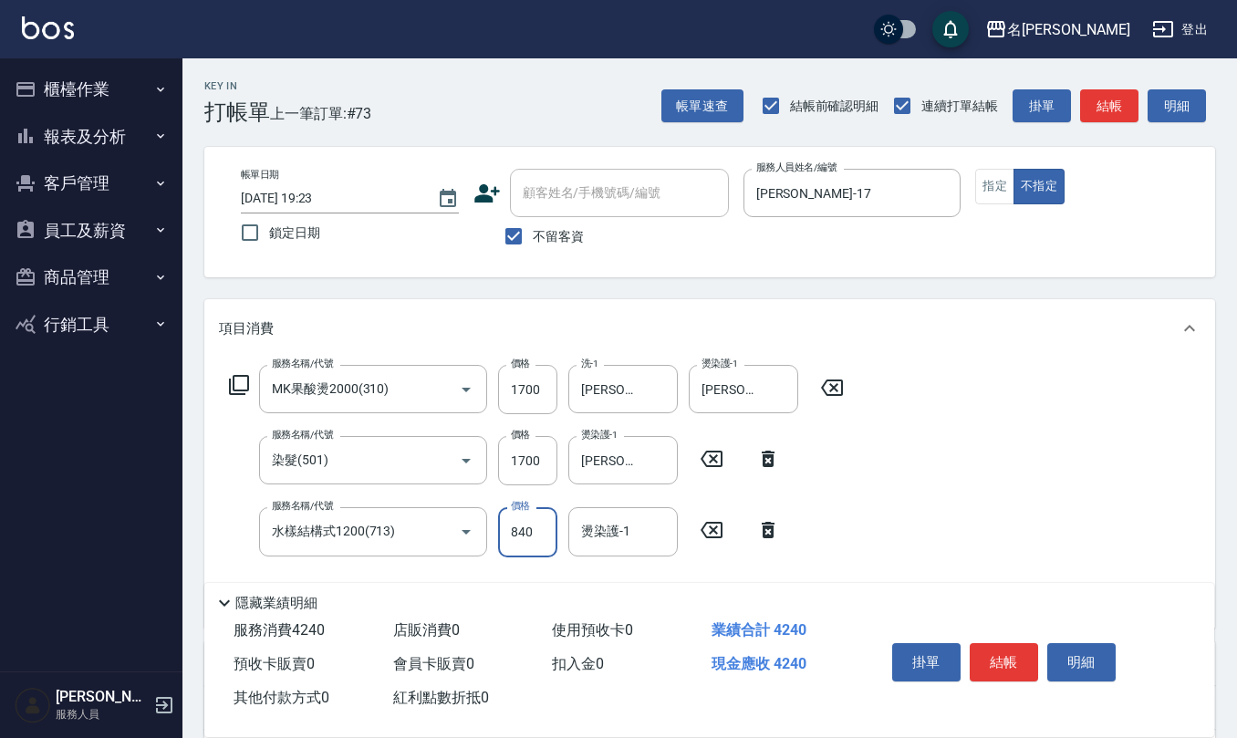
type input "840"
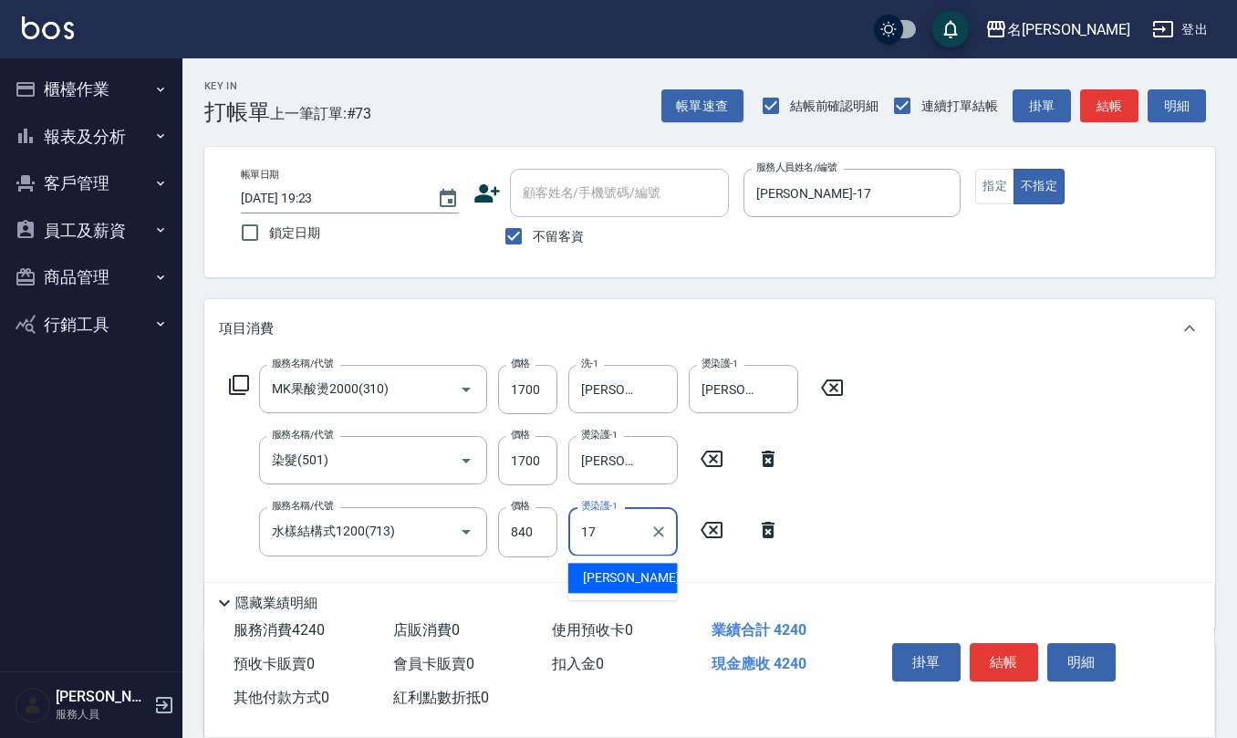
type input "李俞玫-17"
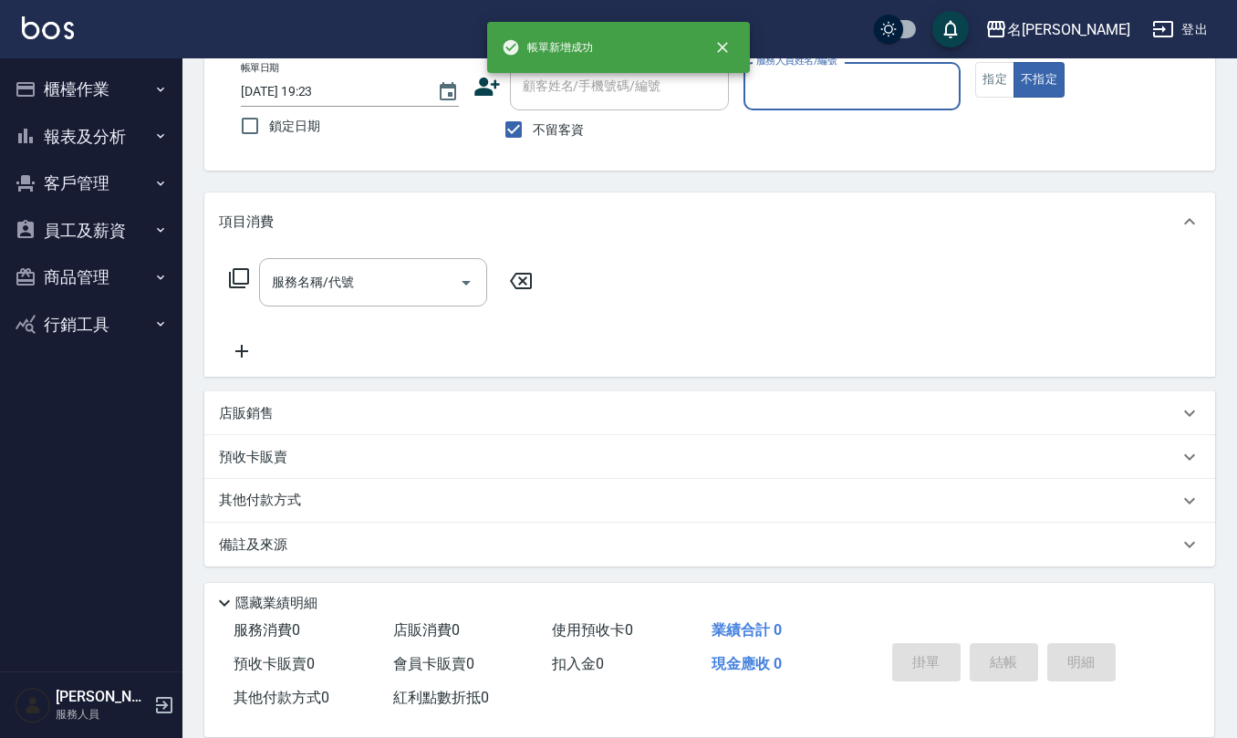
scroll to position [107, 0]
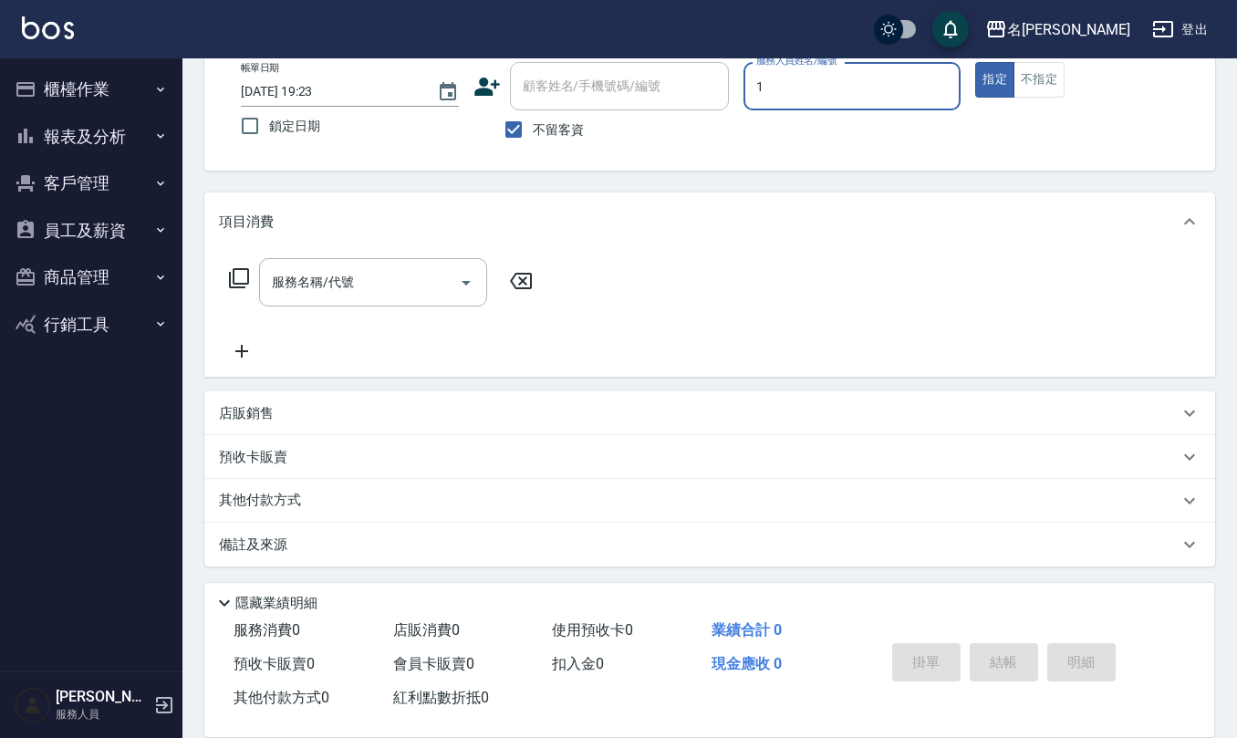
type input "蔡桂如-1"
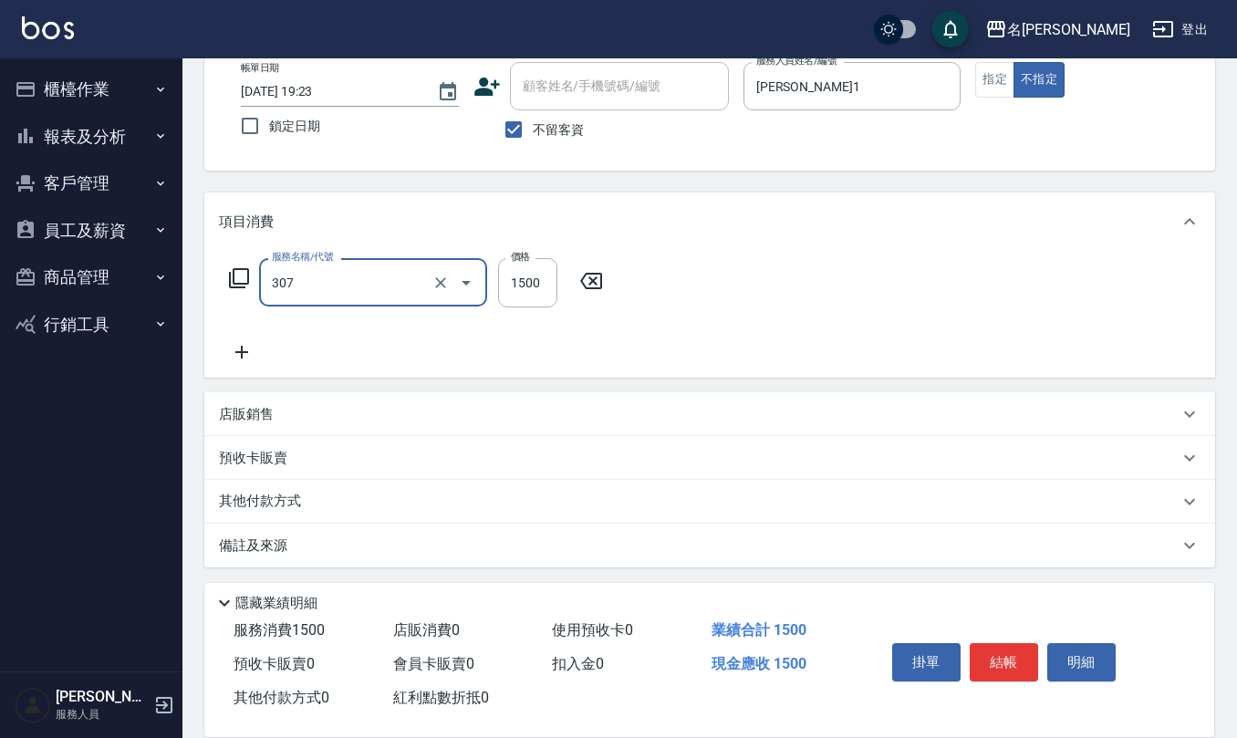
type input "EF麥拉寧燙髮1500(307)"
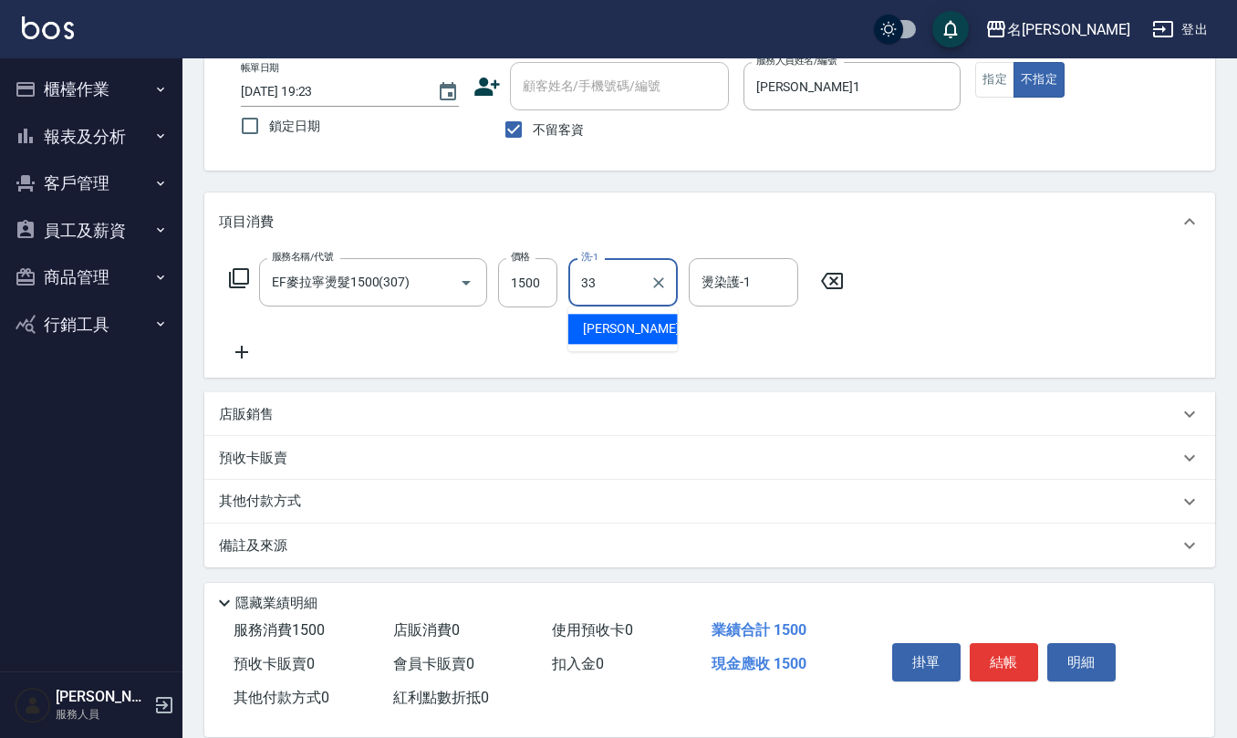
type input "竹儀-33"
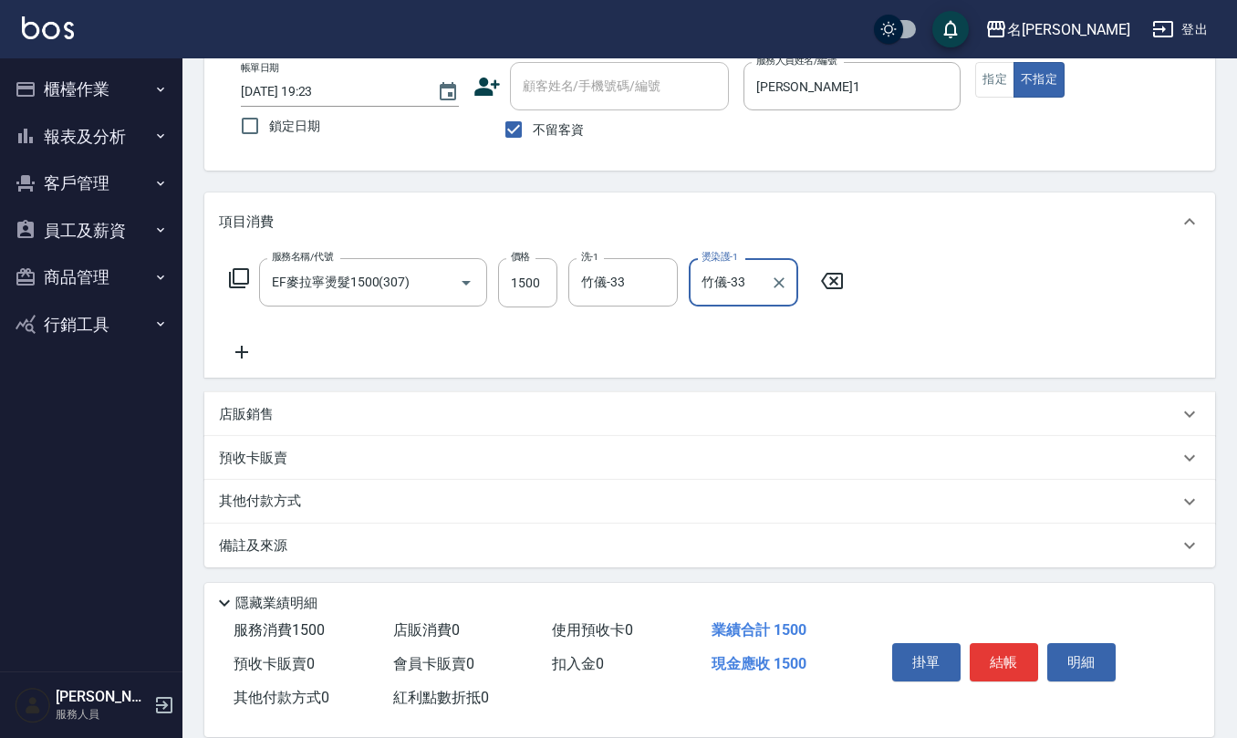
type input "竹儀-33"
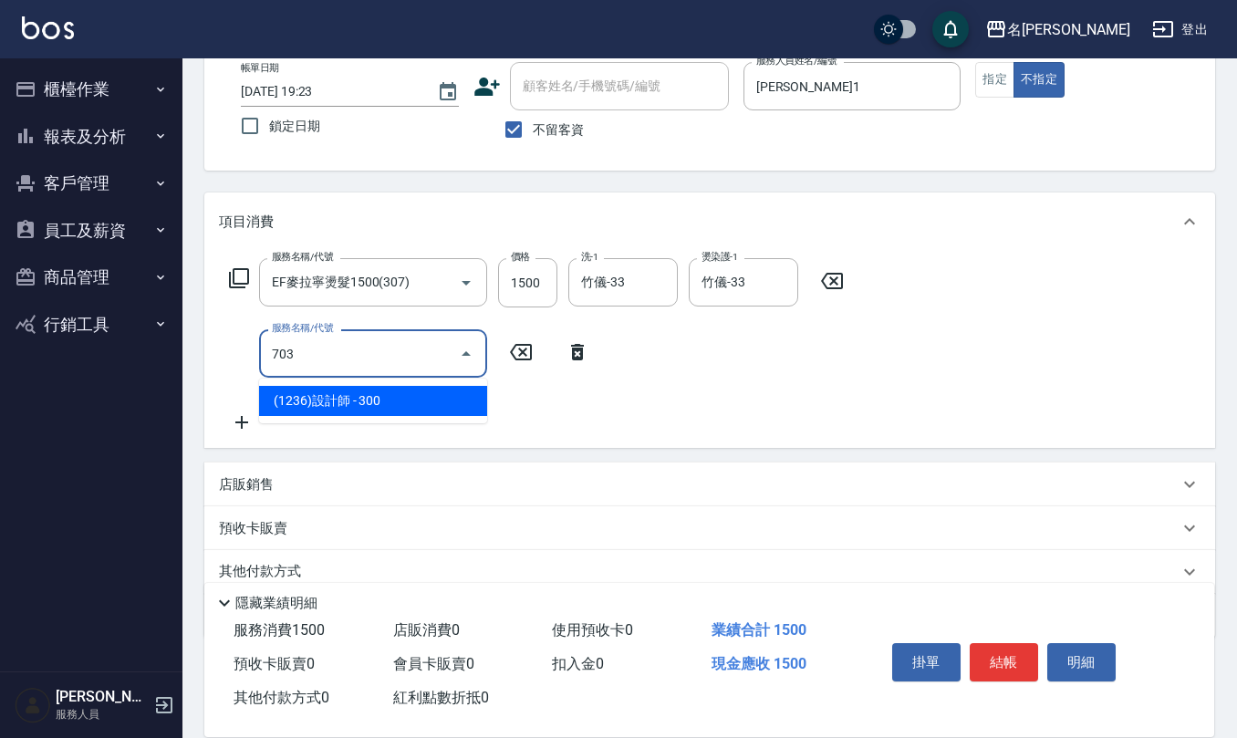
type input "(1236)設計師(703)"
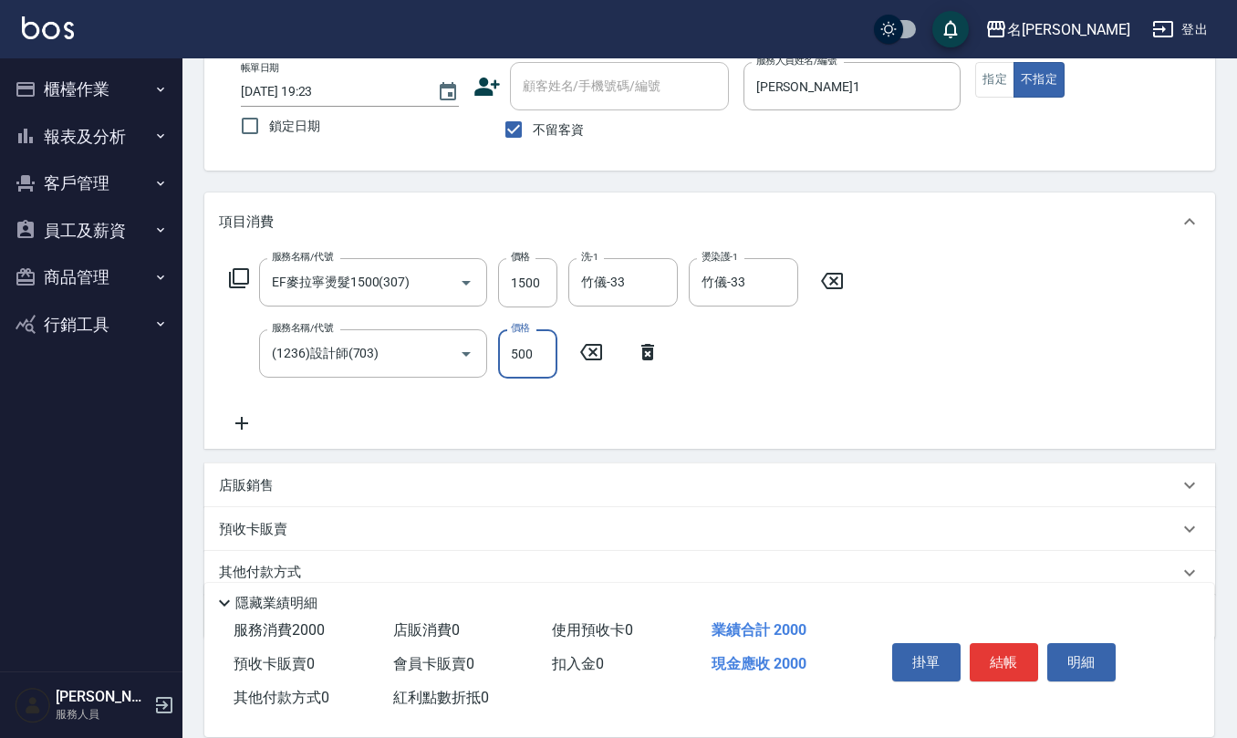
type input "500"
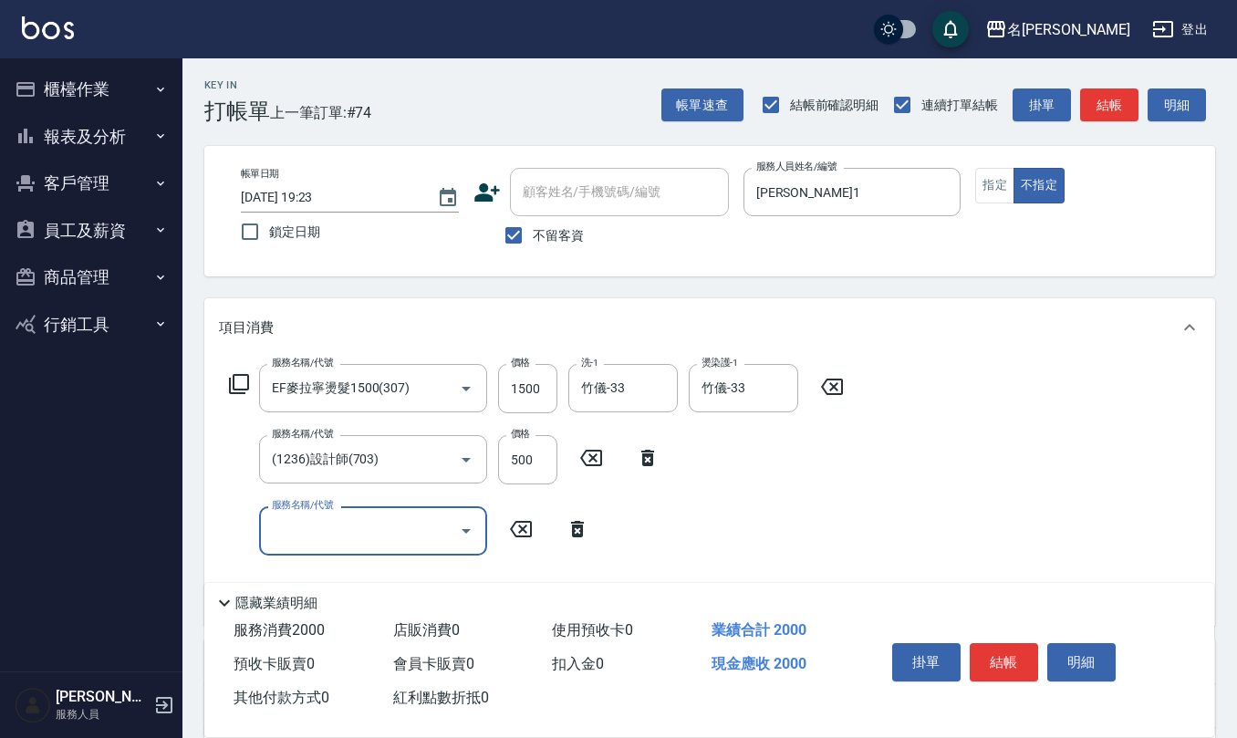
scroll to position [0, 0]
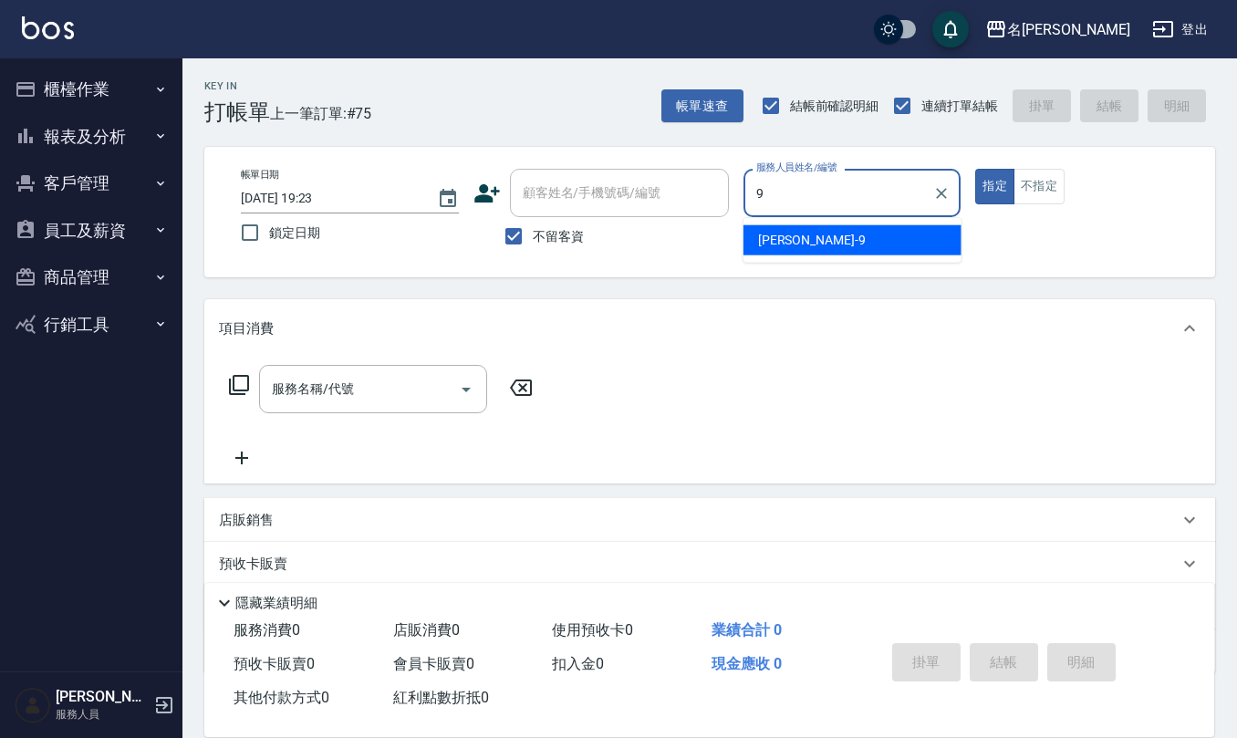
type input "江依潔-9"
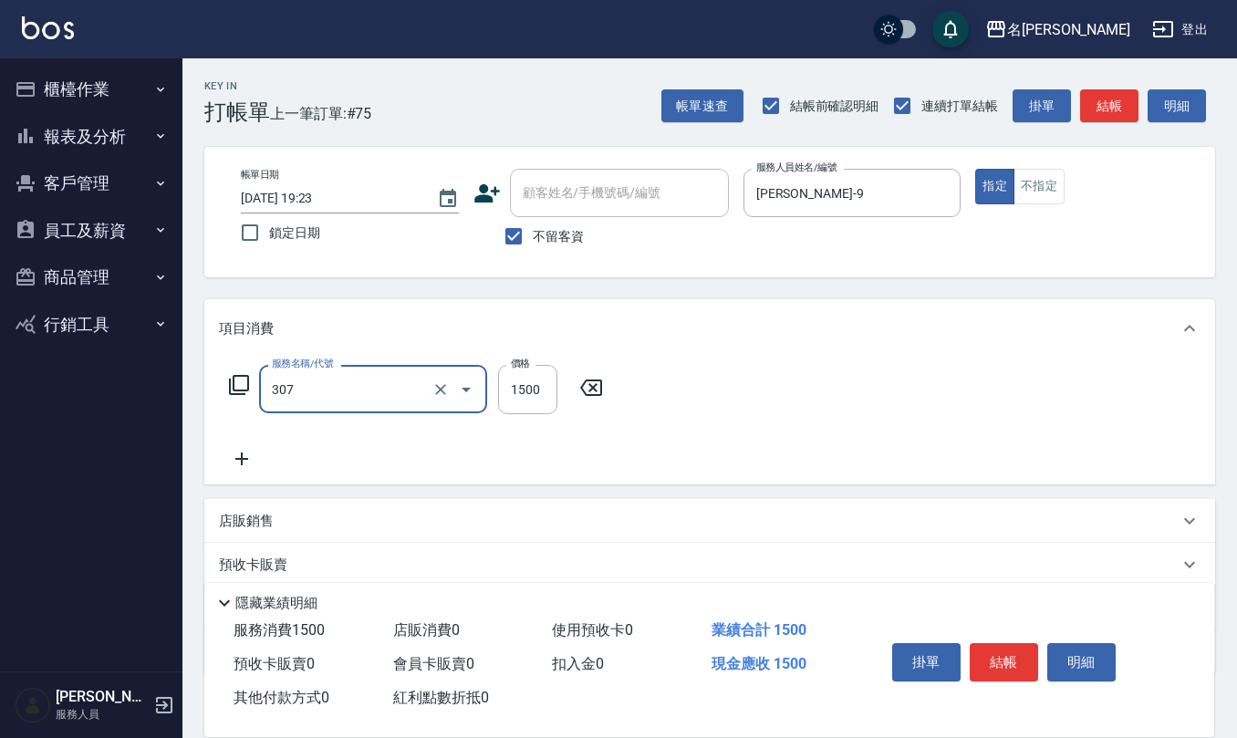
type input "EF麥拉寧燙髮1500(307)"
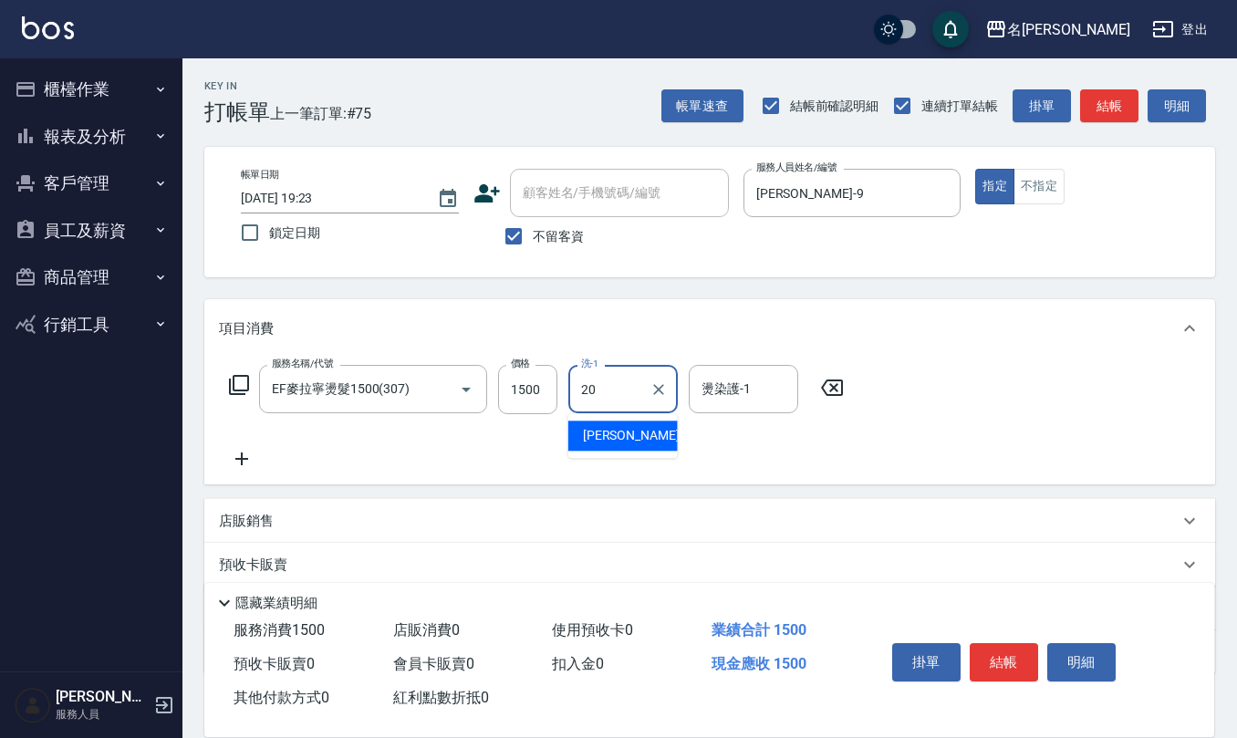
type input "杜芊彤-20"
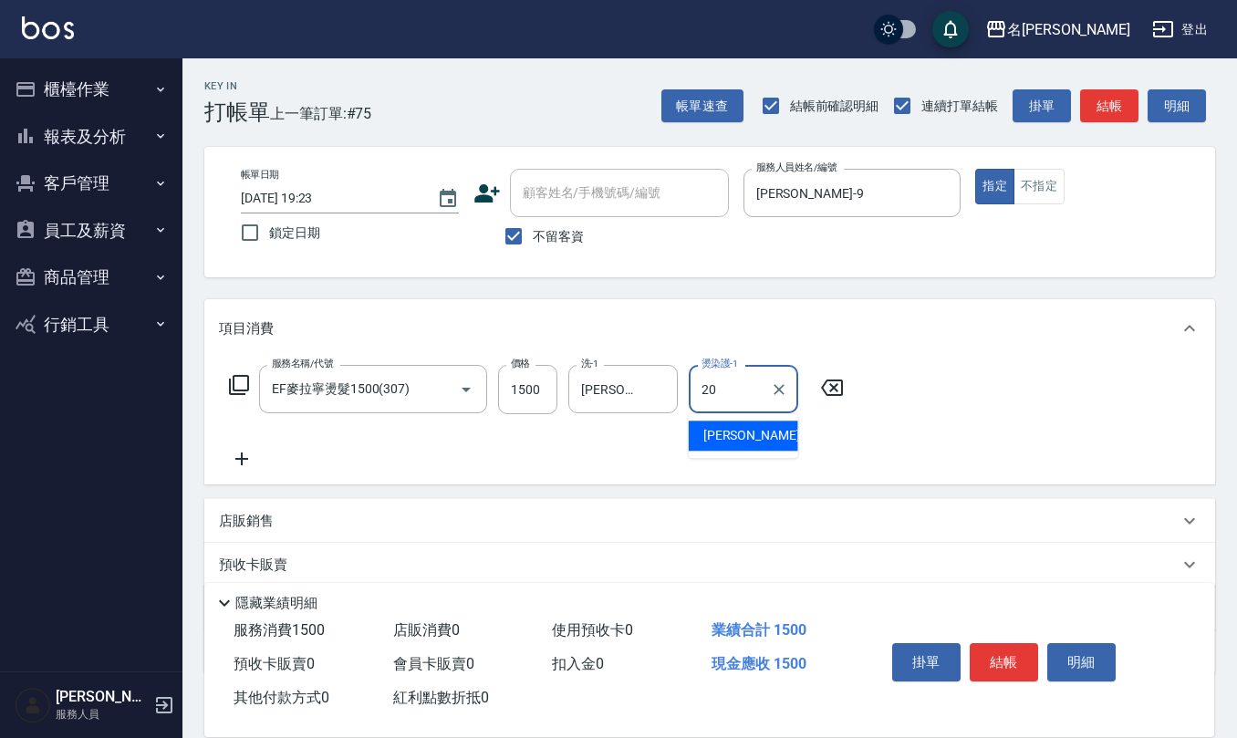
type input "杜芊彤-20"
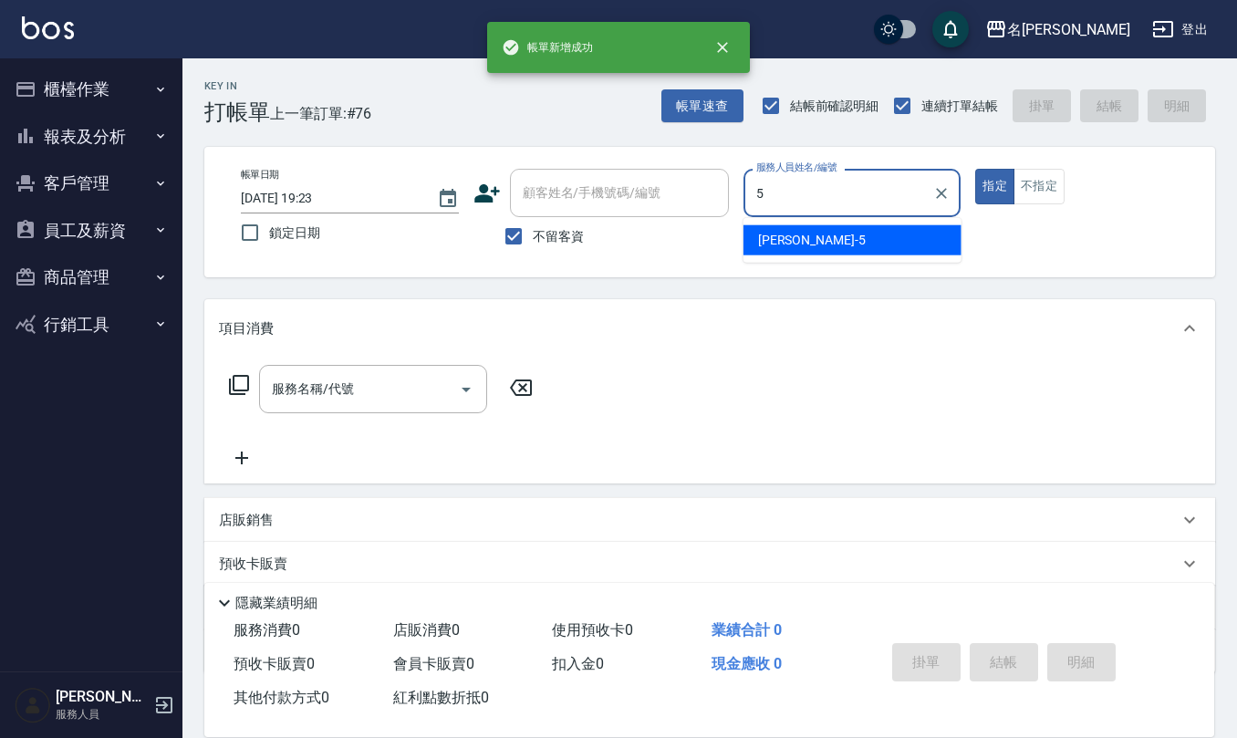
type input "趙妍妮-5"
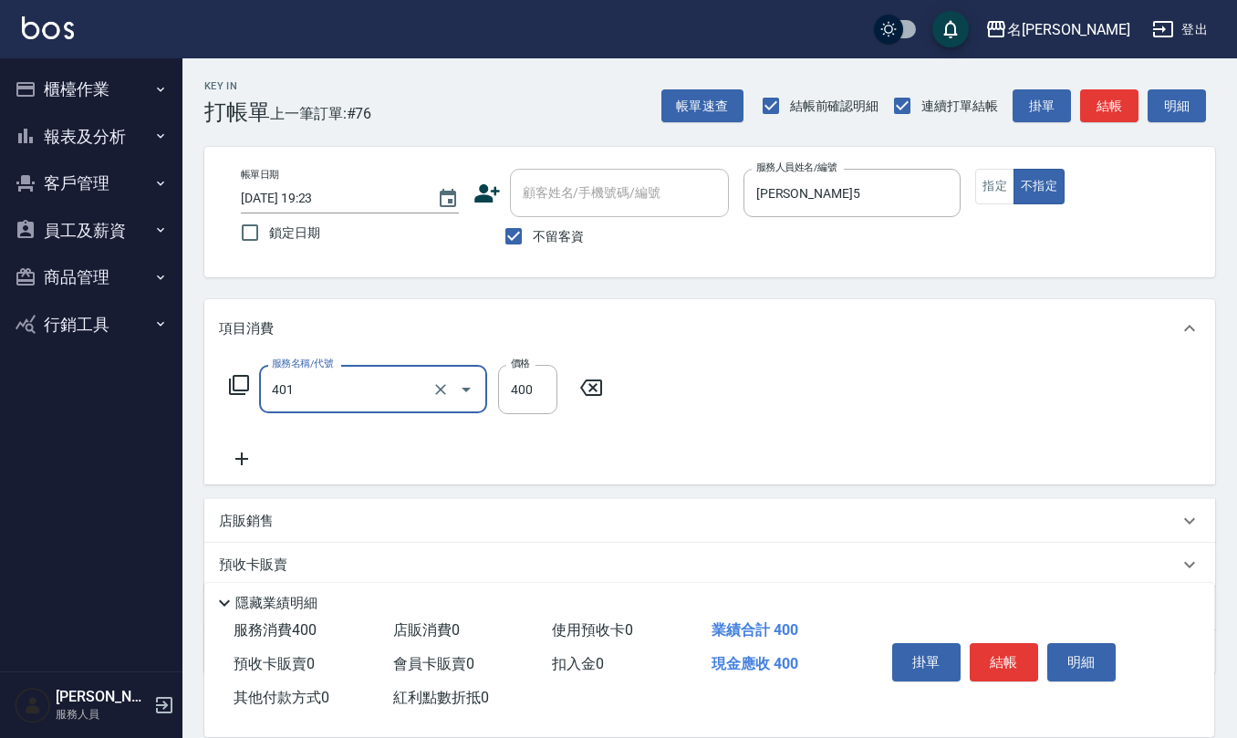
type input "剪髮(401)"
type input "200"
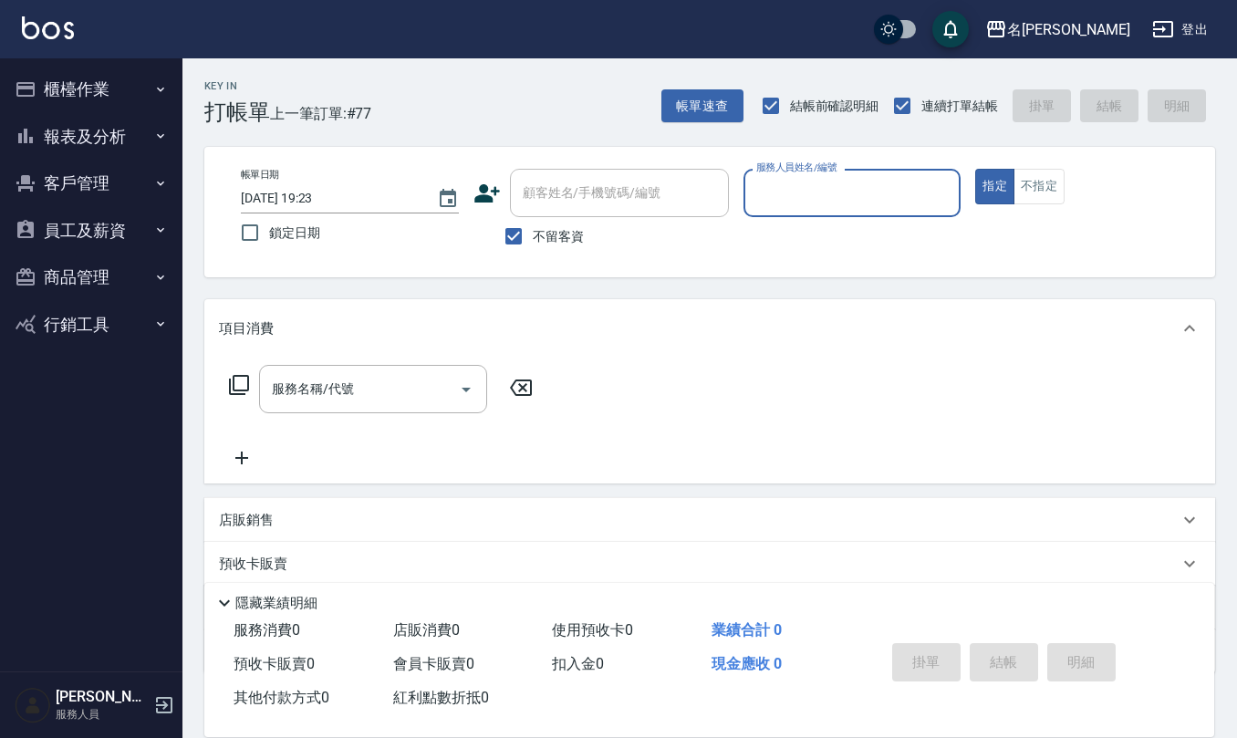
click at [103, 212] on button "員工及薪資" at bounding box center [91, 230] width 168 height 47
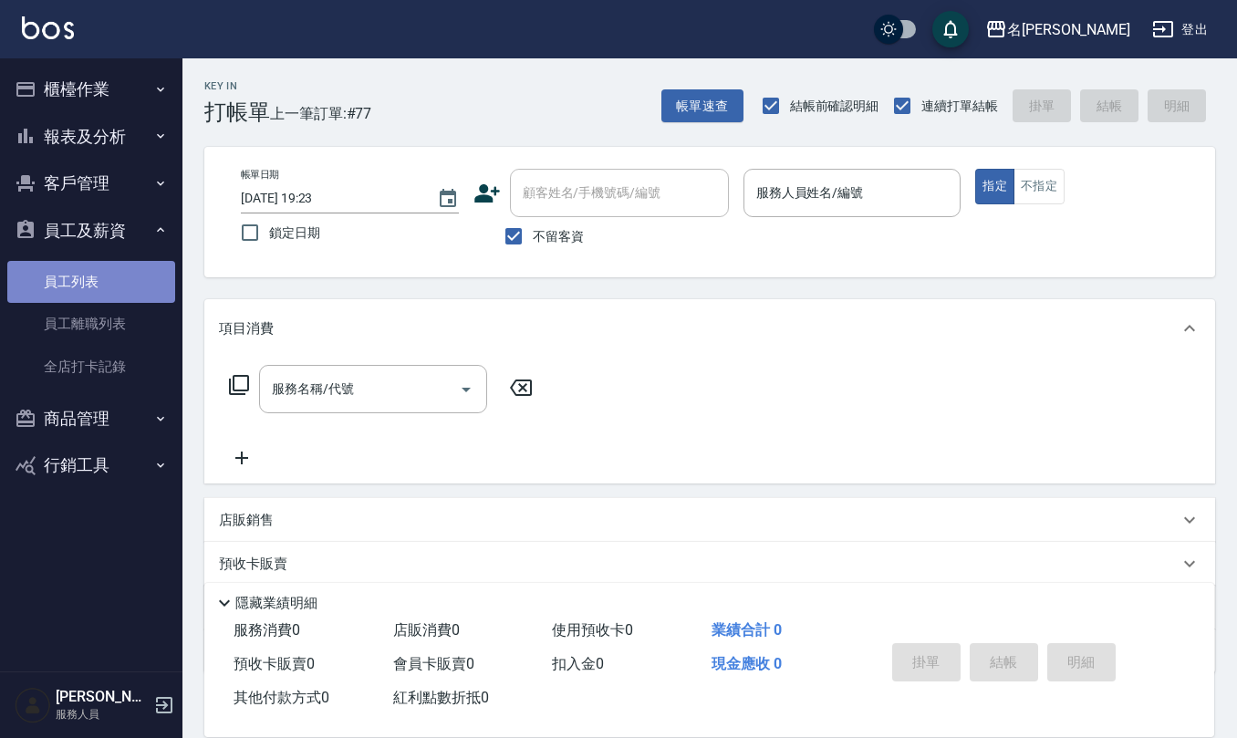
click at [114, 275] on link "員工列表" at bounding box center [91, 282] width 168 height 42
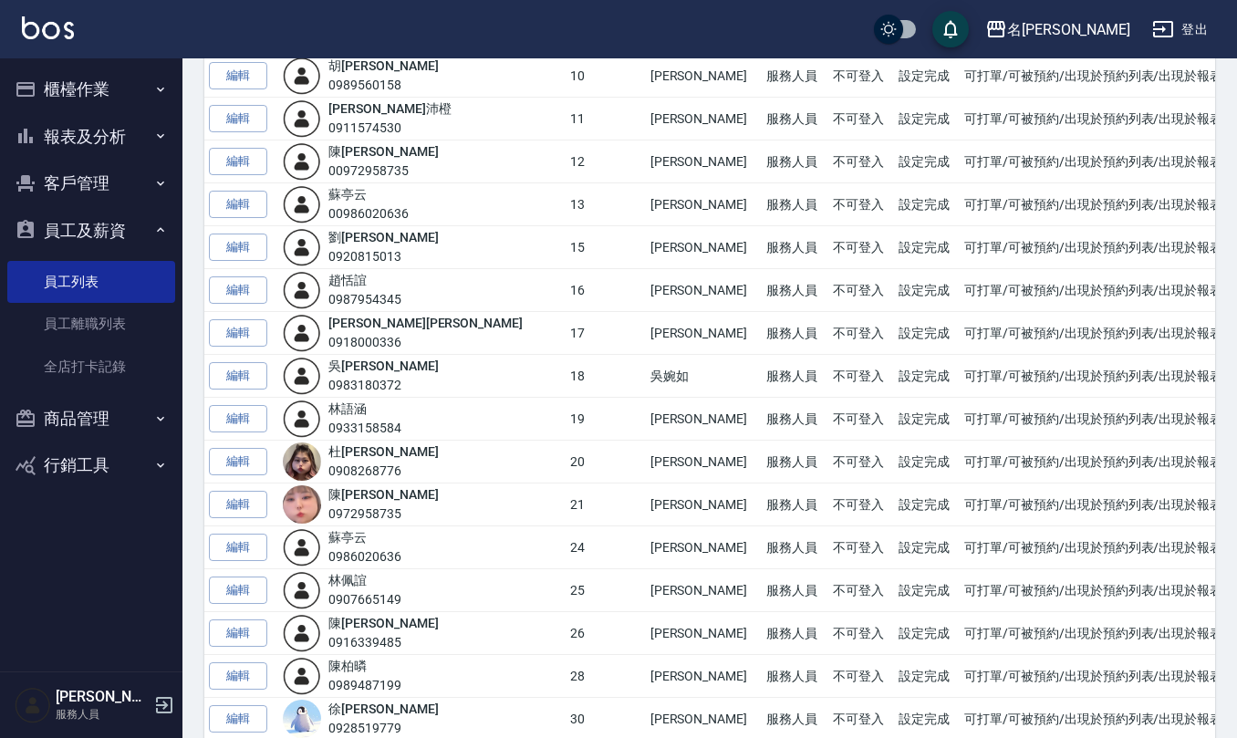
scroll to position [608, 0]
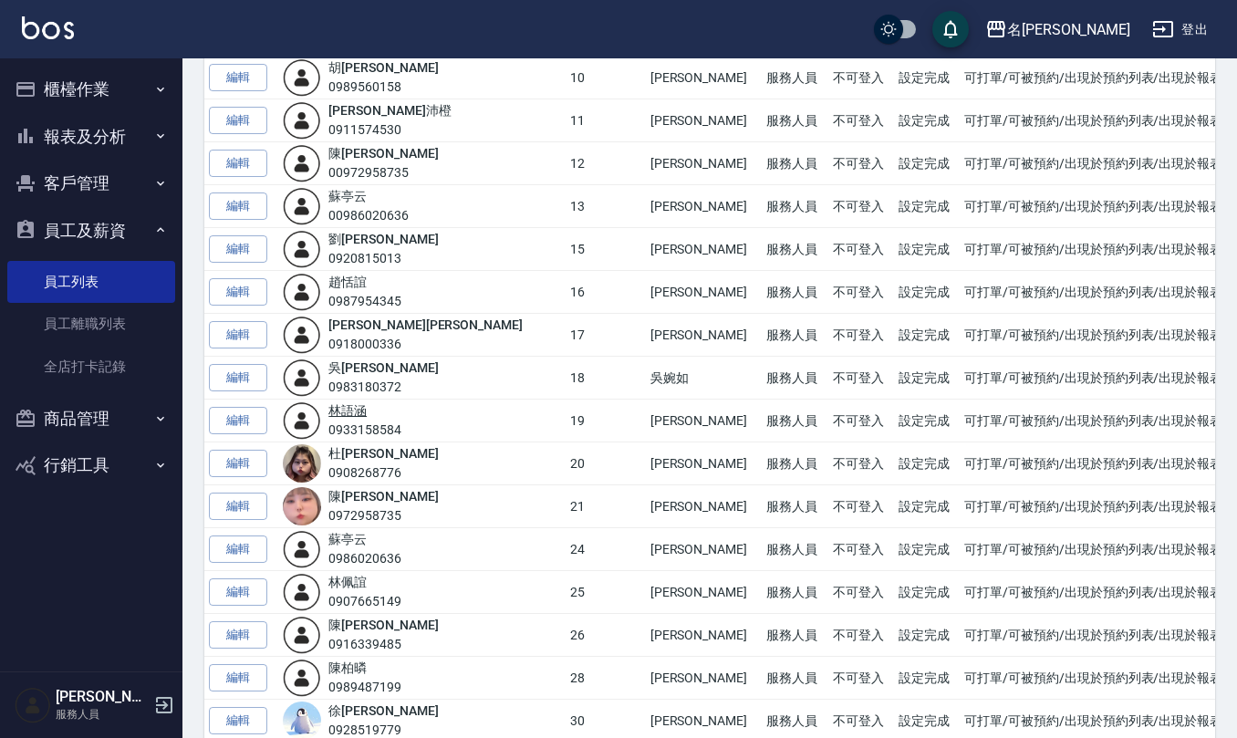
click at [367, 418] on link "林 語涵" at bounding box center [348, 410] width 38 height 15
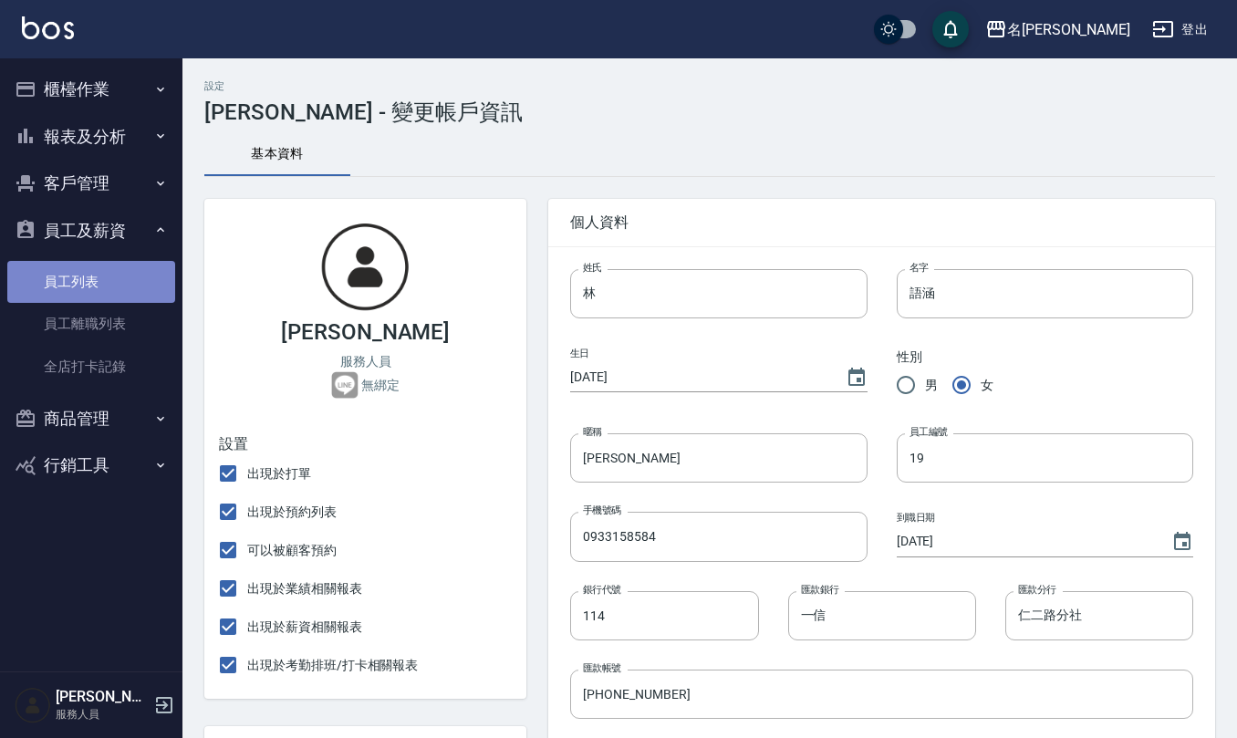
click at [131, 272] on link "員工列表" at bounding box center [91, 282] width 168 height 42
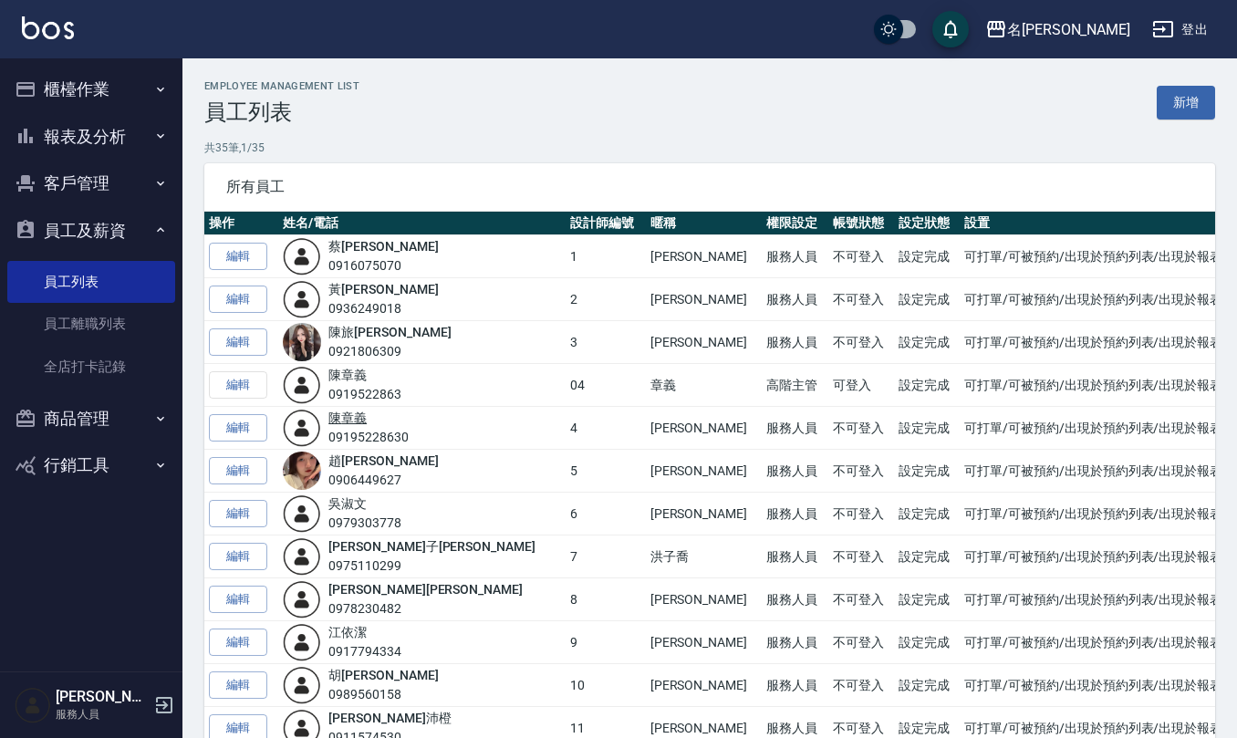
click at [367, 423] on link "陳 章義" at bounding box center [348, 418] width 38 height 15
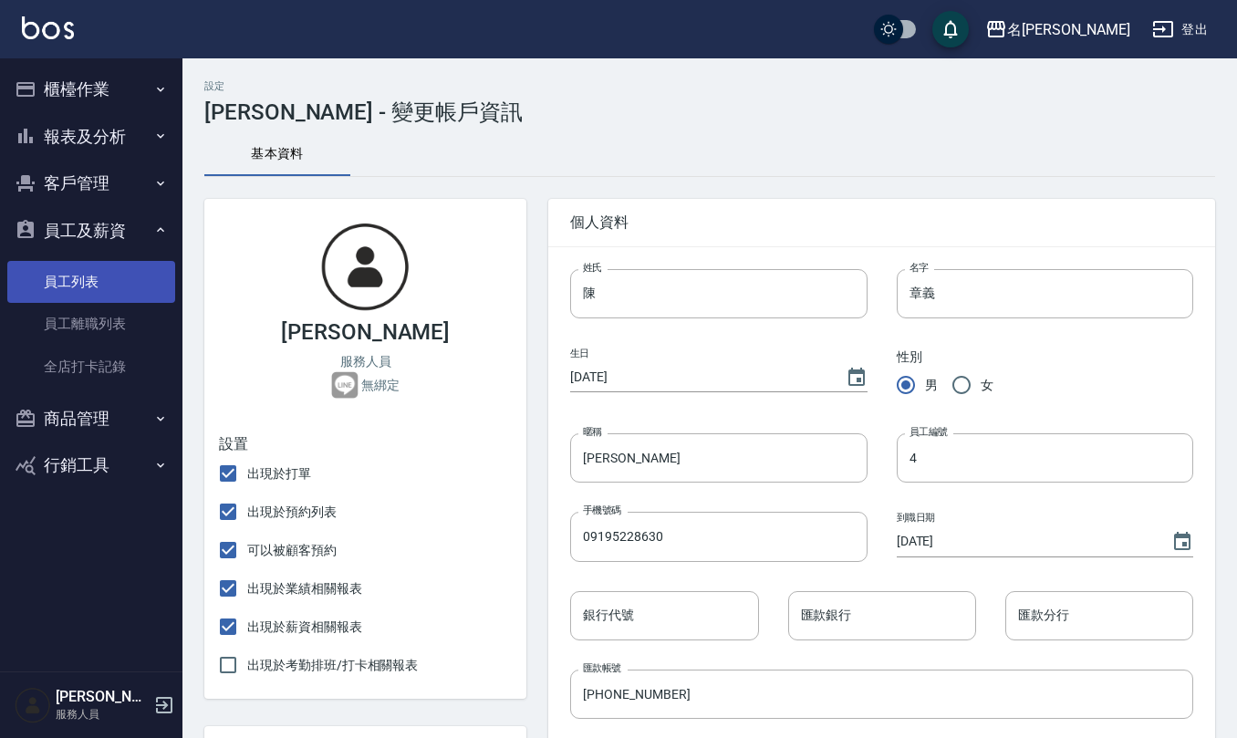
click at [88, 287] on link "員工列表" at bounding box center [91, 282] width 168 height 42
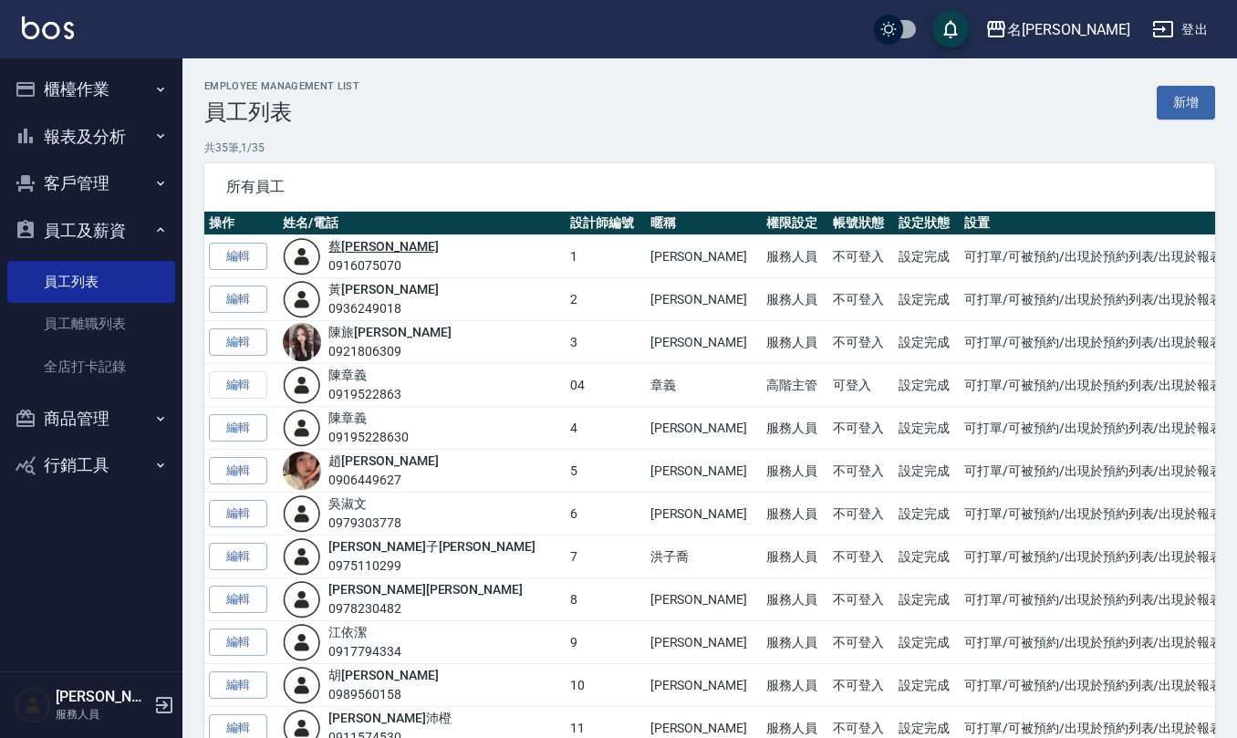
click at [381, 243] on link "蔡 桂如" at bounding box center [384, 246] width 110 height 15
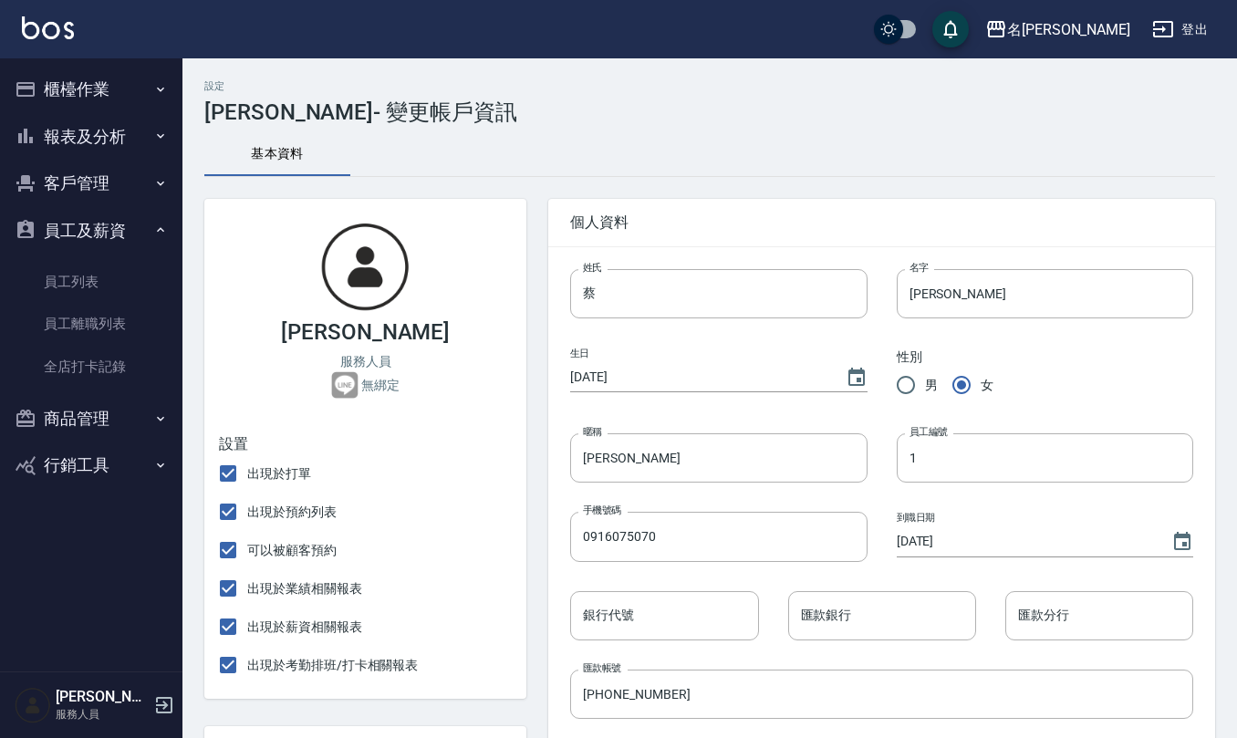
click at [47, 68] on button "櫃檯作業" at bounding box center [91, 89] width 168 height 47
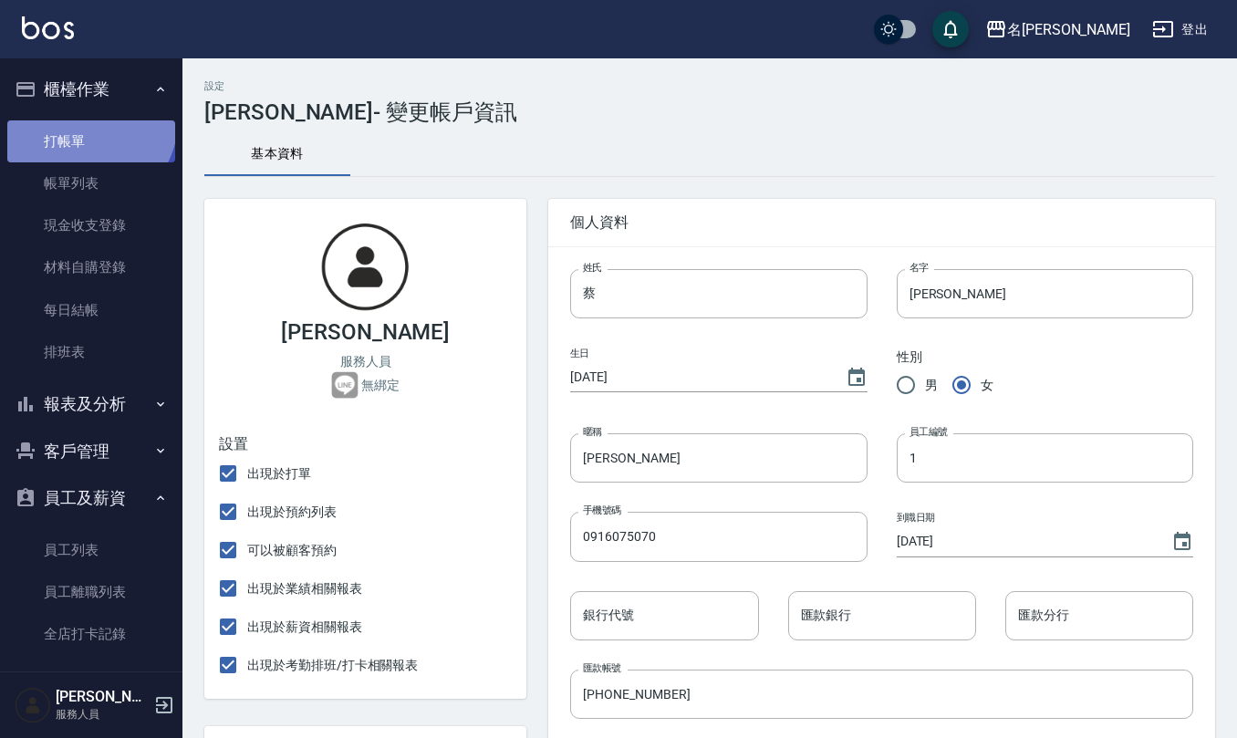
click at [85, 120] on link "打帳單" at bounding box center [91, 141] width 168 height 42
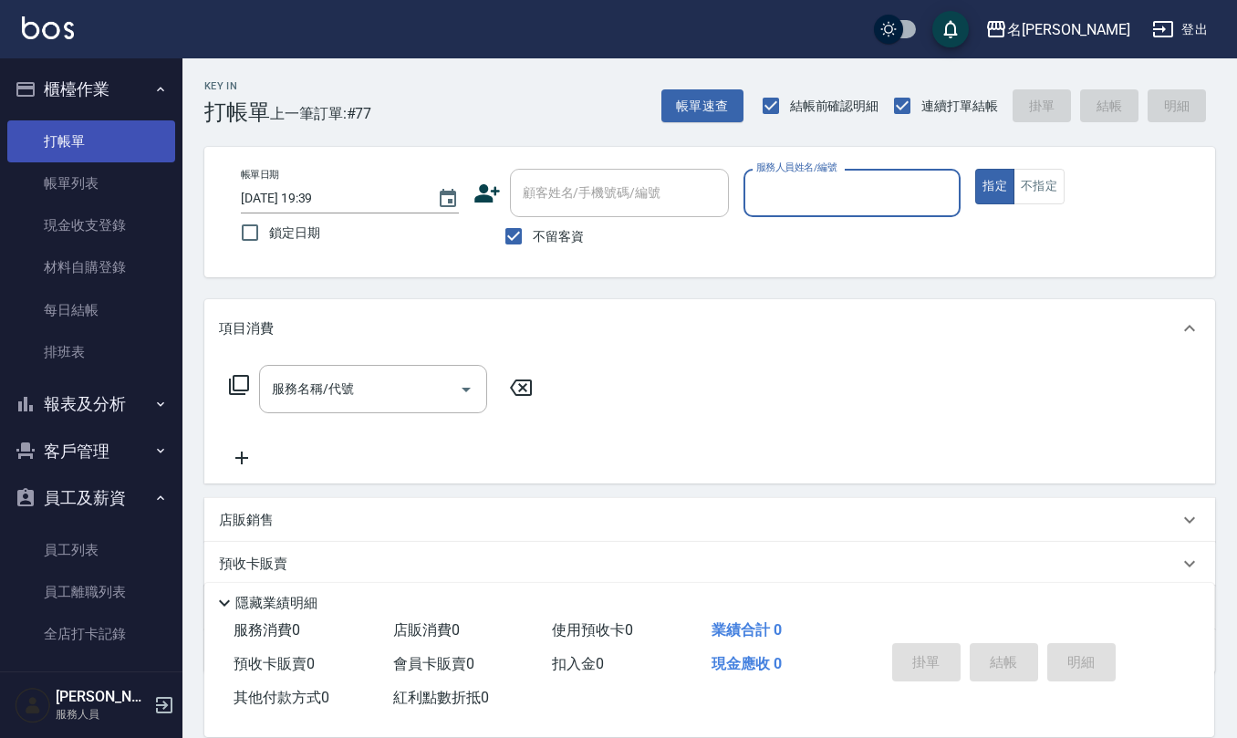
click at [976, 169] on button "指定" at bounding box center [995, 187] width 39 height 36
type button "true"
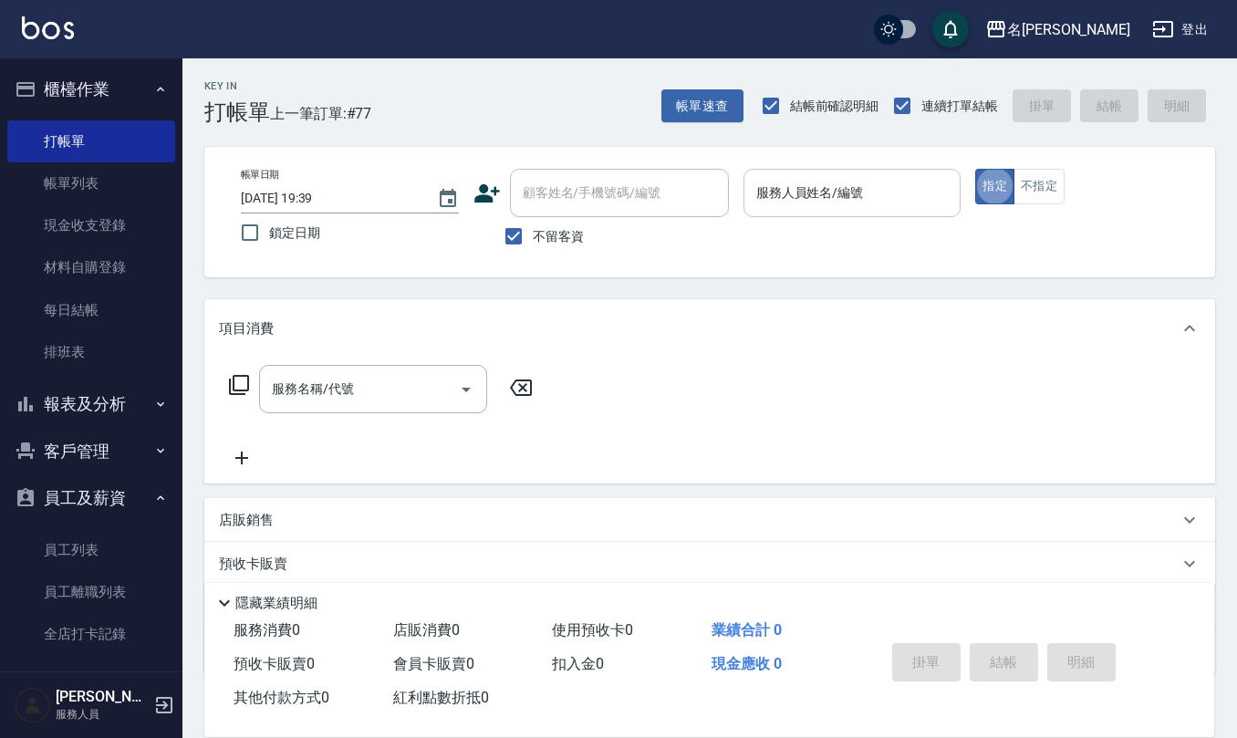
click at [785, 210] on div "服務人員姓名/編號" at bounding box center [853, 193] width 218 height 48
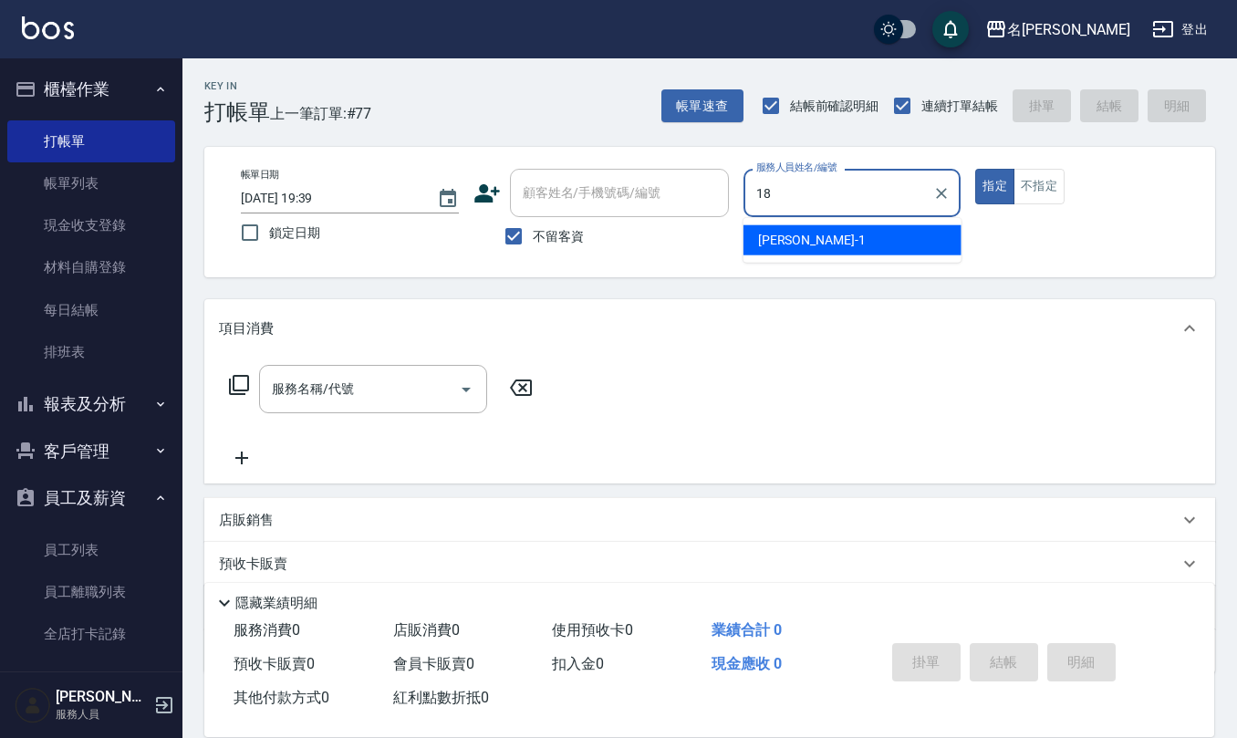
type input "吳婉如-18"
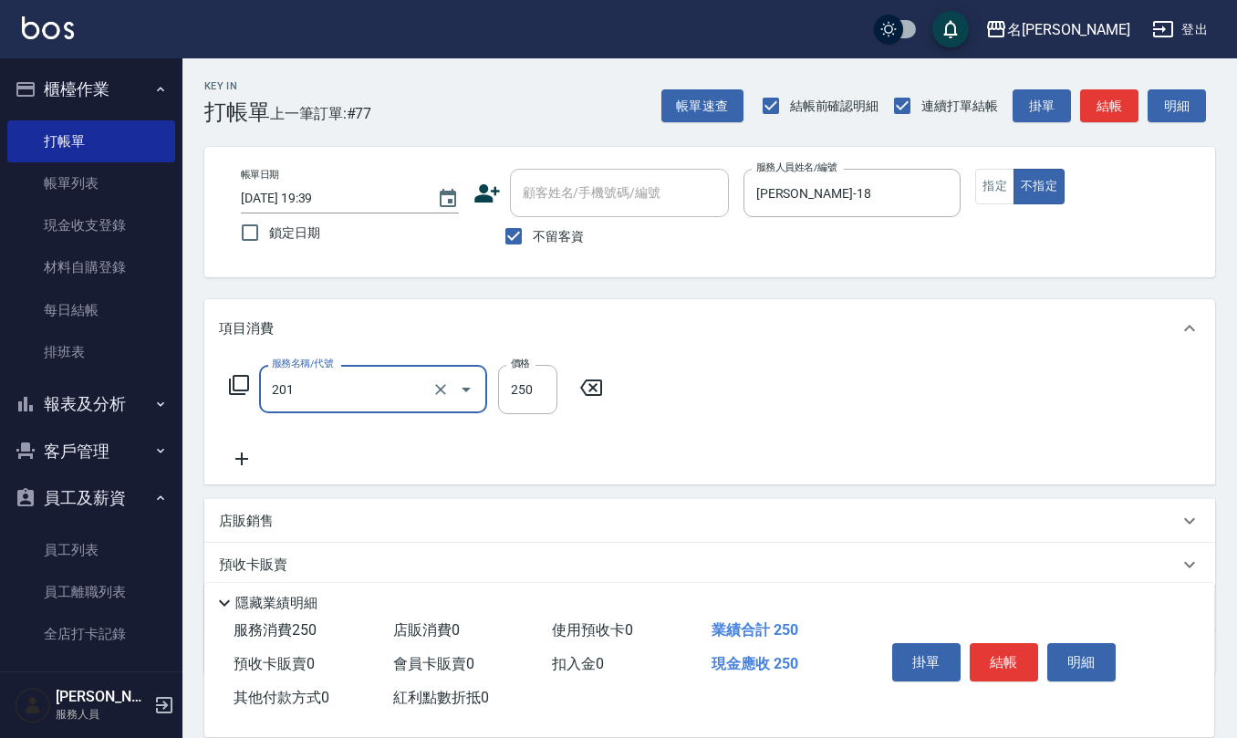
type input "洗髮(201)"
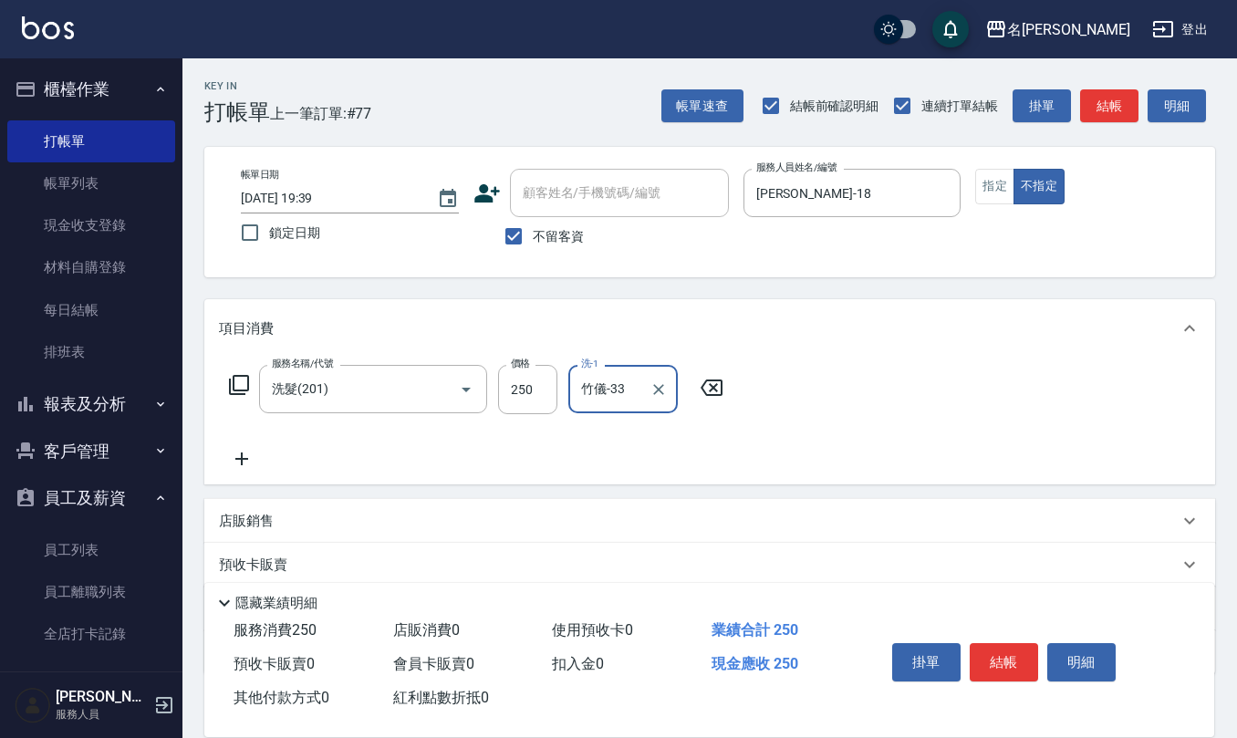
type input "竹儀-33"
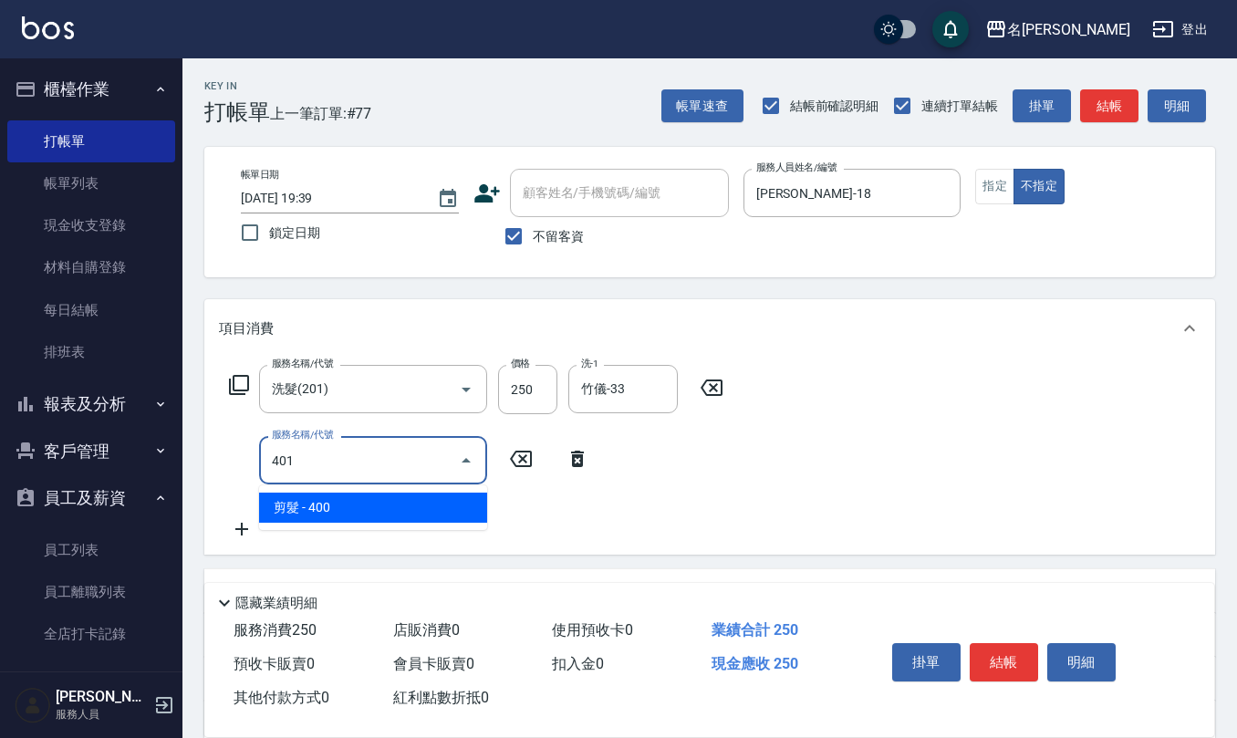
type input "剪髮(401)"
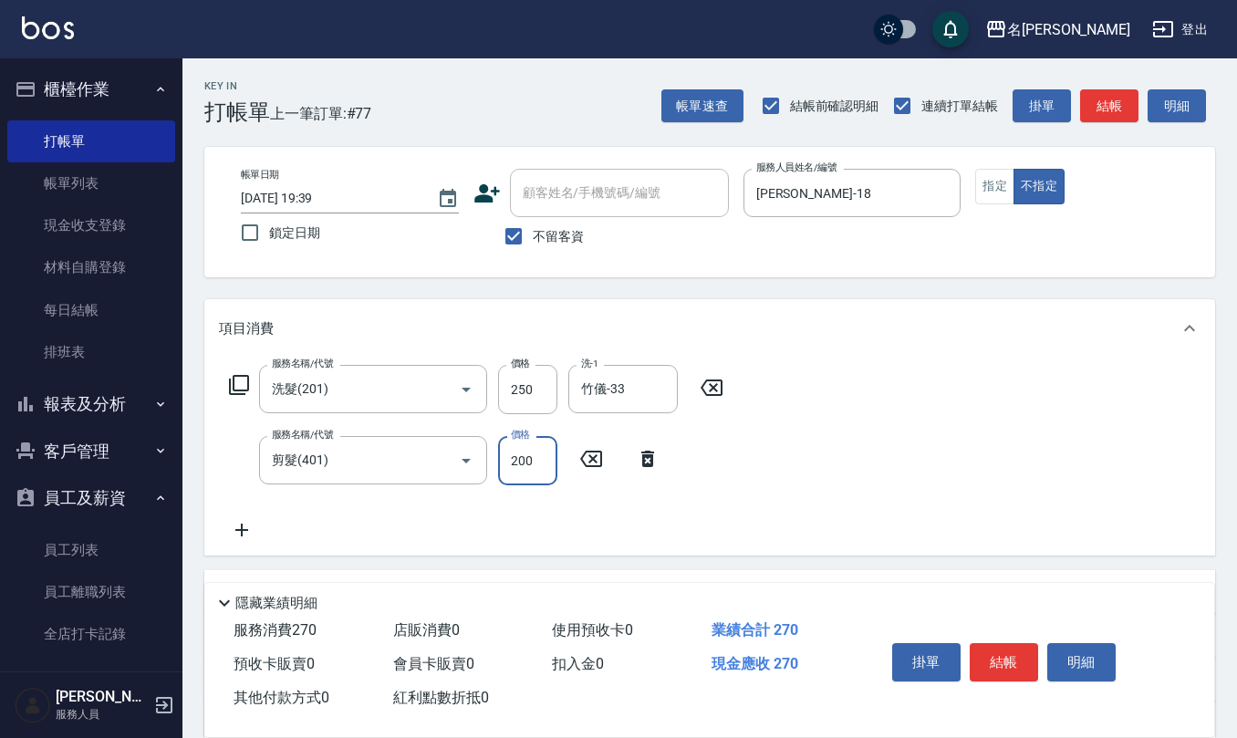
type input "200"
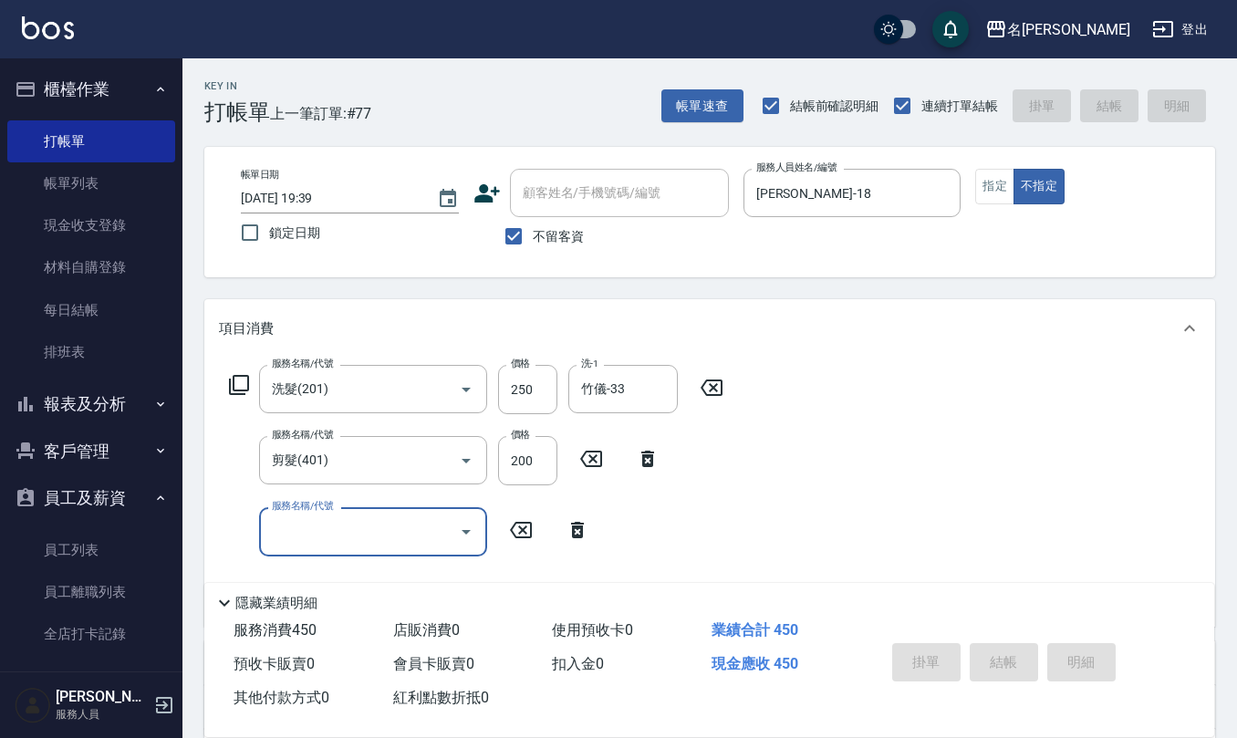
type input "2025/08/10 19:55"
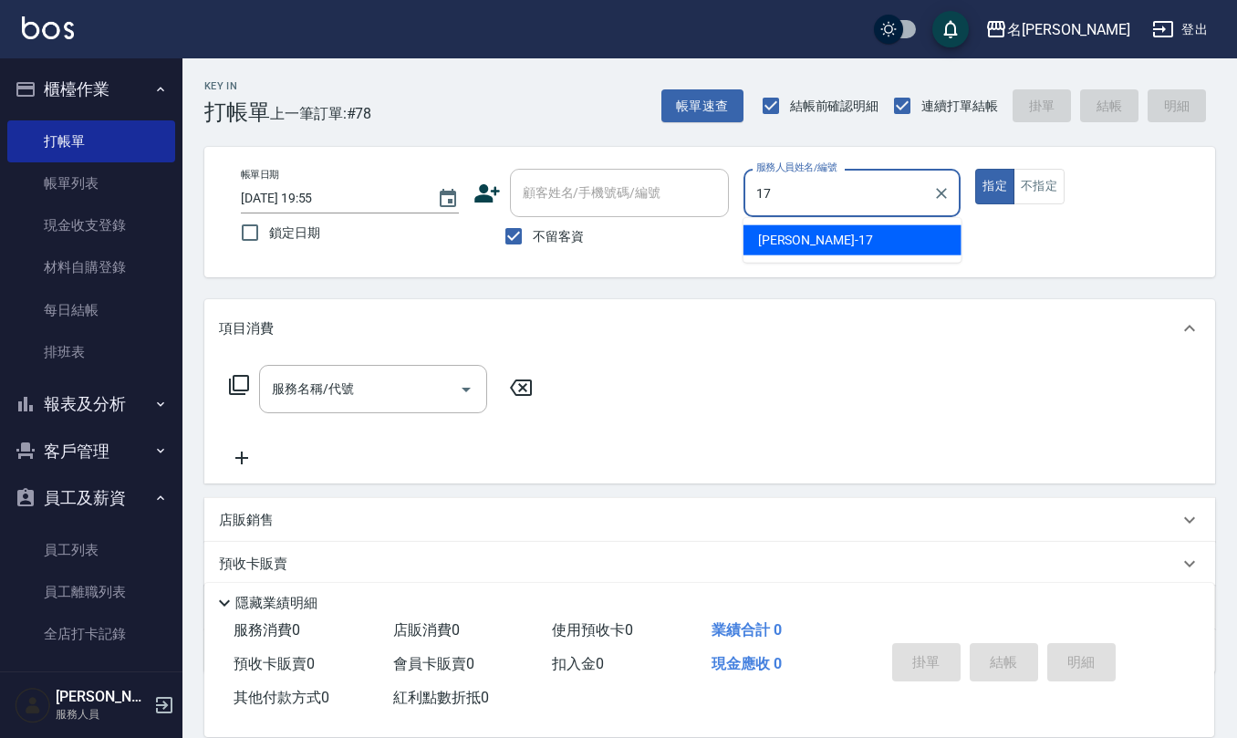
type input "李俞玫-17"
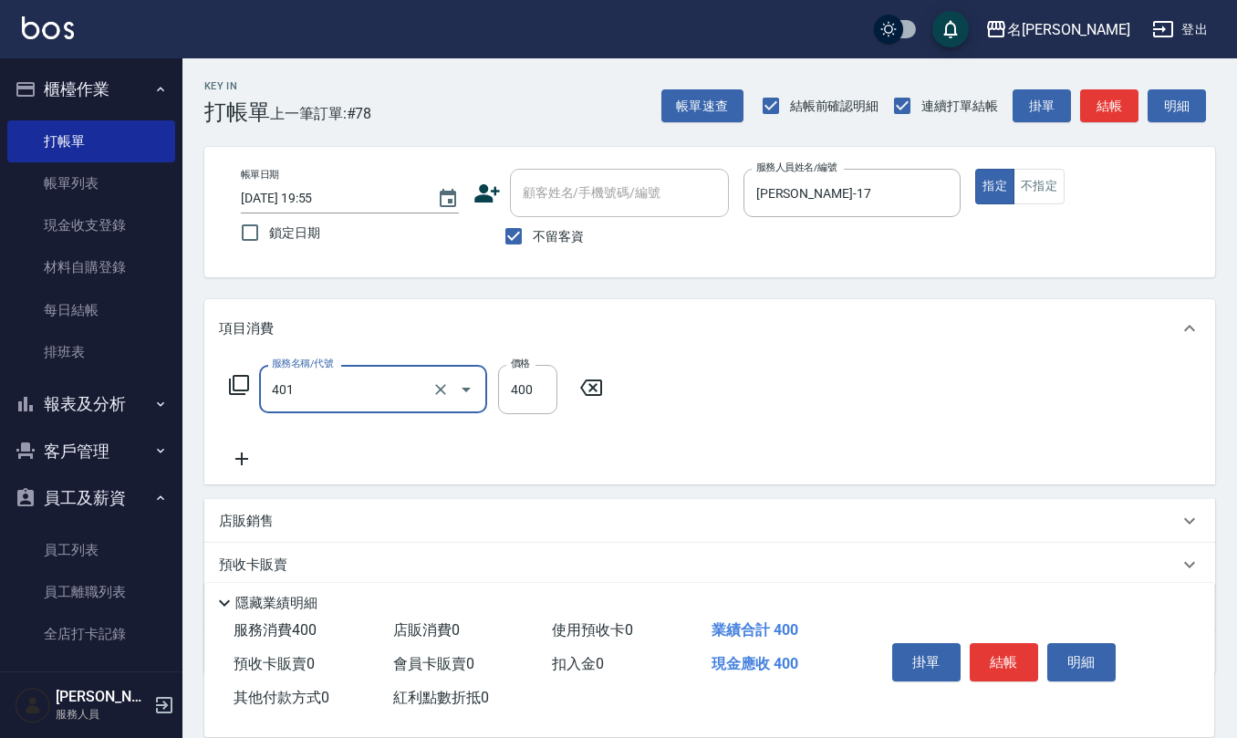
type input "剪髮(401)"
type input "450"
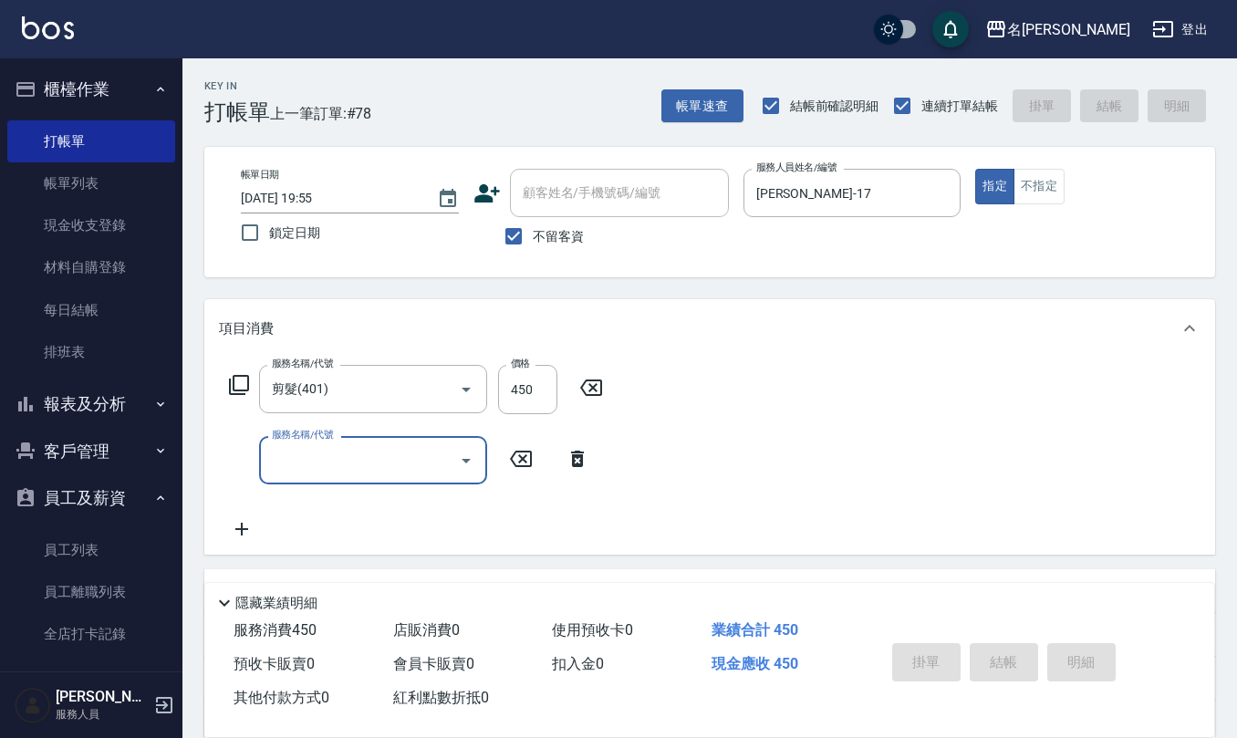
type input "2025/08/10 20:00"
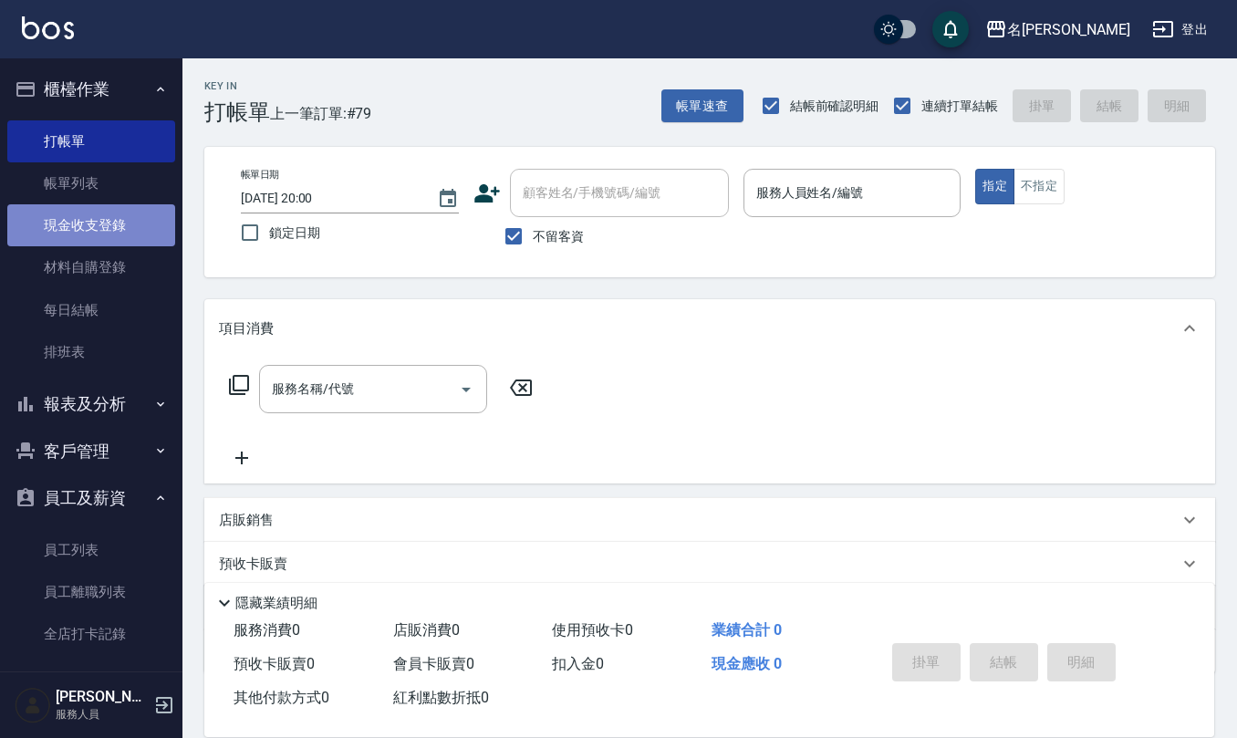
click at [131, 232] on link "現金收支登錄" at bounding box center [91, 225] width 168 height 42
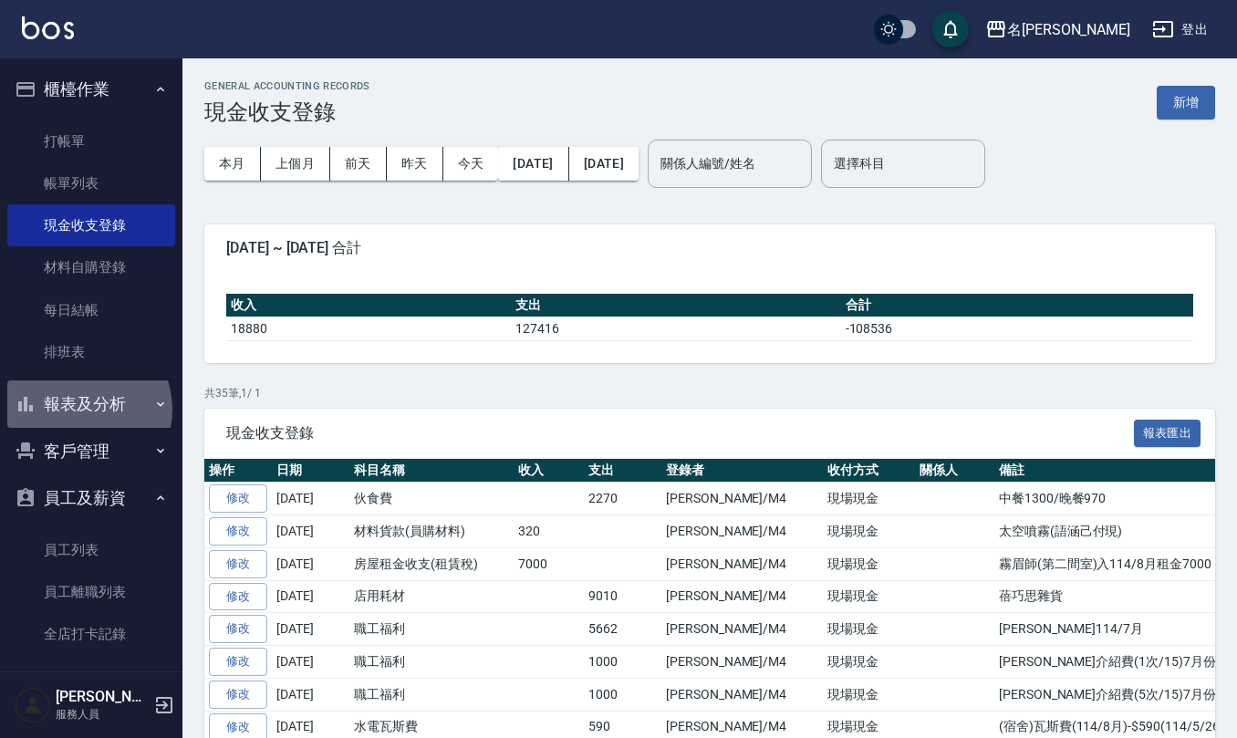
click at [78, 410] on button "報表及分析" at bounding box center [91, 404] width 168 height 47
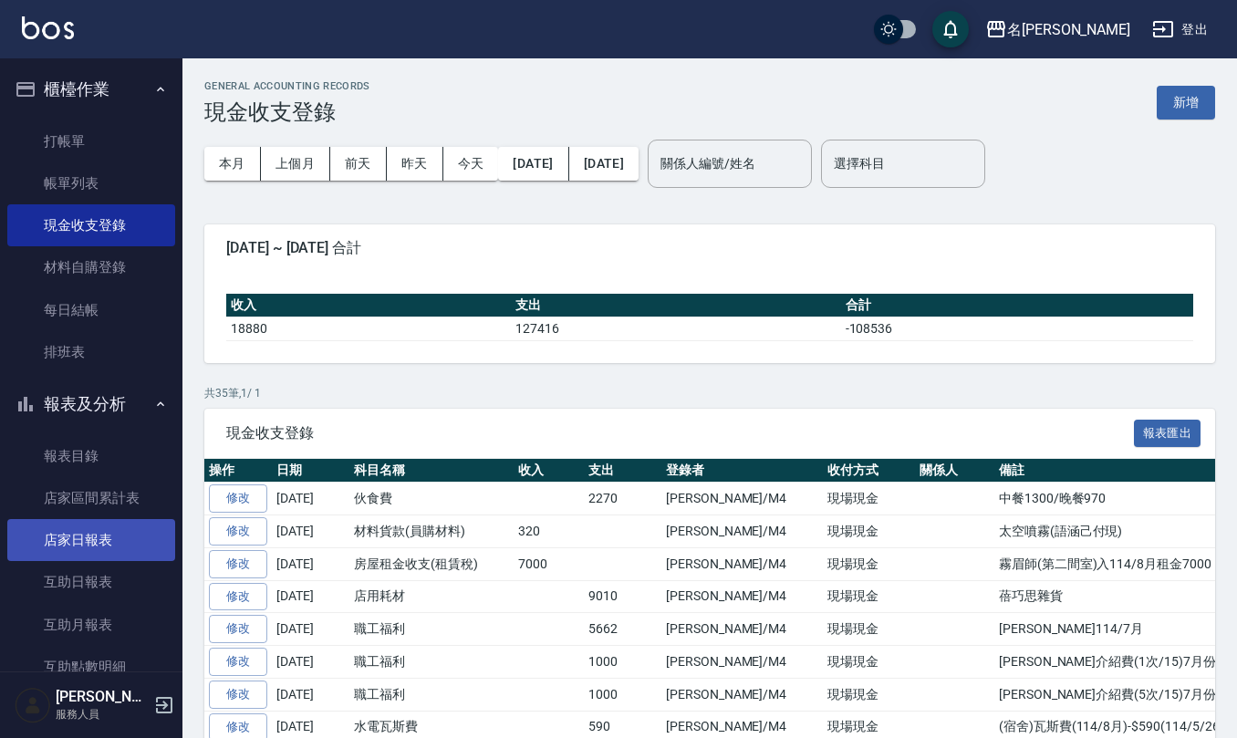
click at [122, 551] on link "店家日報表" at bounding box center [91, 540] width 168 height 42
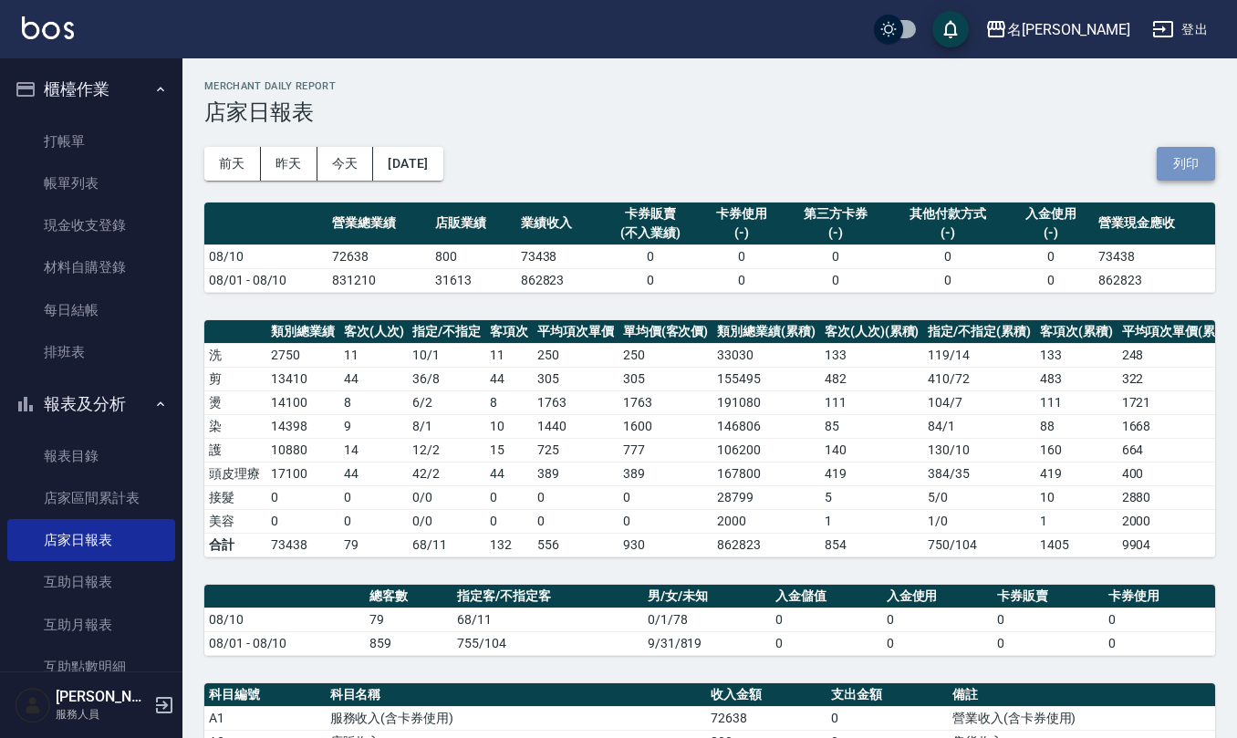
click at [1183, 172] on button "列印" at bounding box center [1186, 164] width 58 height 34
click at [120, 566] on link "互助日報表" at bounding box center [91, 582] width 168 height 42
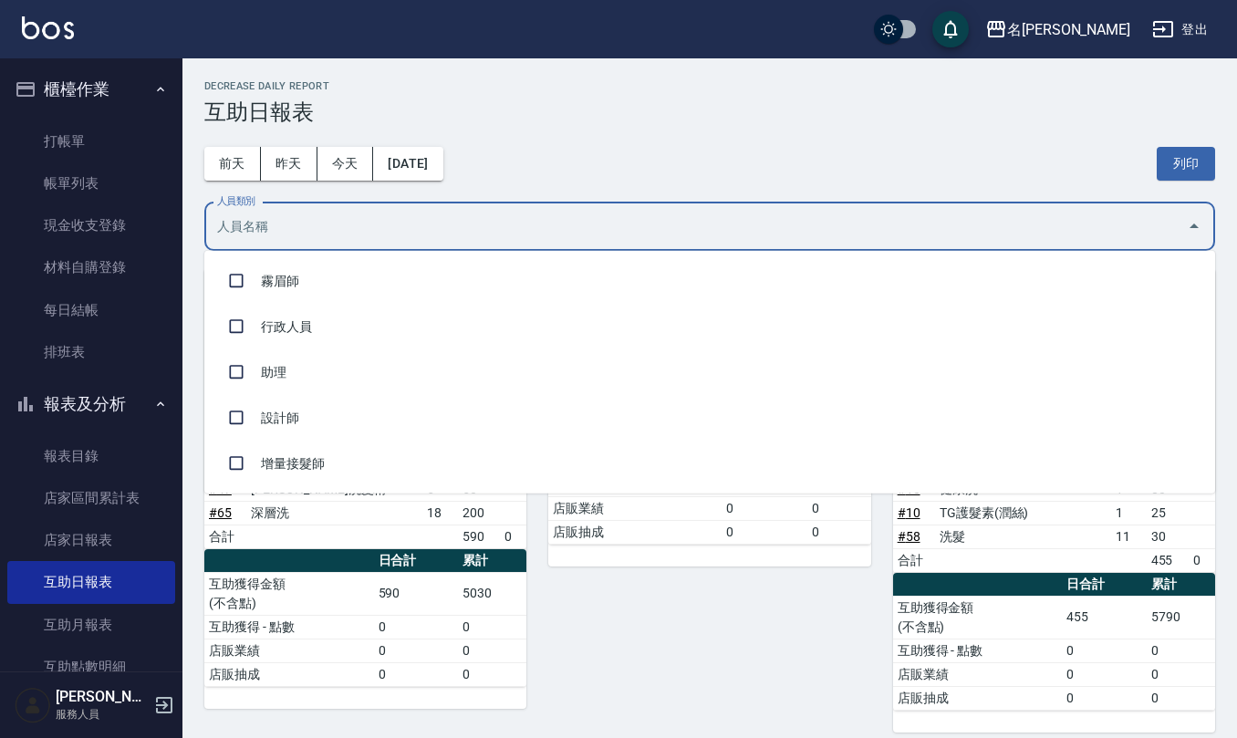
click at [427, 214] on input "人員類別" at bounding box center [696, 227] width 967 height 32
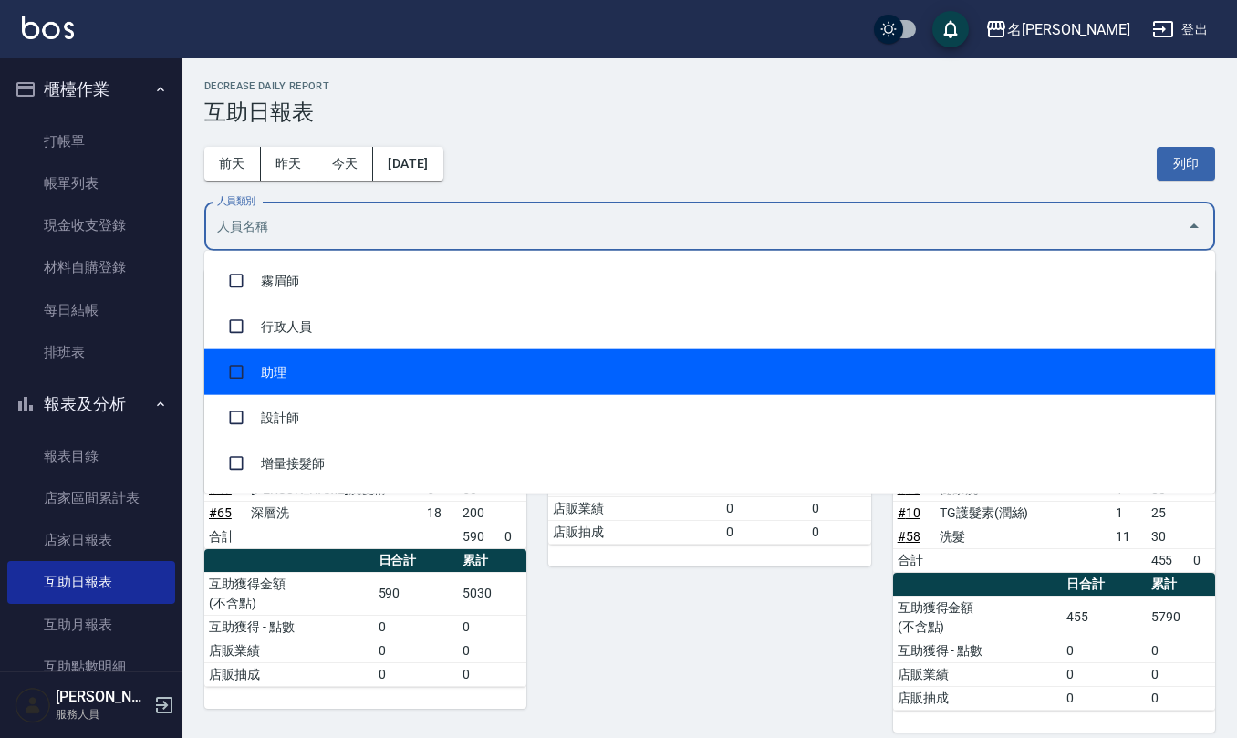
click at [407, 388] on li "助理" at bounding box center [709, 373] width 1011 height 46
checkbox input "true"
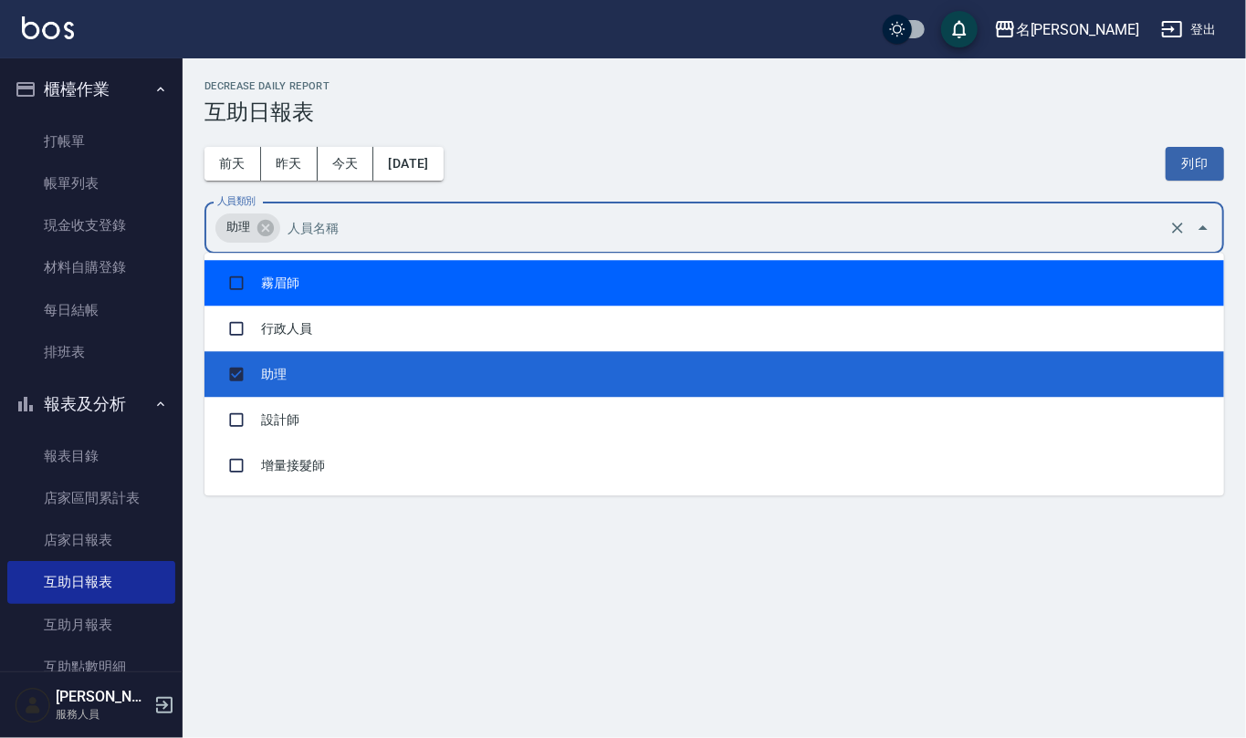
click at [753, 106] on h3 "互助日報表" at bounding box center [713, 112] width 1019 height 26
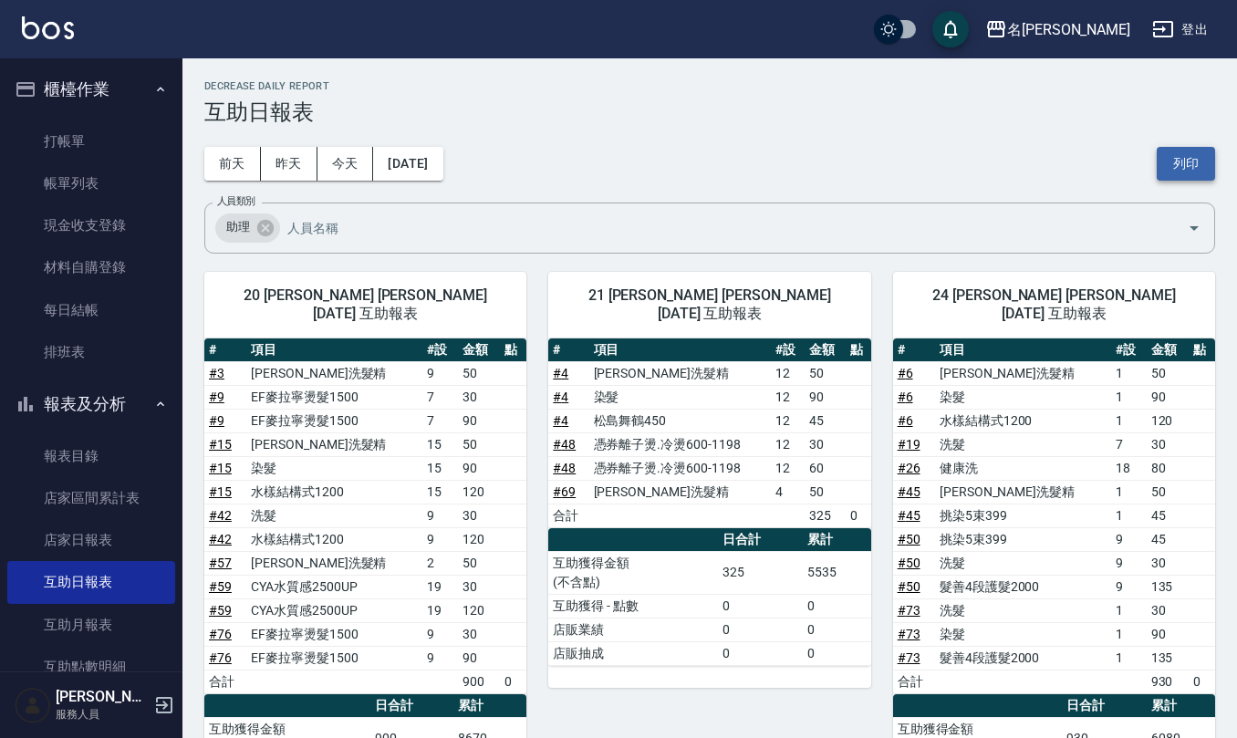
click at [1184, 162] on button "列印" at bounding box center [1186, 164] width 58 height 34
click at [1188, 157] on button "列印" at bounding box center [1186, 164] width 58 height 34
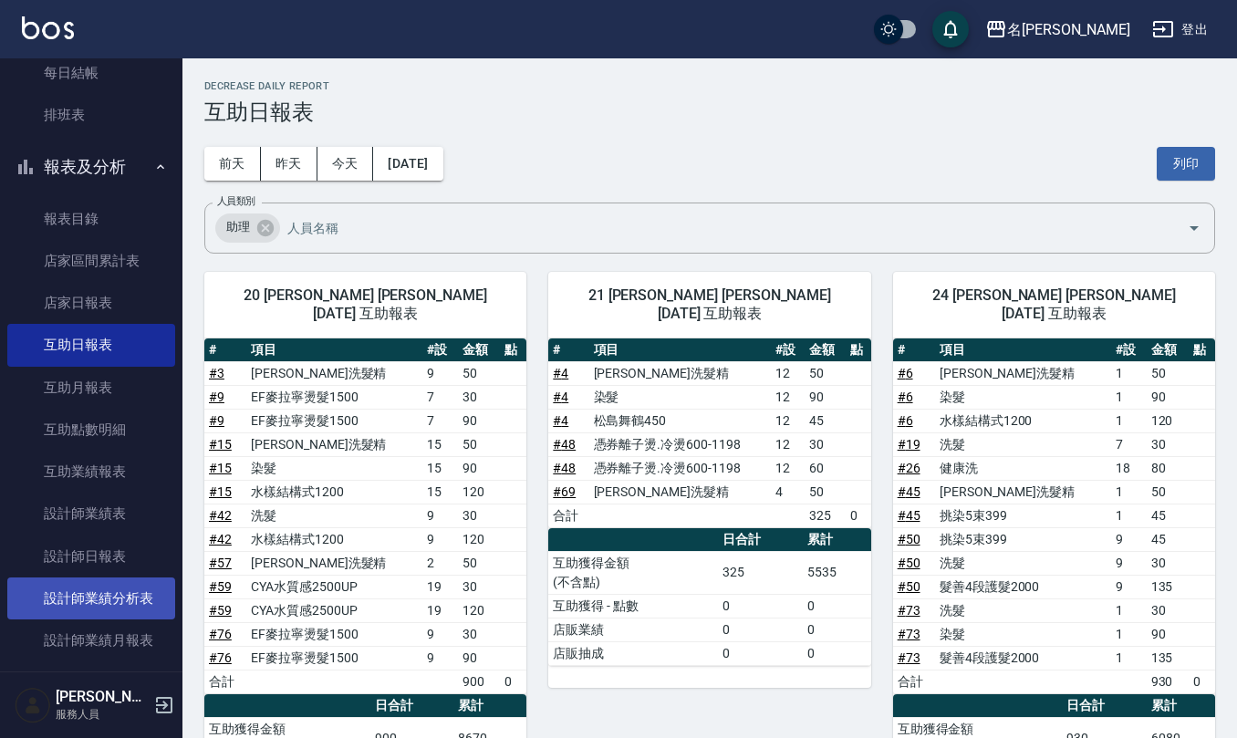
scroll to position [243, 0]
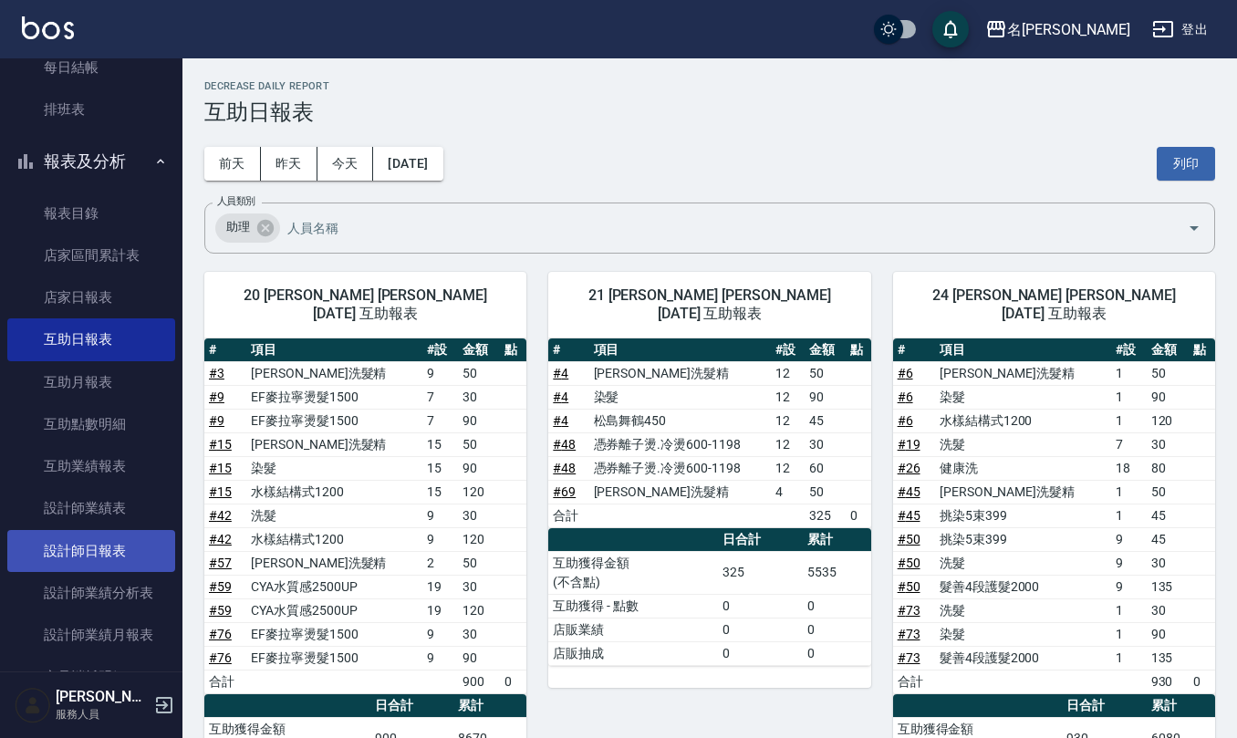
click at [57, 538] on link "設計師日報表" at bounding box center [91, 551] width 168 height 42
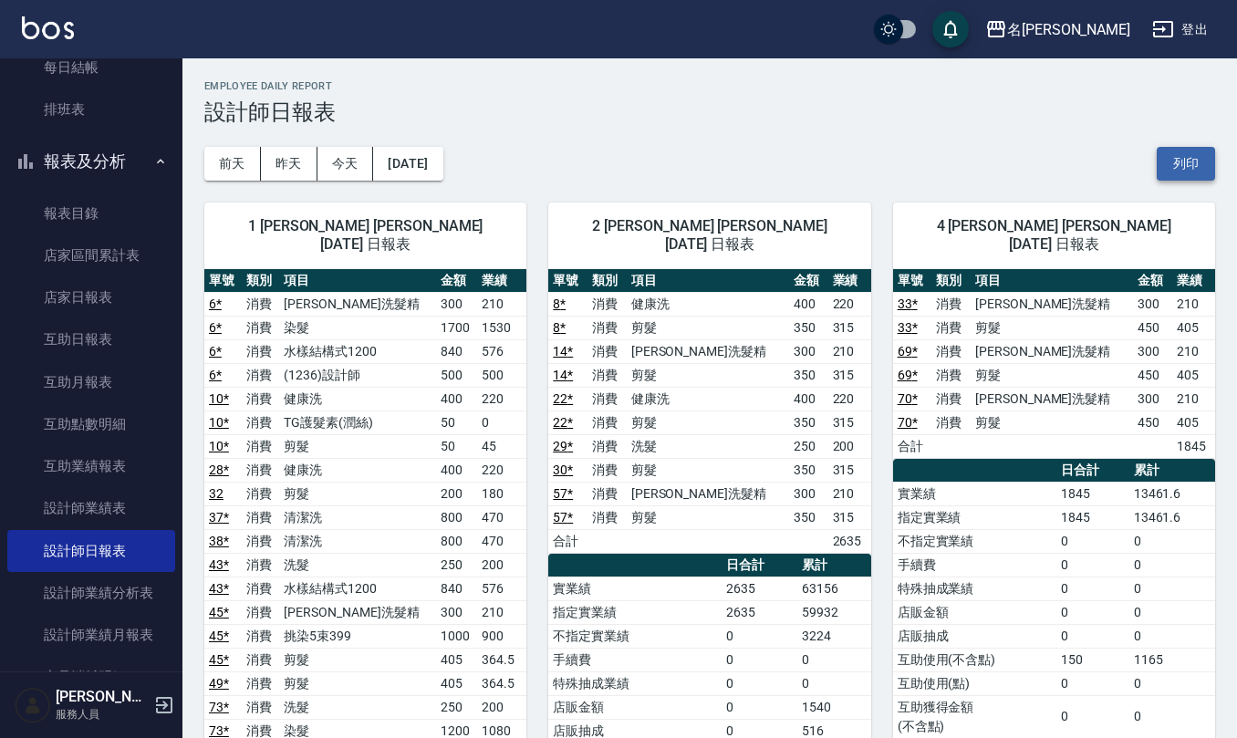
click at [1201, 157] on button "列印" at bounding box center [1186, 164] width 58 height 34
click at [73, 288] on link "店家日報表" at bounding box center [91, 297] width 168 height 42
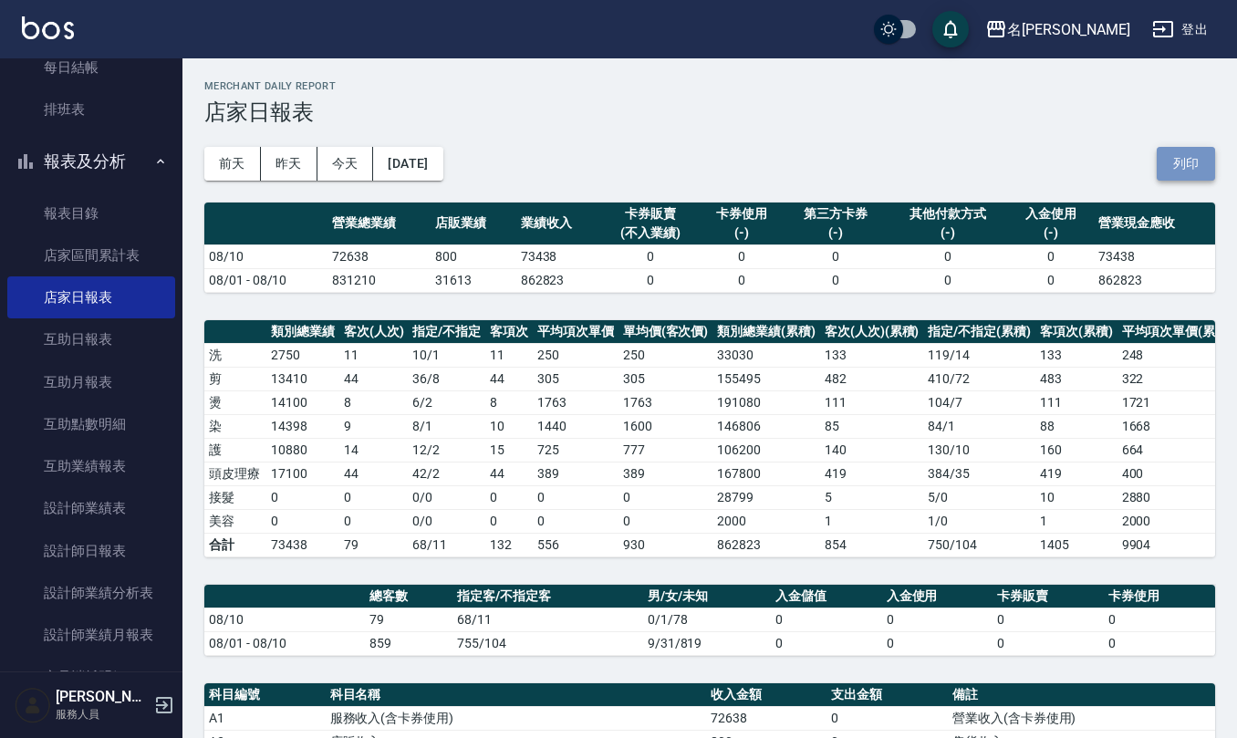
click at [1194, 162] on button "列印" at bounding box center [1186, 164] width 58 height 34
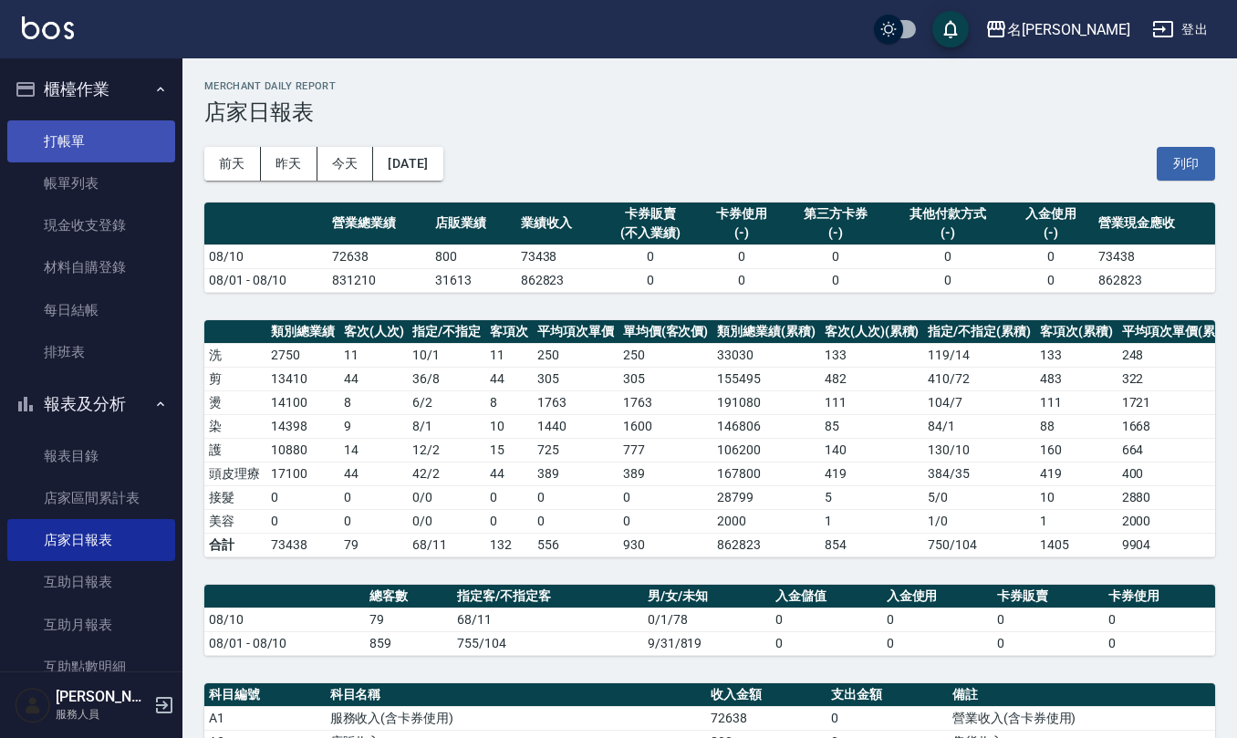
click at [71, 142] on link "打帳單" at bounding box center [91, 141] width 168 height 42
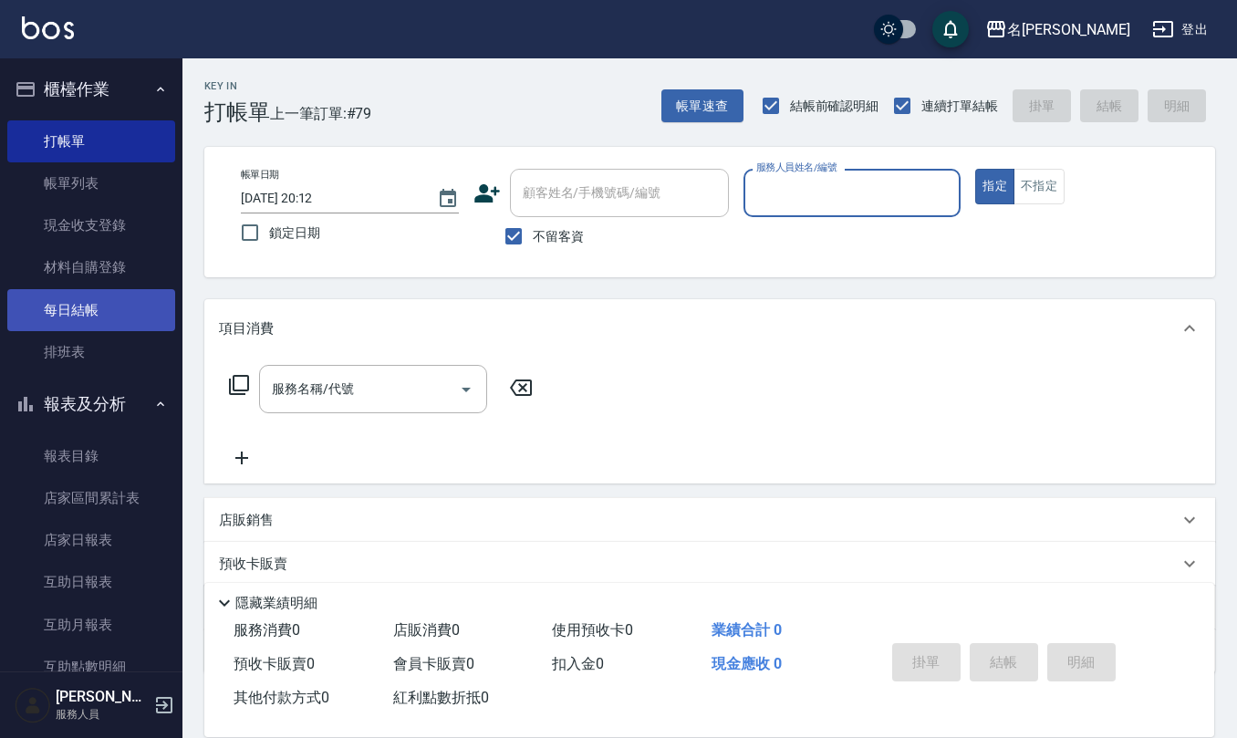
click at [71, 310] on link "每日結帳" at bounding box center [91, 310] width 168 height 42
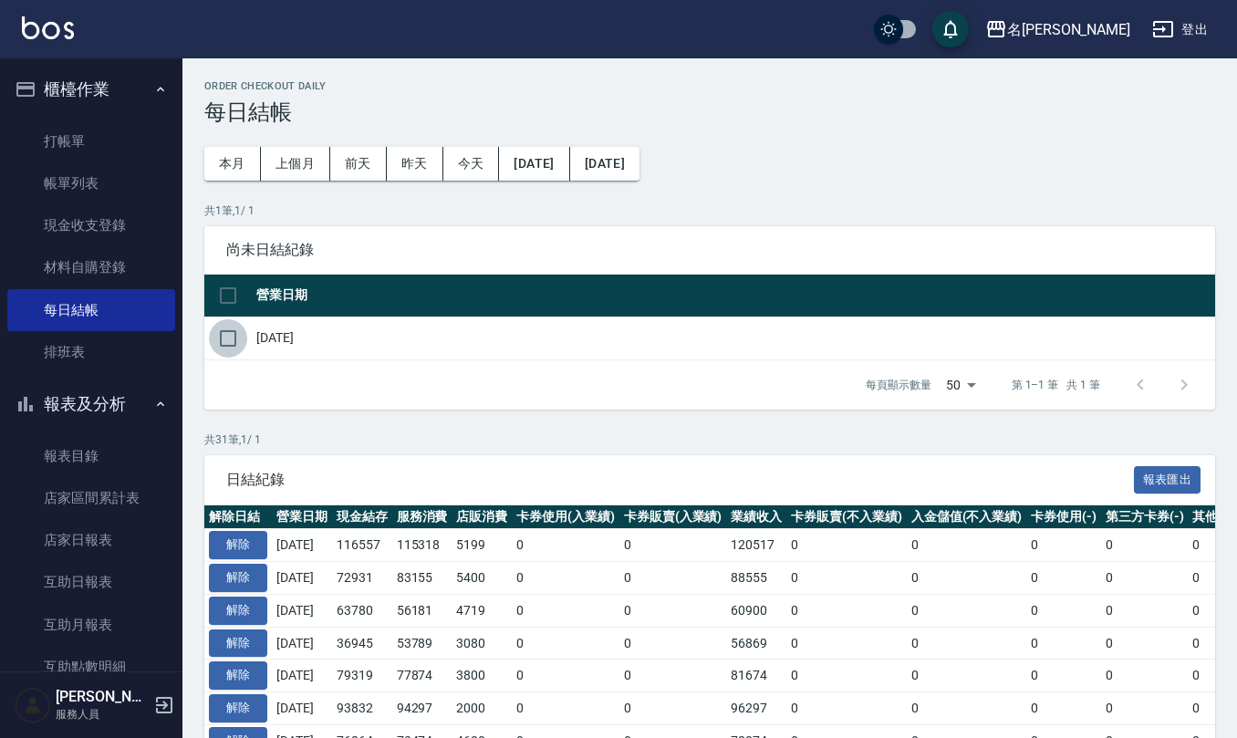
drag, startPoint x: 230, startPoint y: 352, endPoint x: 241, endPoint y: 350, distance: 11.1
click at [232, 355] on input "checkbox" at bounding box center [228, 338] width 38 height 38
checkbox input "true"
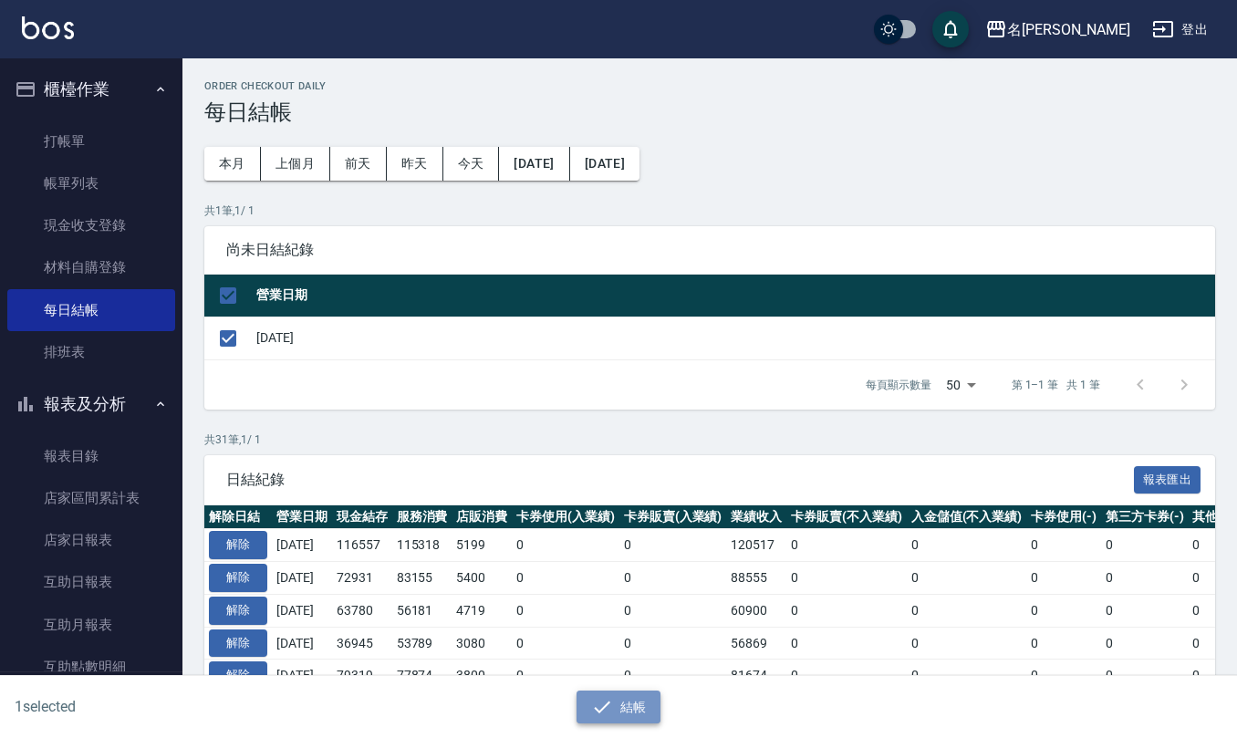
click at [618, 702] on button "結帳" at bounding box center [619, 708] width 85 height 34
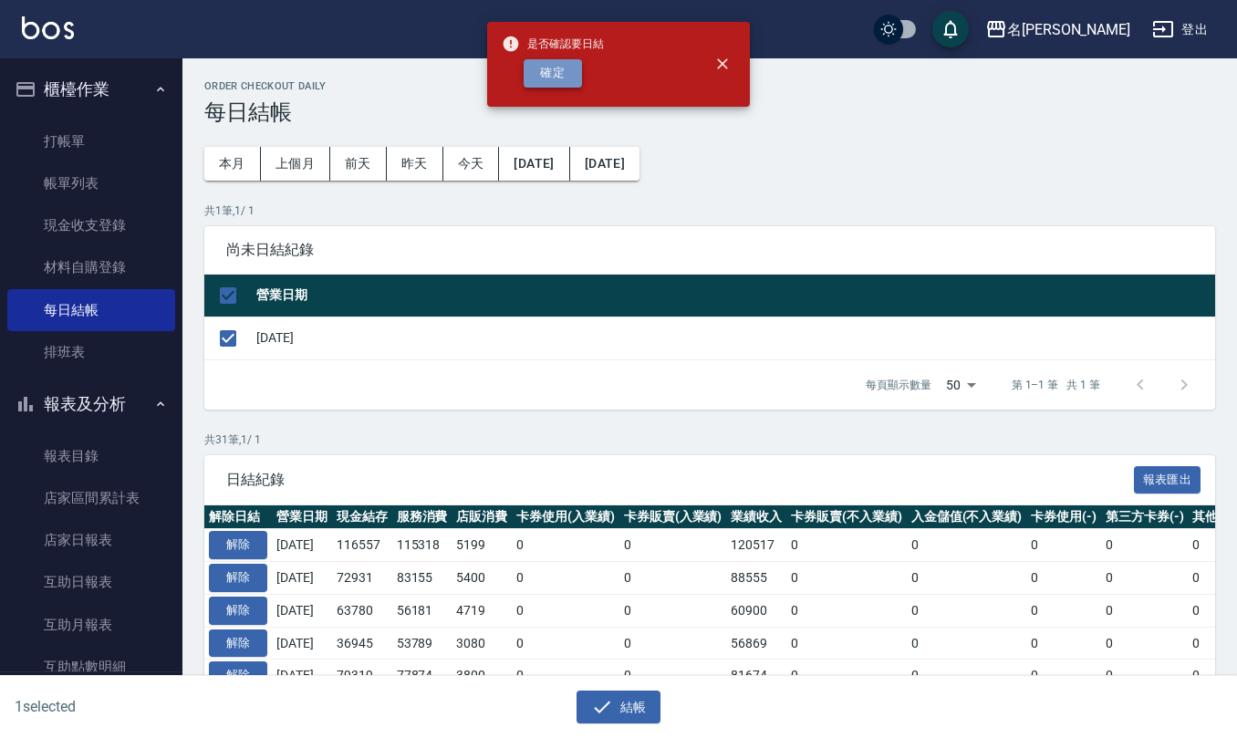
click at [564, 77] on button "確定" at bounding box center [553, 73] width 58 height 28
checkbox input "false"
